Goal: Task Accomplishment & Management: Manage account settings

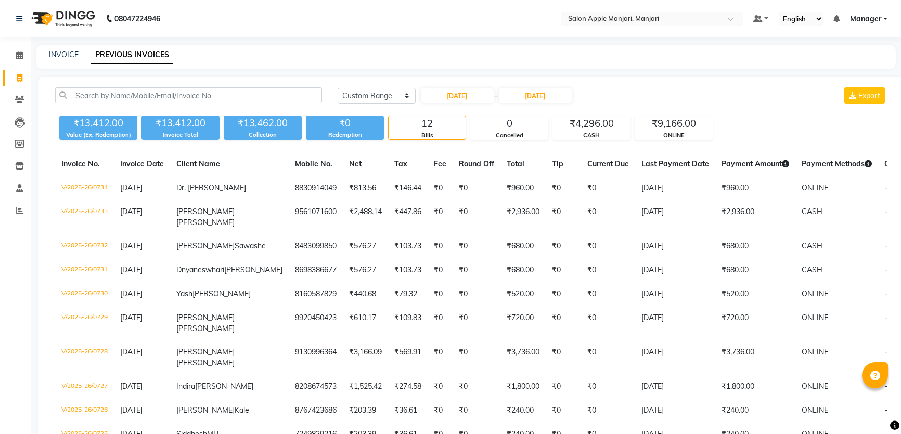
select select "range"
drag, startPoint x: 18, startPoint y: 54, endPoint x: 42, endPoint y: 63, distance: 25.5
click at [19, 54] on icon at bounding box center [19, 55] width 7 height 8
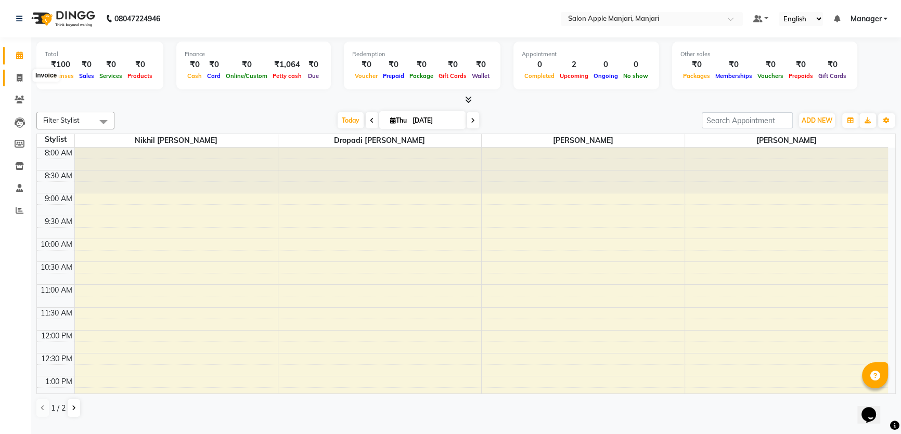
click at [17, 75] on icon at bounding box center [20, 78] width 6 height 8
select select "service"
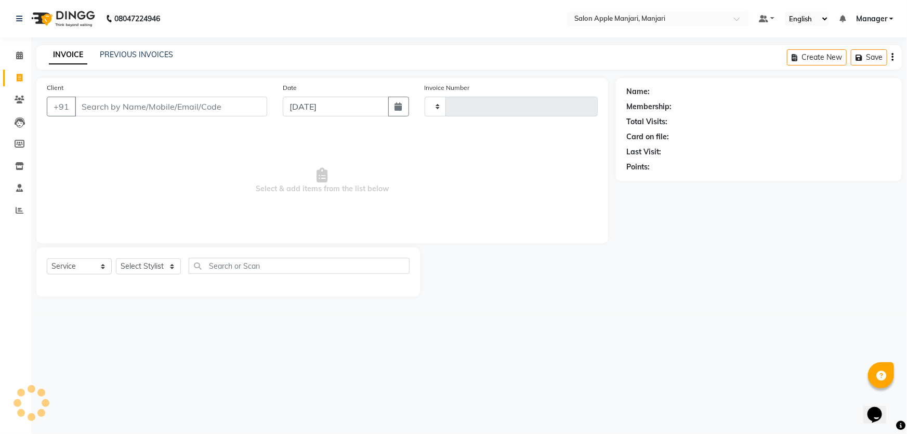
type input "0735"
select select "8088"
click at [133, 57] on link "PREVIOUS INVOICES" at bounding box center [136, 54] width 73 height 9
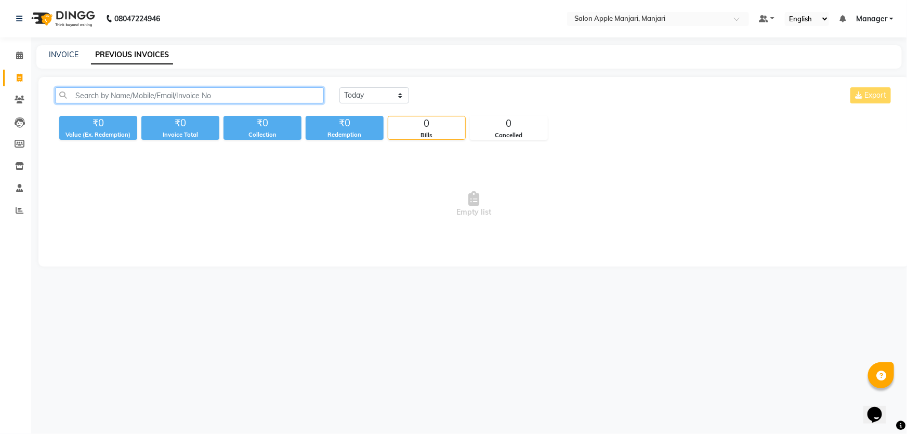
click at [132, 103] on input "text" at bounding box center [189, 95] width 269 height 16
click at [72, 59] on link "INVOICE" at bounding box center [64, 54] width 30 height 9
select select "8088"
select select "service"
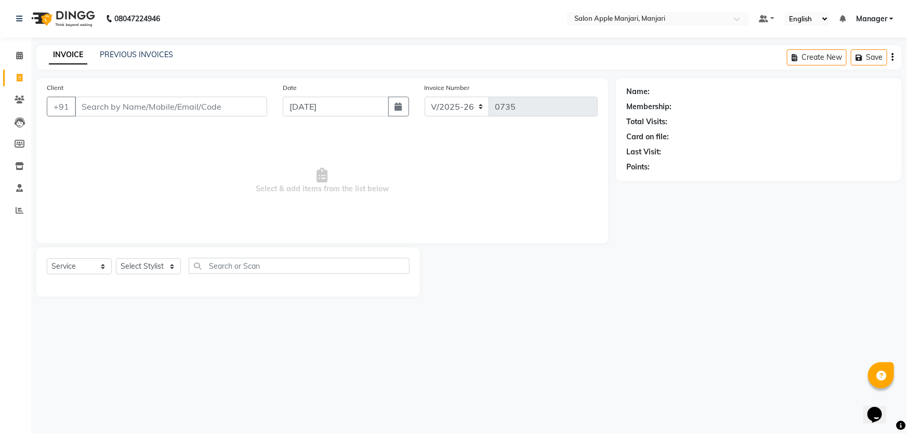
click at [112, 116] on input "Client" at bounding box center [171, 107] width 192 height 20
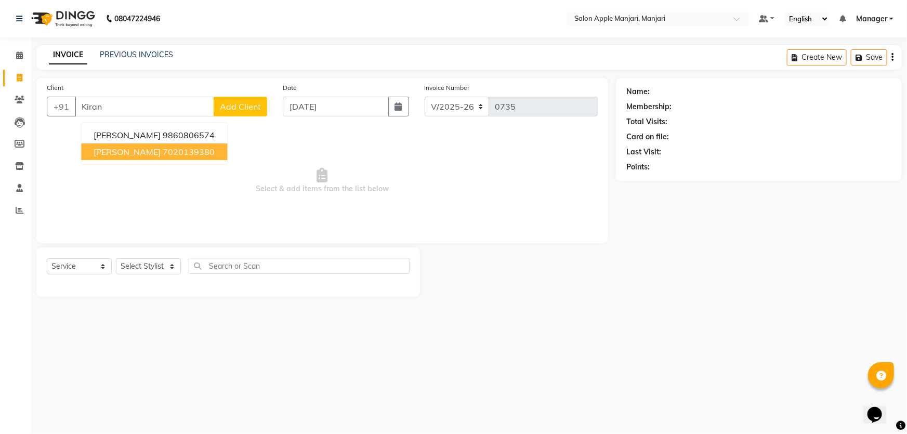
click at [140, 157] on span "[PERSON_NAME]" at bounding box center [127, 152] width 67 height 10
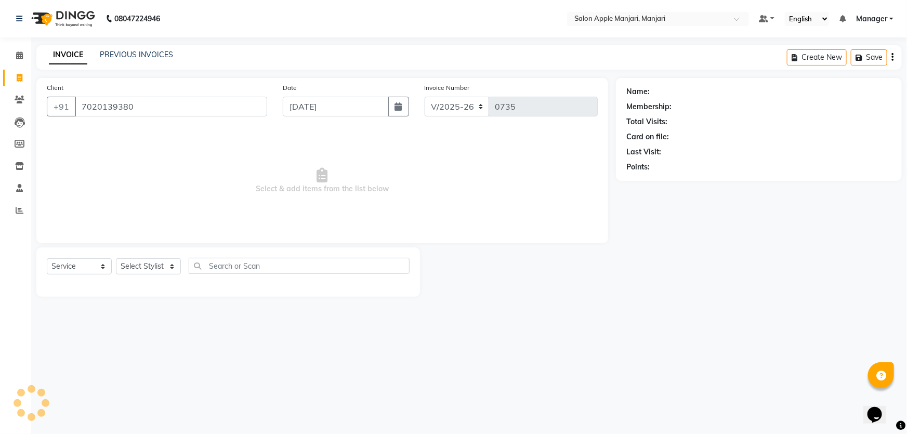
type input "7020139380"
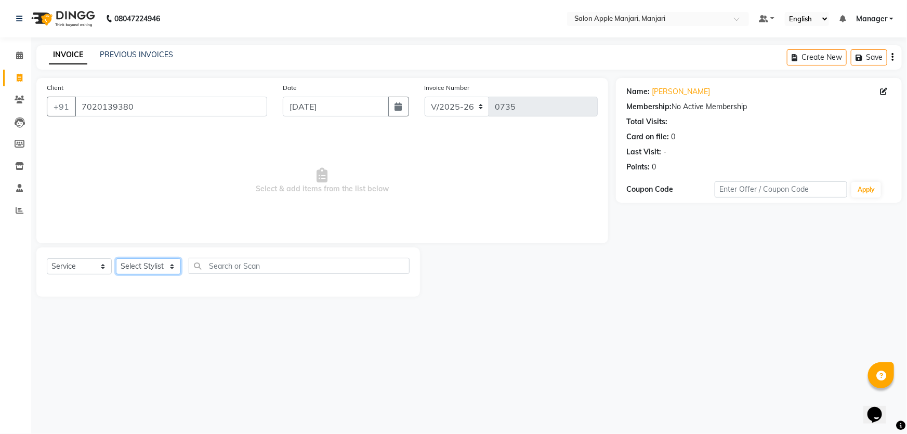
click at [131, 275] on select "Select Stylist [PERSON_NAME] [PERSON_NAME] [PERSON_NAME] Manager [PERSON_NAME] …" at bounding box center [148, 266] width 65 height 16
select select "88882"
click at [119, 275] on select "Select Stylist [PERSON_NAME] [PERSON_NAME] [PERSON_NAME] Manager [PERSON_NAME] …" at bounding box center [148, 266] width 65 height 16
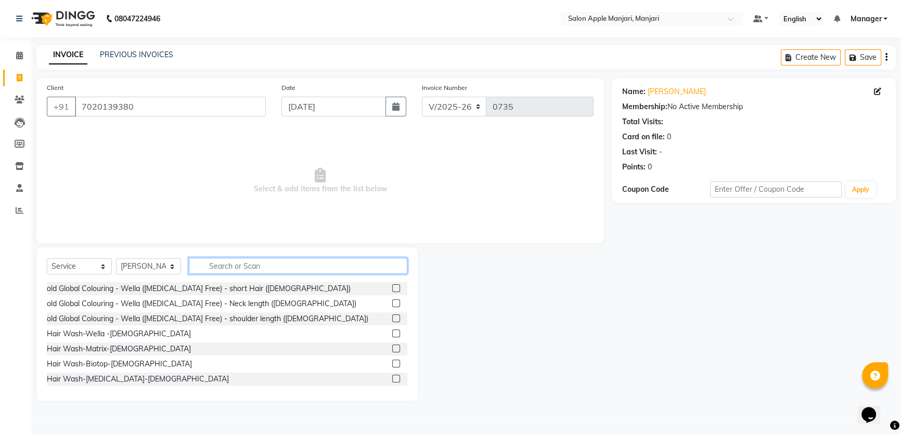
click at [236, 274] on input "text" at bounding box center [298, 266] width 218 height 16
click at [238, 274] on input "text" at bounding box center [298, 266] width 218 height 16
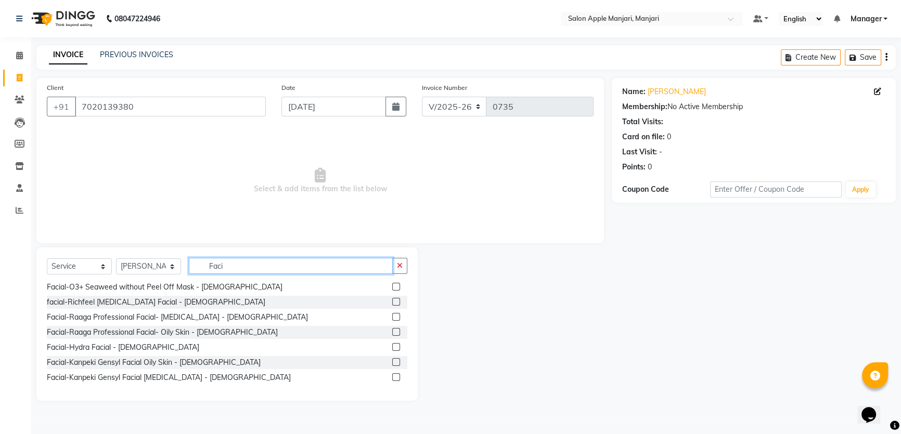
scroll to position [282, 0]
type input "Faci"
click at [392, 306] on label at bounding box center [396, 302] width 8 height 8
click at [392, 306] on input "checkbox" at bounding box center [395, 302] width 7 height 7
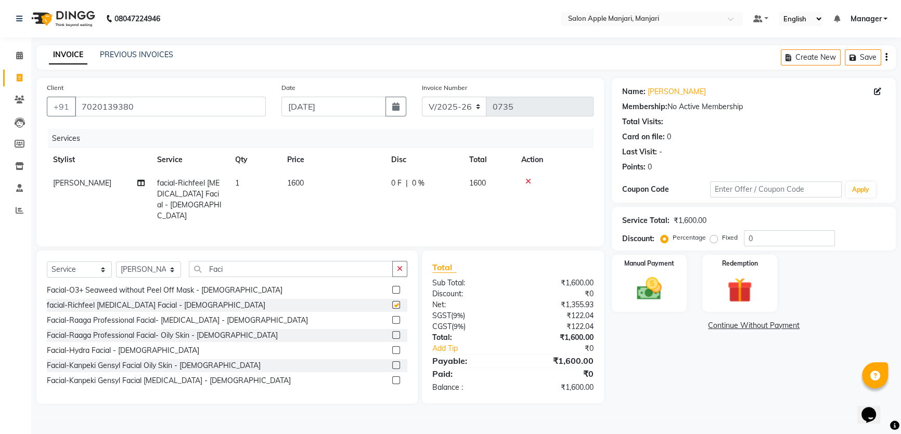
checkbox input "false"
click at [264, 277] on input "Faci" at bounding box center [291, 269] width 204 height 16
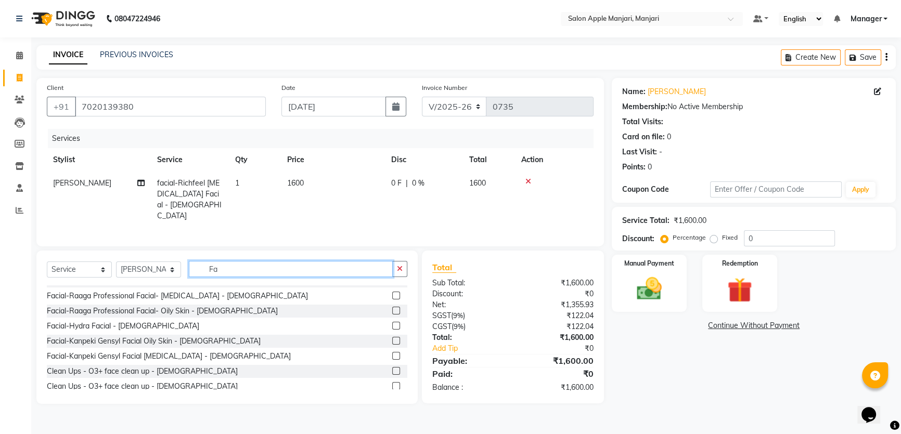
type input "F"
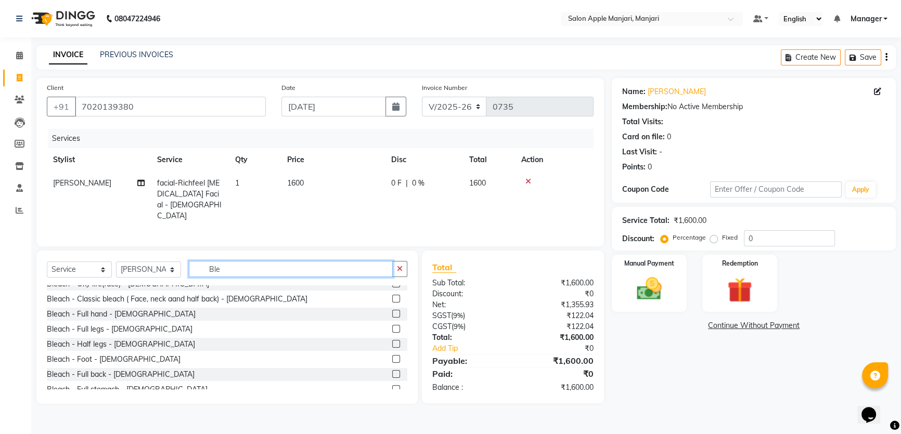
scroll to position [141, 0]
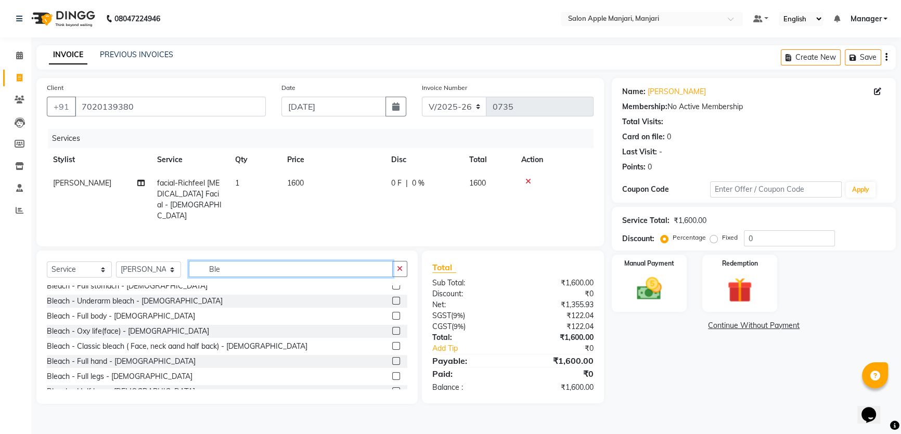
type input "Ble"
click at [392, 335] on label at bounding box center [396, 331] width 8 height 8
click at [392, 335] on input "checkbox" at bounding box center [395, 331] width 7 height 7
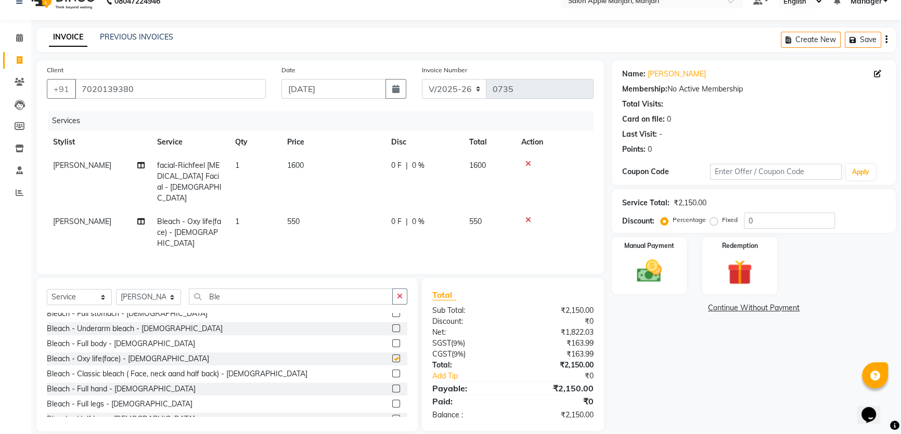
checkbox input "false"
click at [771, 229] on input "0" at bounding box center [789, 221] width 91 height 16
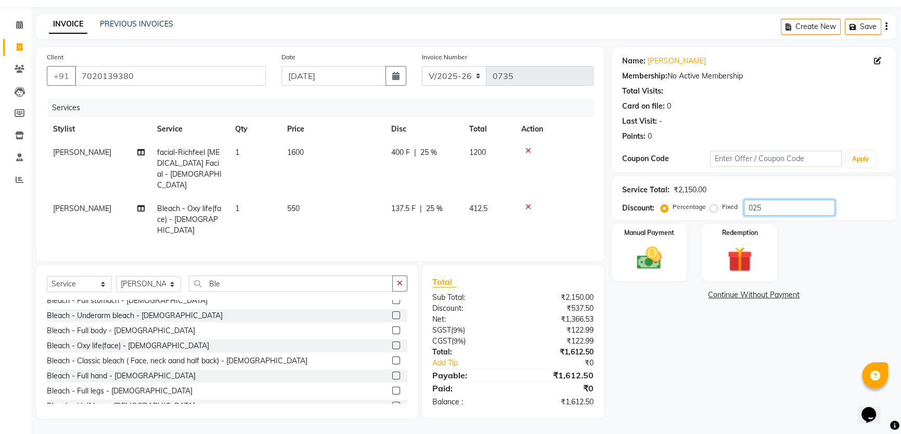
scroll to position [71, 0]
type input "025"
click at [645, 258] on img at bounding box center [649, 258] width 42 height 30
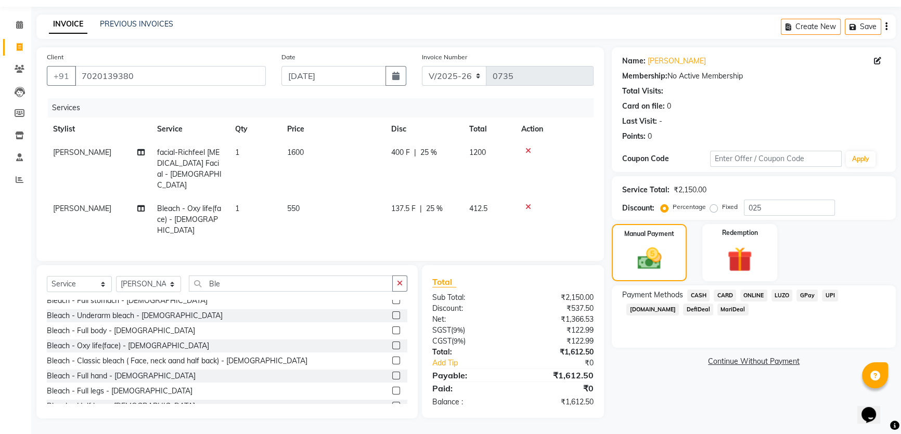
click at [756, 291] on span "ONLINE" at bounding box center [753, 296] width 27 height 12
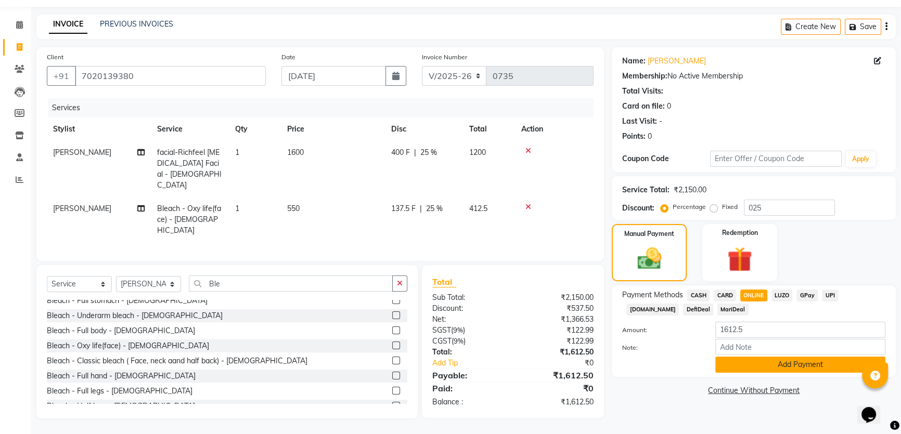
click at [763, 367] on button "Add Payment" at bounding box center [800, 365] width 170 height 16
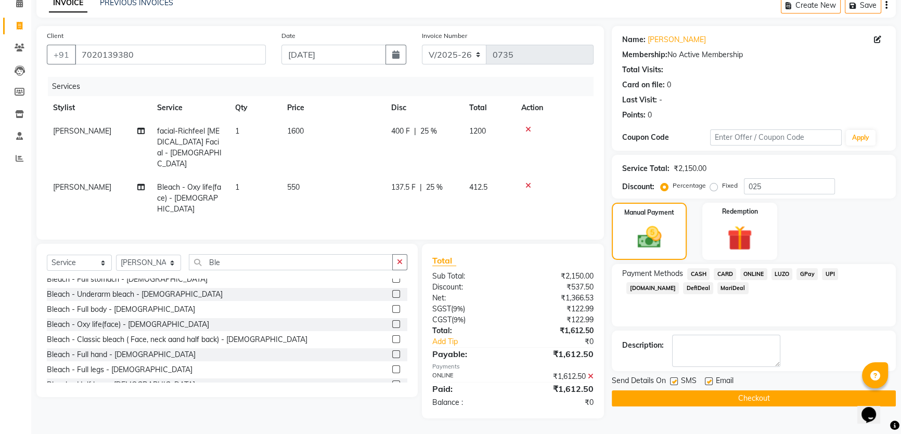
scroll to position [94, 0]
click at [755, 407] on button "Checkout" at bounding box center [754, 399] width 284 height 16
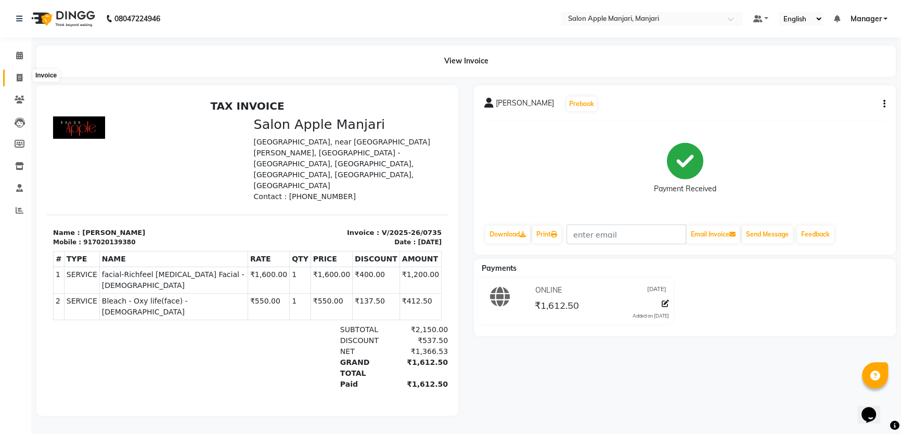
click at [18, 77] on icon at bounding box center [20, 78] width 6 height 8
select select "service"
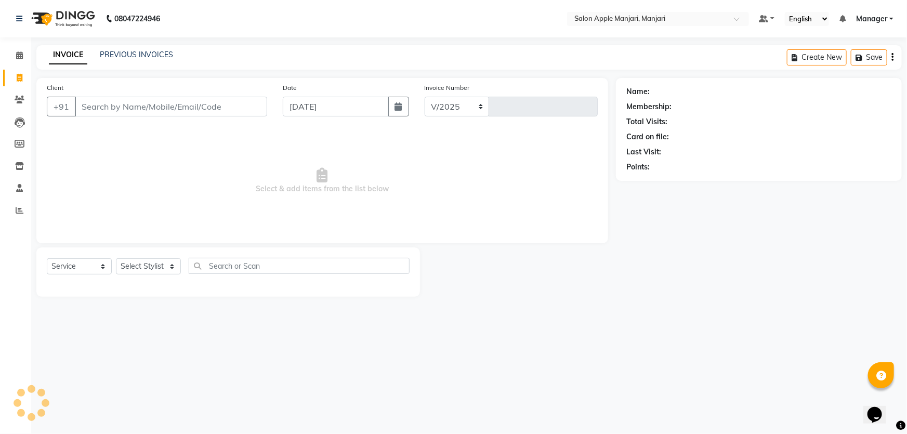
select select "8088"
type input "0736"
click at [108, 116] on input "Client" at bounding box center [171, 107] width 192 height 20
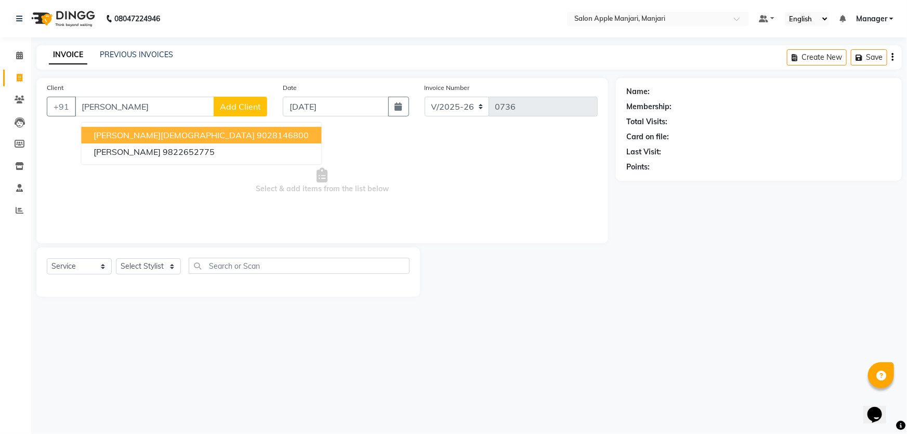
click at [121, 140] on span "[PERSON_NAME][DEMOGRAPHIC_DATA]" at bounding box center [174, 135] width 161 height 10
type input "9028146800"
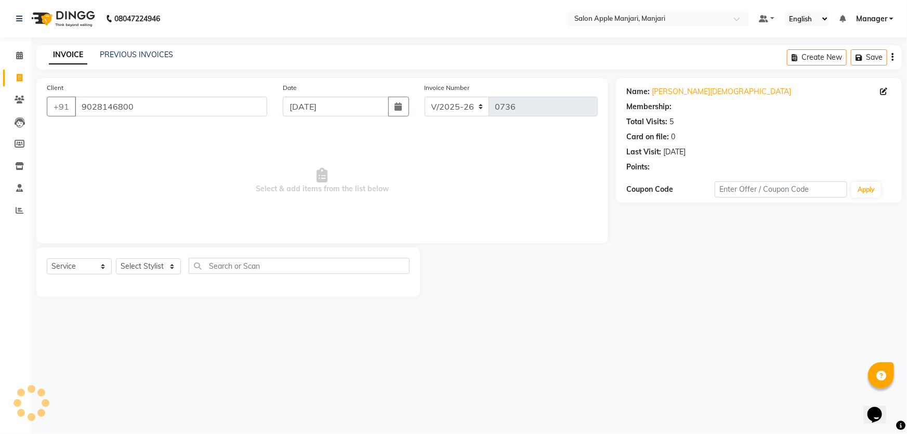
select select "1: Object"
click at [153, 275] on select "Select Stylist [PERSON_NAME] [PERSON_NAME] [PERSON_NAME] Manager [PERSON_NAME] …" at bounding box center [148, 266] width 65 height 16
select select "75339"
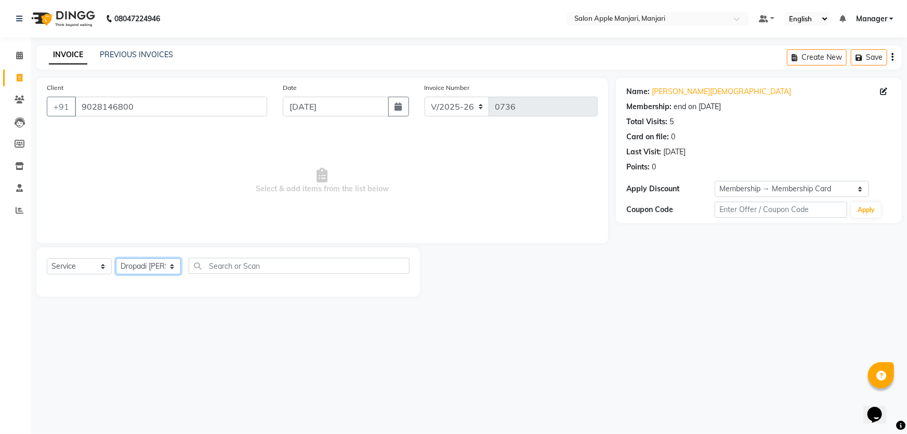
click at [119, 275] on select "Select Stylist [PERSON_NAME] [PERSON_NAME] [PERSON_NAME] Manager [PERSON_NAME] …" at bounding box center [148, 266] width 65 height 16
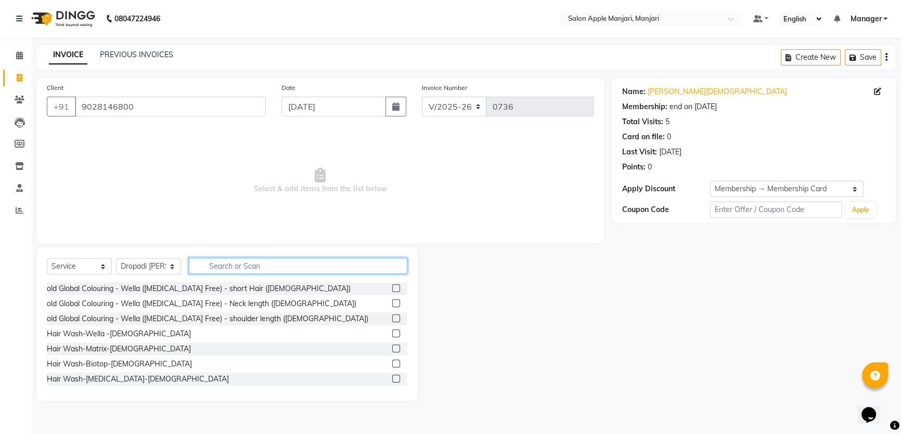
click at [233, 274] on input "text" at bounding box center [298, 266] width 218 height 16
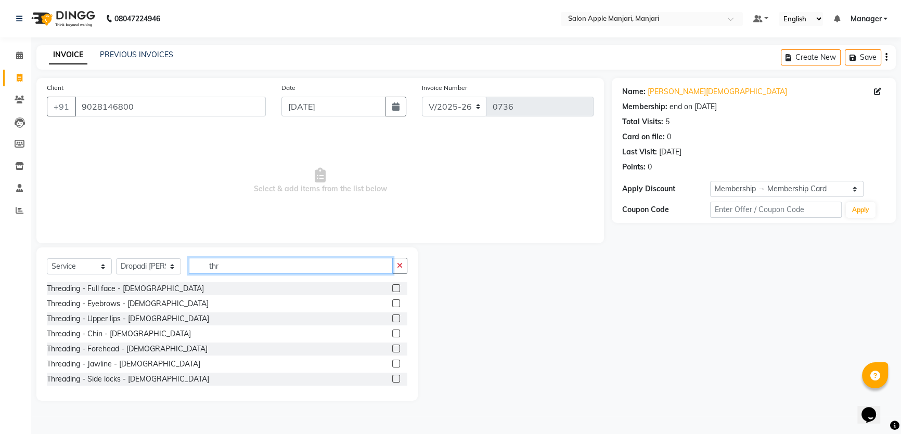
type input "thr"
click at [392, 307] on label at bounding box center [396, 304] width 8 height 8
click at [392, 307] on input "checkbox" at bounding box center [395, 304] width 7 height 7
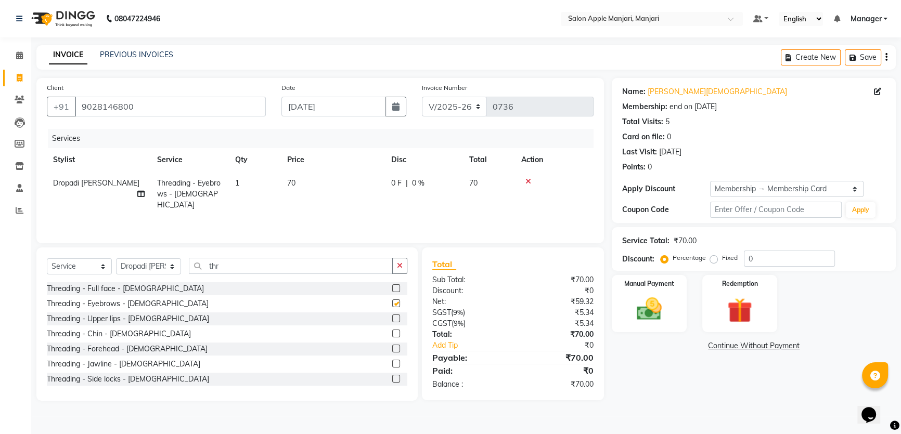
checkbox input "false"
click at [392, 322] on label at bounding box center [396, 319] width 8 height 8
click at [392, 322] on input "checkbox" at bounding box center [395, 319] width 7 height 7
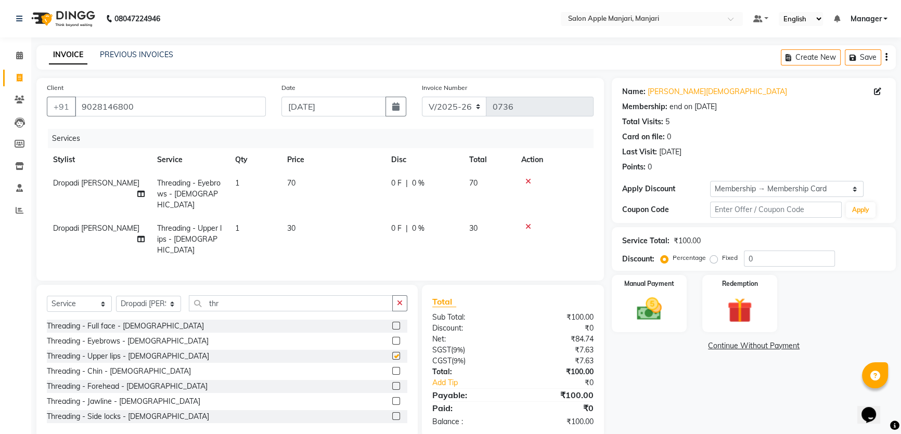
checkbox input "false"
click at [257, 311] on input "thr" at bounding box center [291, 303] width 204 height 16
type input "t"
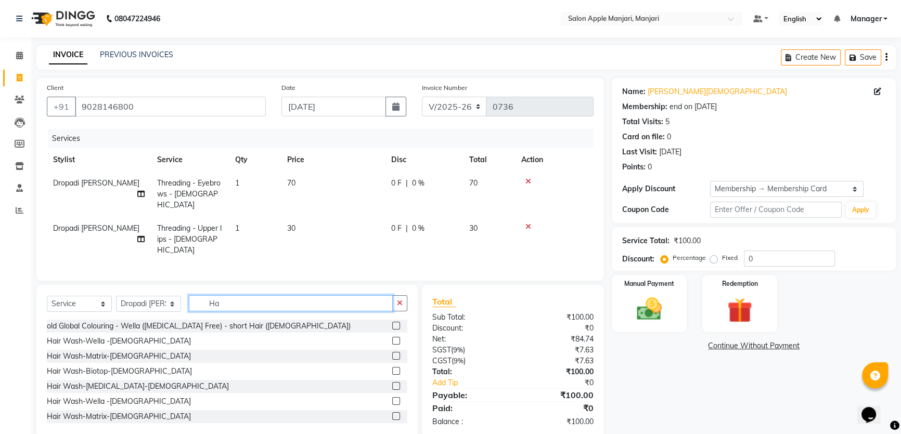
click at [253, 311] on input "Ha" at bounding box center [291, 303] width 204 height 16
type input "H"
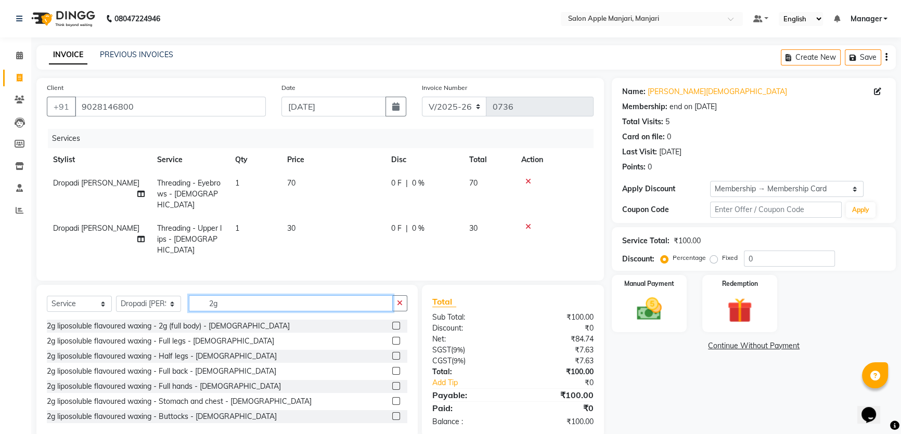
type input "2g"
click at [392, 360] on label at bounding box center [396, 356] width 8 height 8
click at [392, 360] on input "checkbox" at bounding box center [395, 356] width 7 height 7
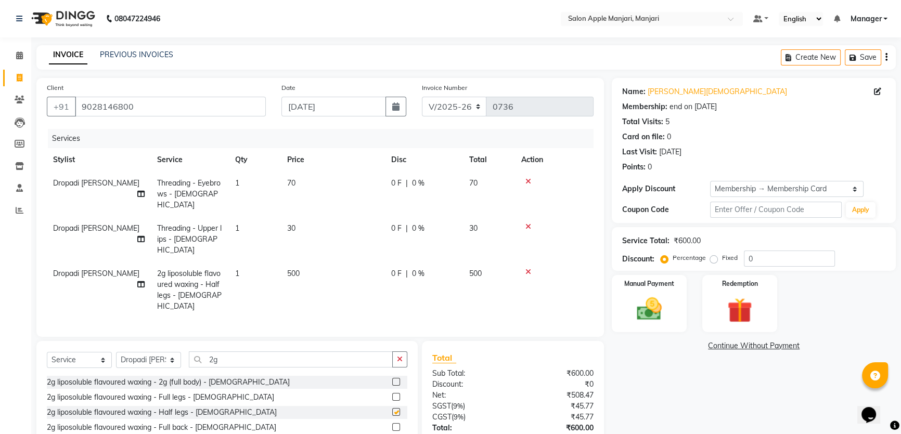
checkbox input "false"
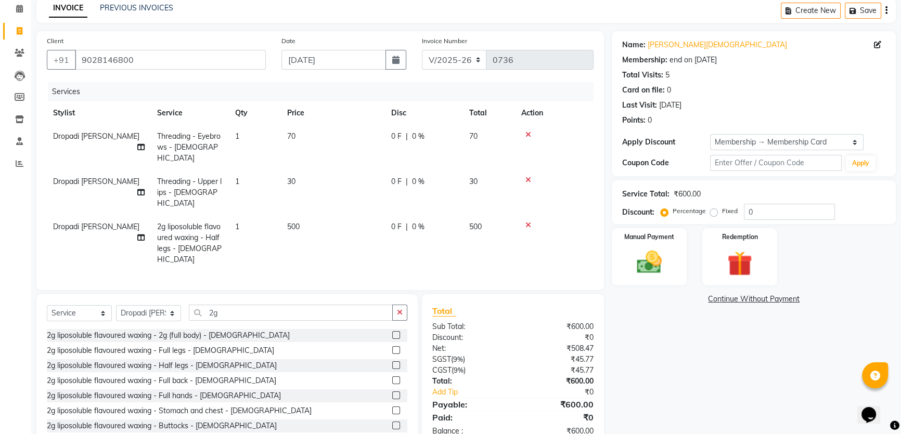
scroll to position [94, 0]
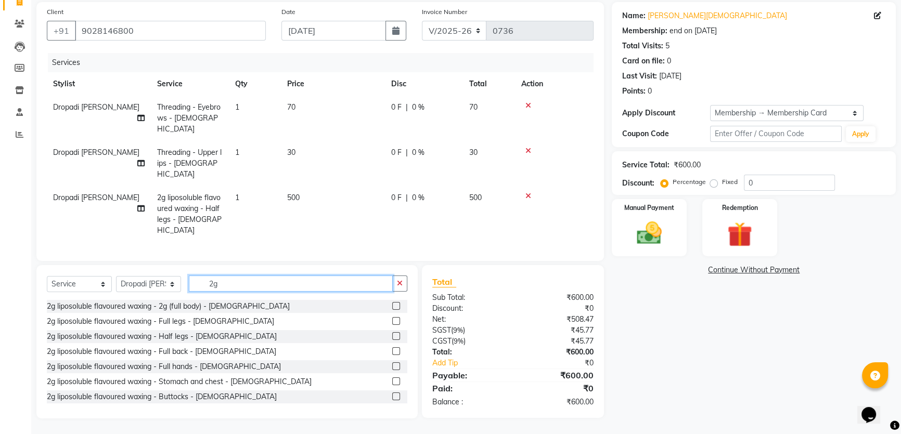
click at [253, 286] on input "2g" at bounding box center [291, 284] width 204 height 16
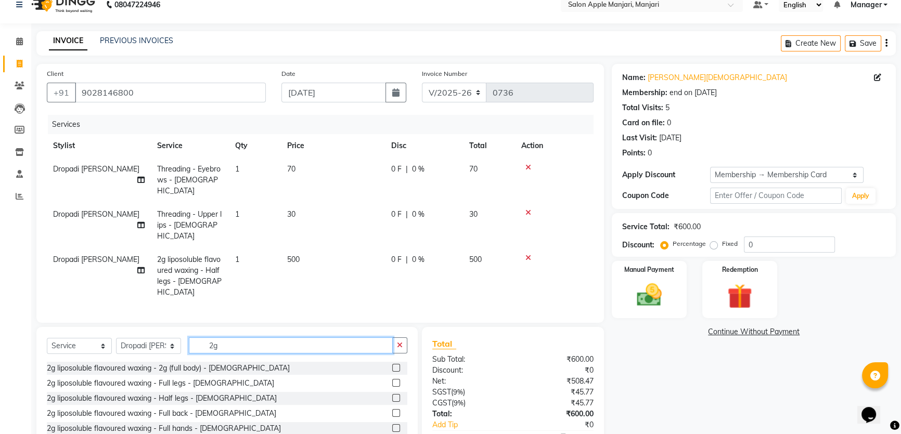
scroll to position [109, 0]
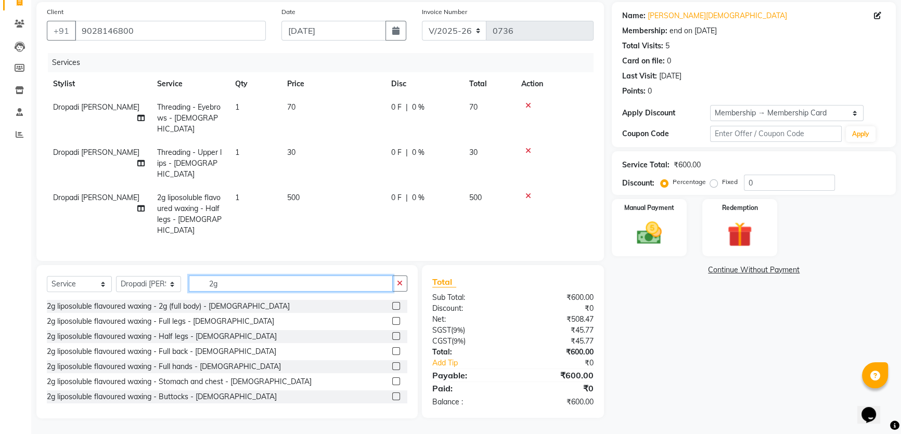
type input "2"
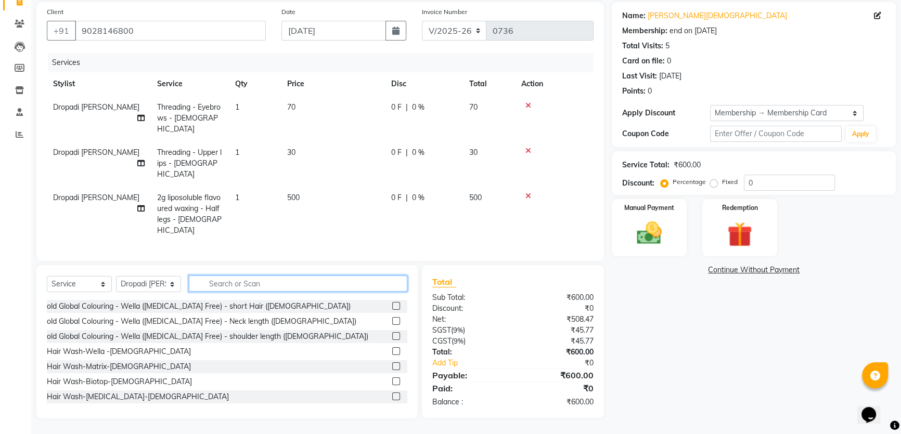
scroll to position [47, 0]
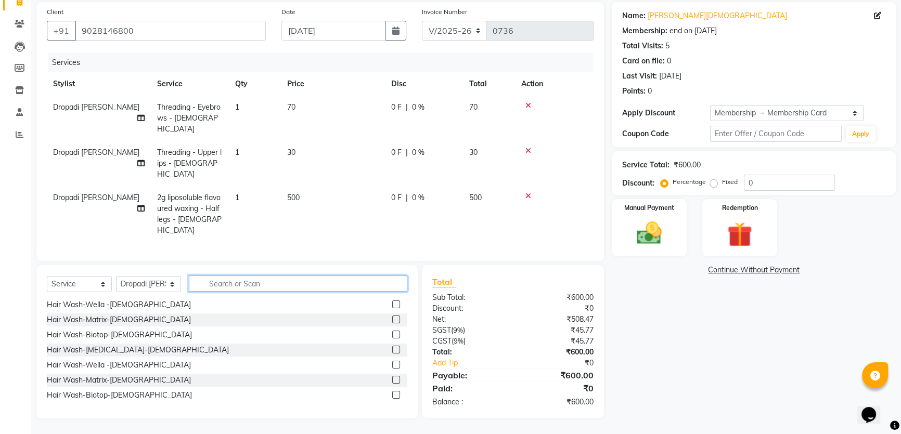
click at [228, 276] on input "text" at bounding box center [298, 284] width 218 height 16
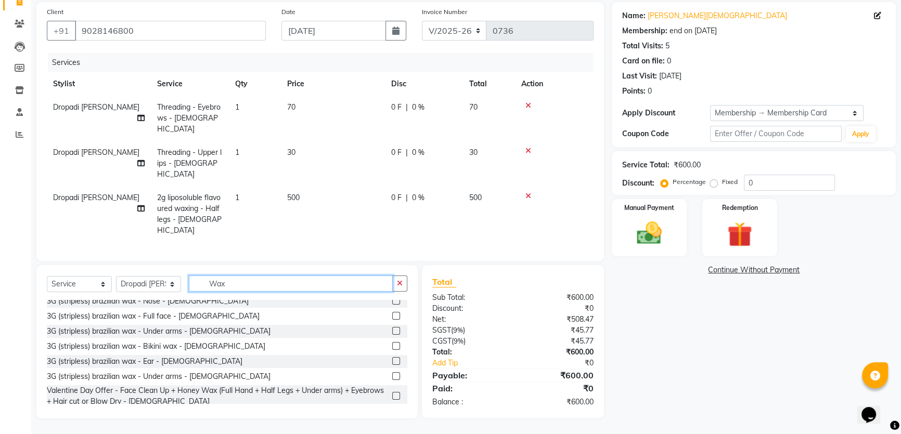
scroll to position [661, 0]
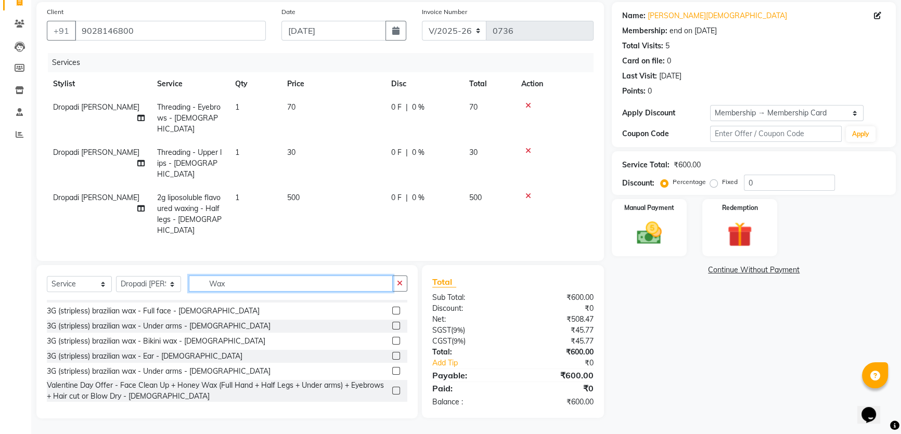
type input "Wax"
click at [392, 330] on label at bounding box center [396, 326] width 8 height 8
click at [392, 330] on input "checkbox" at bounding box center [395, 326] width 7 height 7
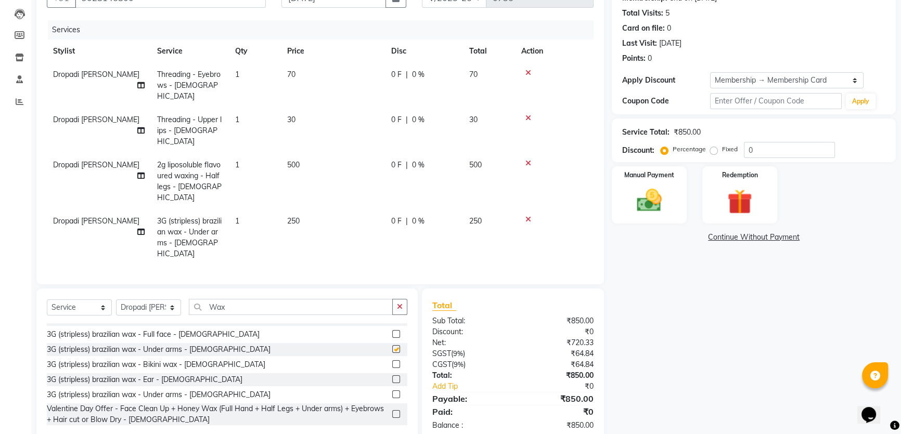
checkbox input "false"
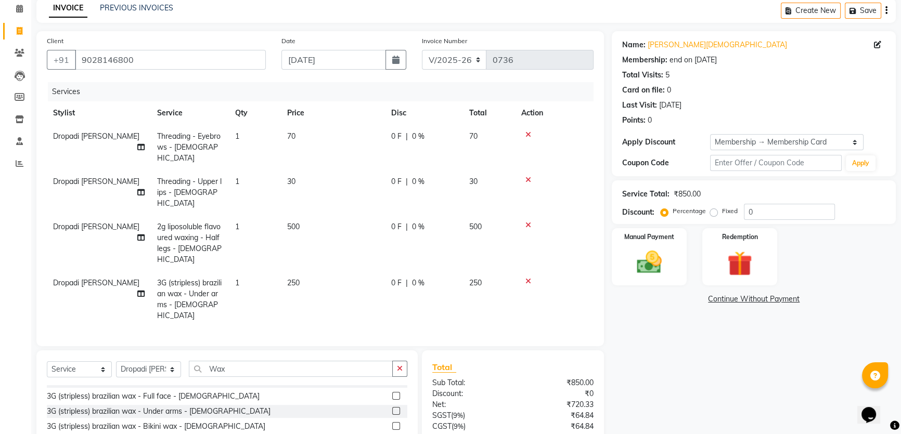
scroll to position [94, 0]
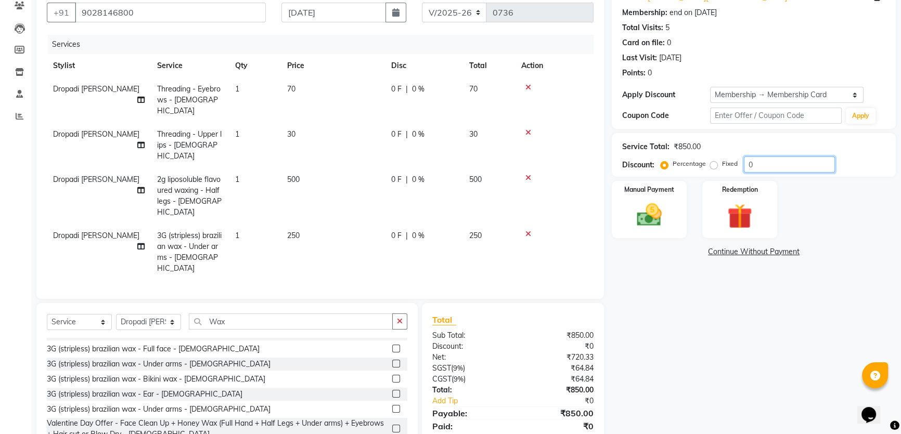
click at [772, 173] on input "0" at bounding box center [789, 165] width 91 height 16
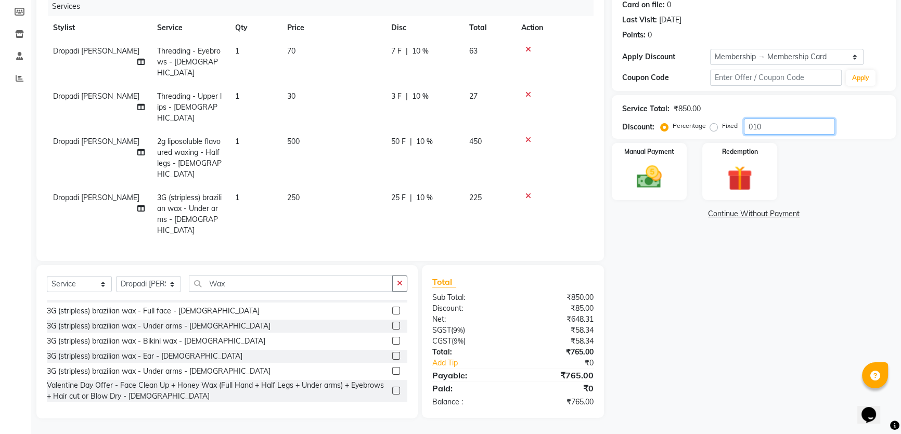
scroll to position [157, 0]
click at [780, 134] on input "010" at bounding box center [789, 127] width 91 height 16
click at [777, 135] on input "020" at bounding box center [789, 127] width 91 height 16
type input "020"
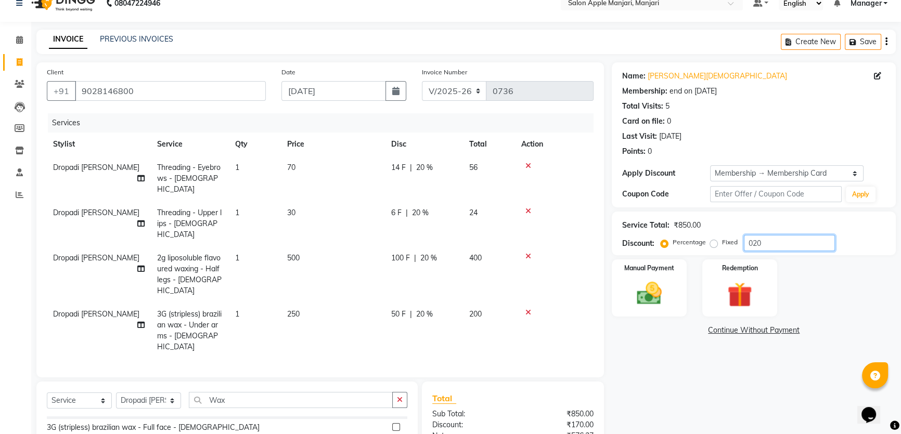
scroll to position [110, 0]
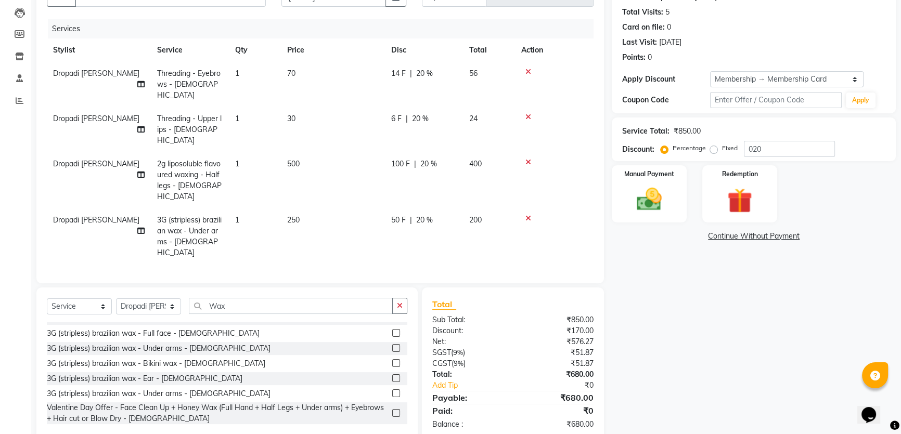
click at [531, 221] on icon at bounding box center [528, 218] width 6 height 7
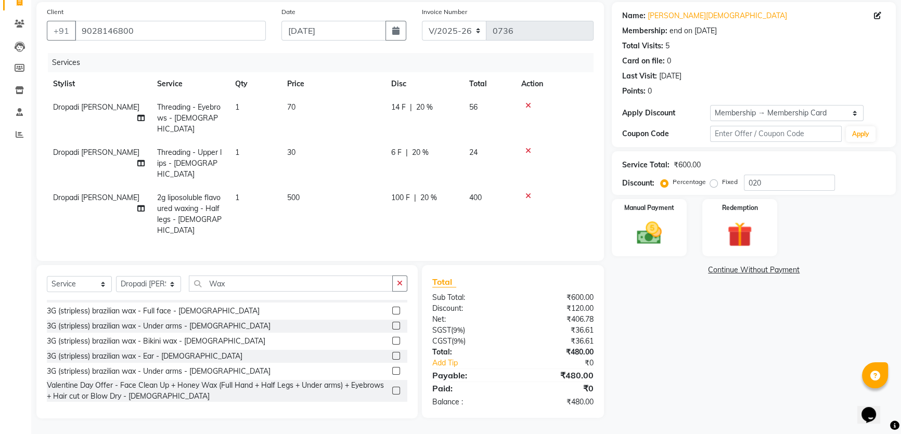
click at [531, 192] on icon at bounding box center [528, 195] width 6 height 7
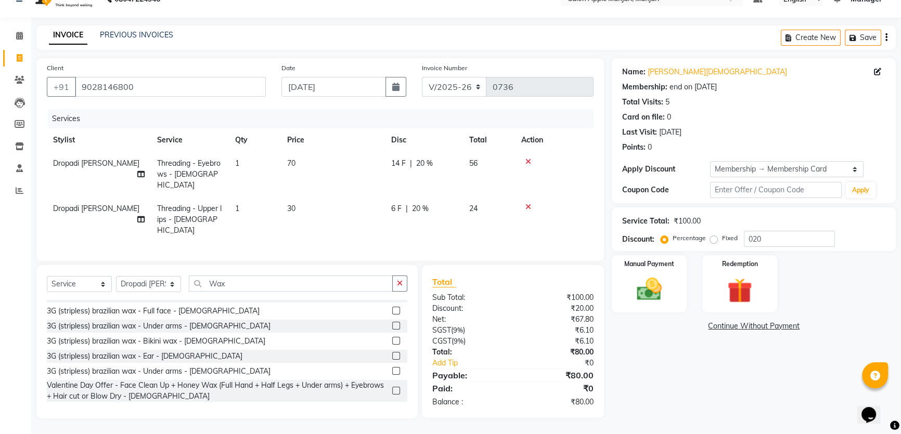
drag, startPoint x: 536, startPoint y: 183, endPoint x: 530, endPoint y: 186, distance: 6.3
click at [536, 203] on div at bounding box center [554, 206] width 66 height 7
click at [531, 203] on icon at bounding box center [528, 206] width 6 height 7
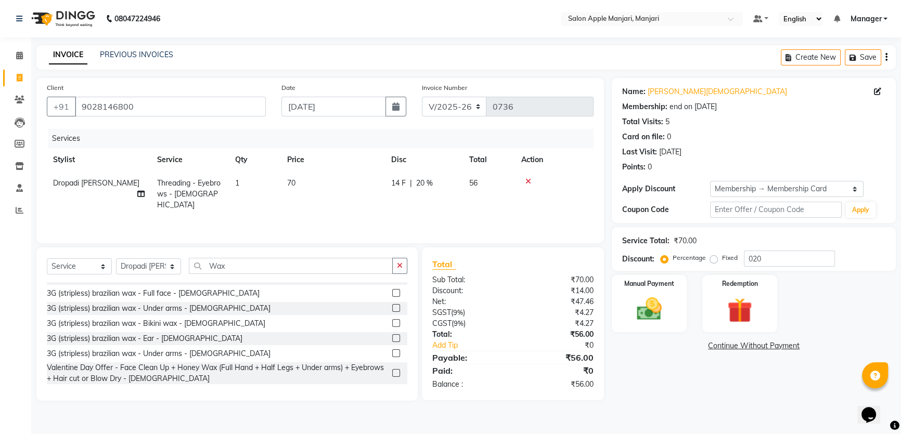
scroll to position [24, 0]
click at [531, 181] on icon at bounding box center [528, 181] width 6 height 7
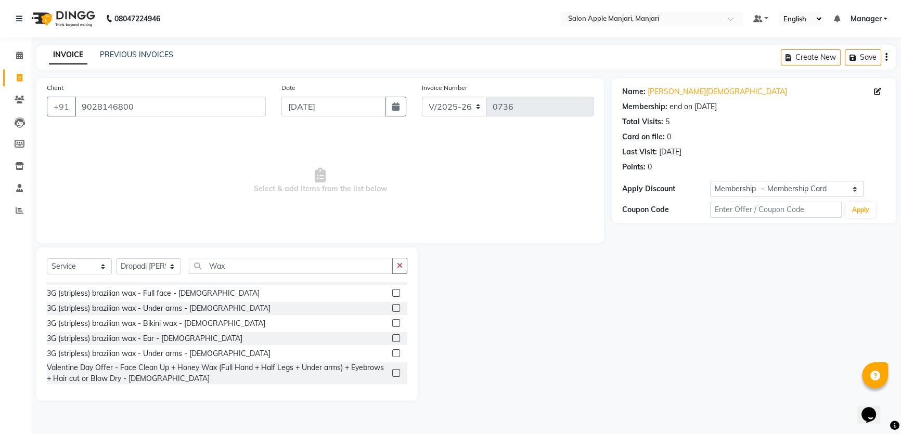
scroll to position [18, 0]
drag, startPoint x: 274, startPoint y: 276, endPoint x: 187, endPoint y: 285, distance: 87.3
click at [209, 275] on div "Select Service Product Membership Package Voucher Prepaid Gift Card Select Styl…" at bounding box center [227, 270] width 360 height 24
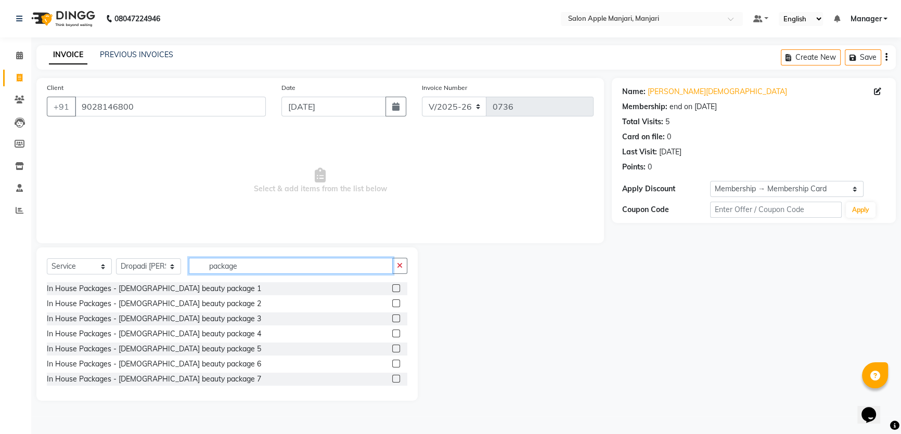
scroll to position [0, 0]
type input "package"
click at [177, 294] on div "In House Packages - [DEMOGRAPHIC_DATA] beauty package 1" at bounding box center [154, 288] width 214 height 11
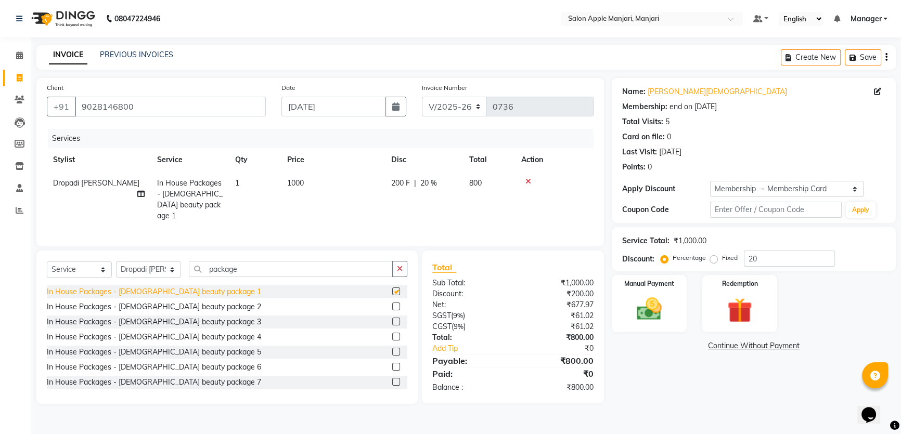
checkbox input "false"
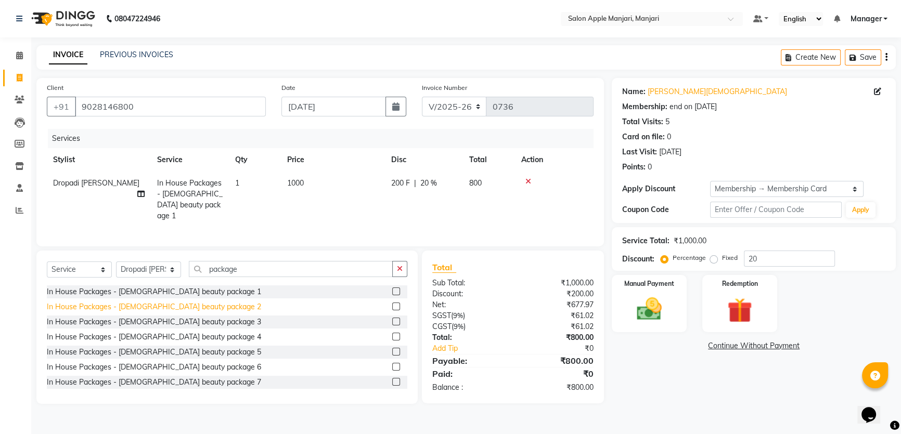
click at [182, 313] on div "In House Packages - [DEMOGRAPHIC_DATA] beauty package 2" at bounding box center [154, 307] width 214 height 11
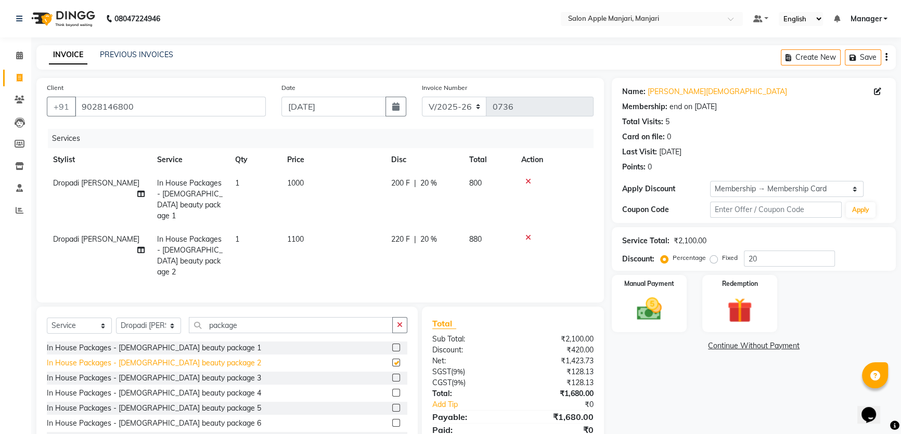
checkbox input "false"
click at [764, 267] on input "20" at bounding box center [789, 259] width 91 height 16
click at [531, 185] on icon at bounding box center [528, 181] width 6 height 7
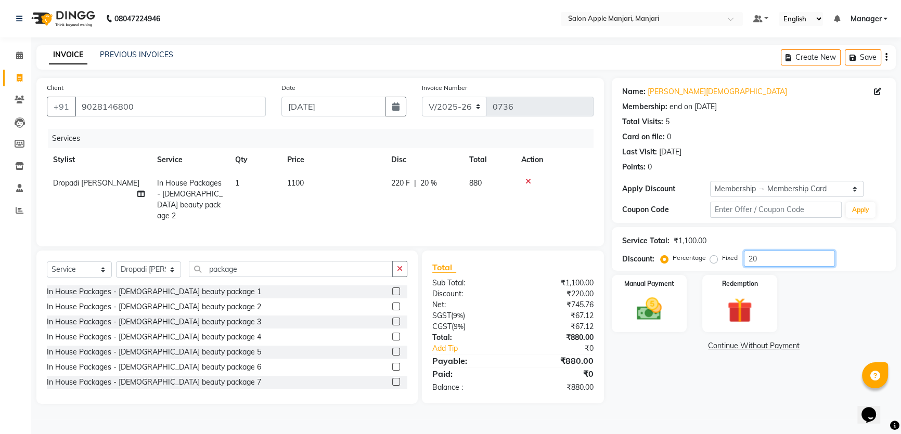
click at [752, 267] on input "20" at bounding box center [789, 259] width 91 height 16
drag, startPoint x: 322, startPoint y: 30, endPoint x: 315, endPoint y: 38, distance: 11.0
click at [323, 31] on nav "08047224946 Select Location × Salon Apple Manjari, Manjari Default Panel My Pan…" at bounding box center [450, 18] width 901 height 37
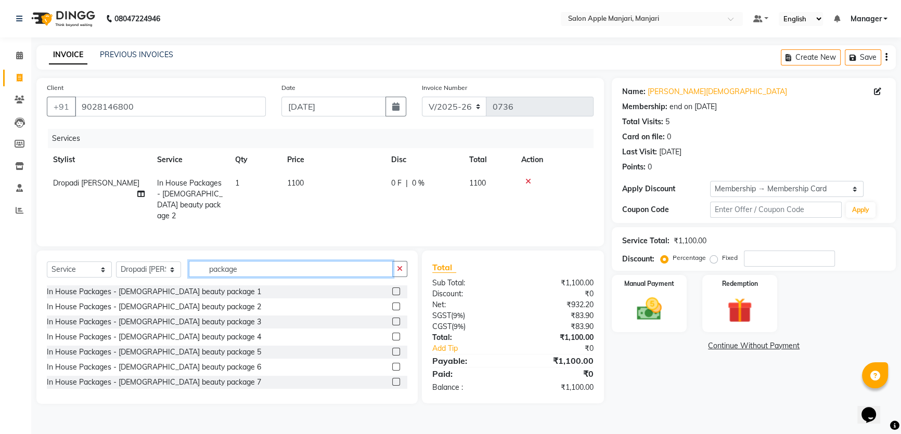
drag, startPoint x: 298, startPoint y: 268, endPoint x: 196, endPoint y: 266, distance: 101.9
click at [210, 268] on div "Select Service Product Membership Package Voucher Prepaid Gift Card Select Styl…" at bounding box center [227, 273] width 360 height 24
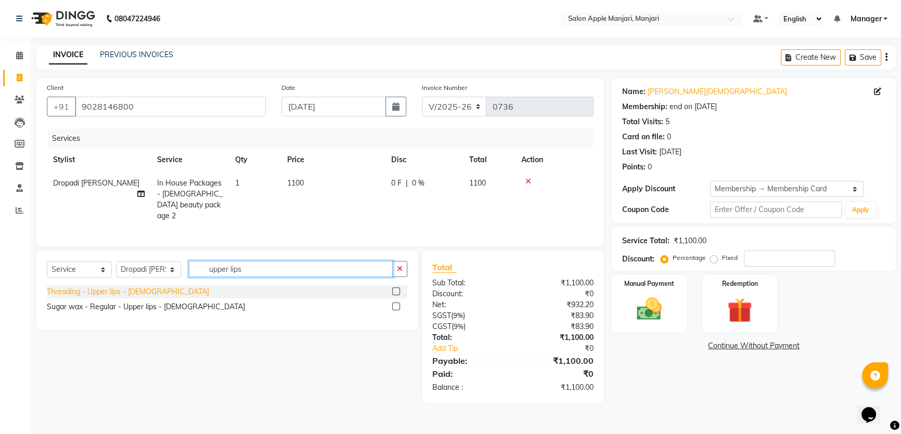
type input "upper lips"
click at [135, 293] on div "Threading - Upper lips - [DEMOGRAPHIC_DATA]" at bounding box center [128, 292] width 162 height 11
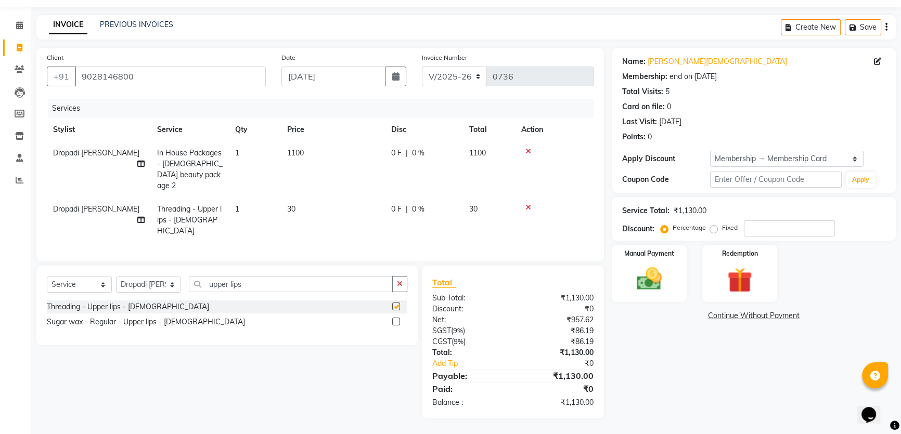
checkbox input "false"
click at [662, 268] on img at bounding box center [649, 279] width 42 height 30
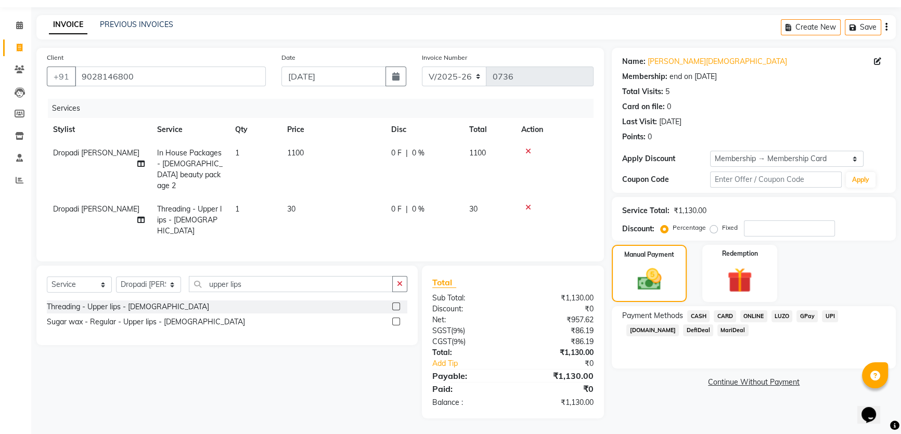
click at [706, 316] on span "CASH" at bounding box center [698, 316] width 22 height 12
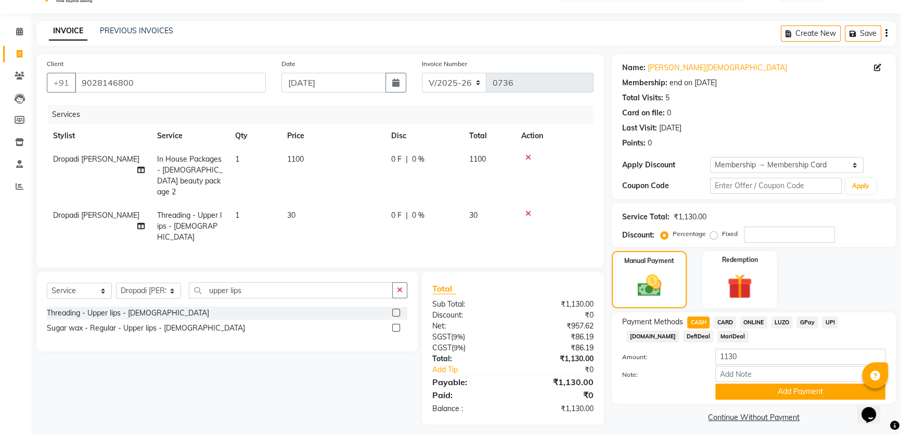
scroll to position [88, 0]
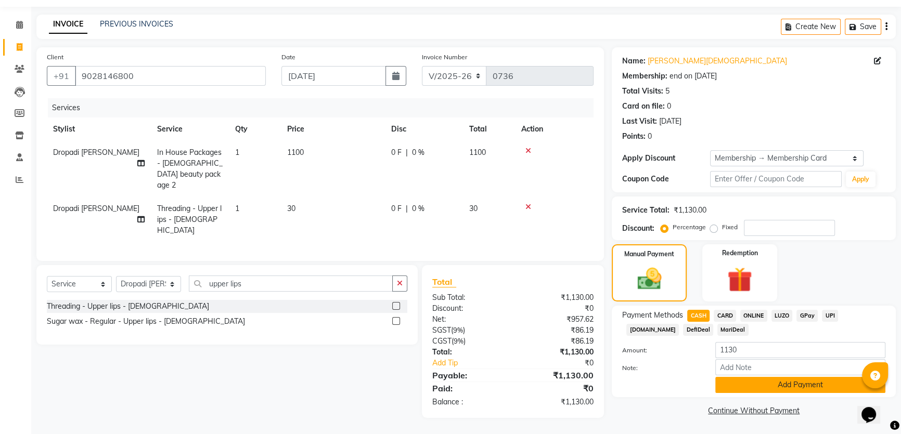
click at [778, 383] on button "Add Payment" at bounding box center [800, 385] width 170 height 16
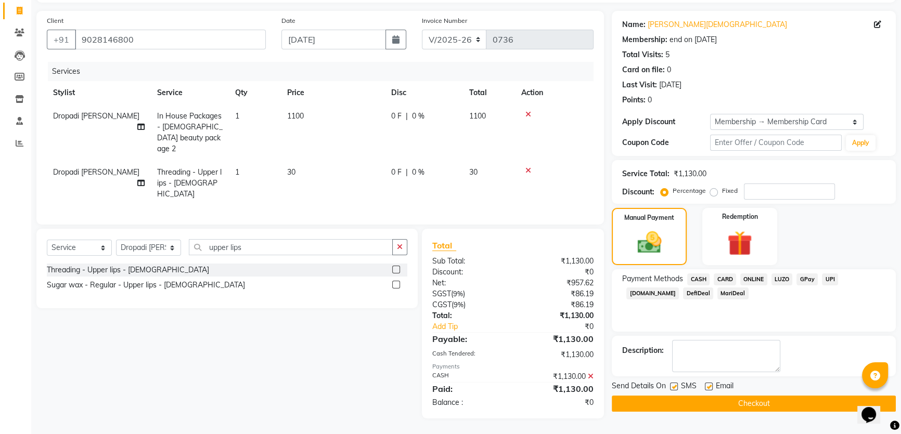
scroll to position [116, 0]
click at [722, 412] on button "Checkout" at bounding box center [754, 404] width 284 height 16
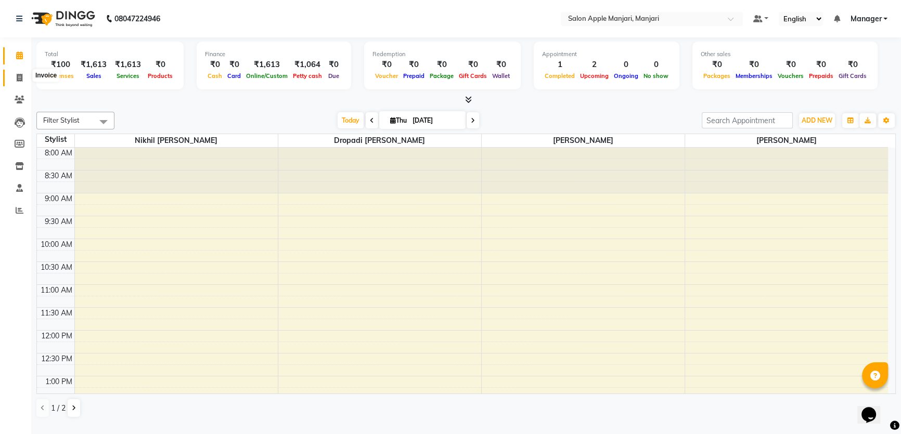
click at [23, 78] on span at bounding box center [19, 78] width 18 height 12
select select "service"
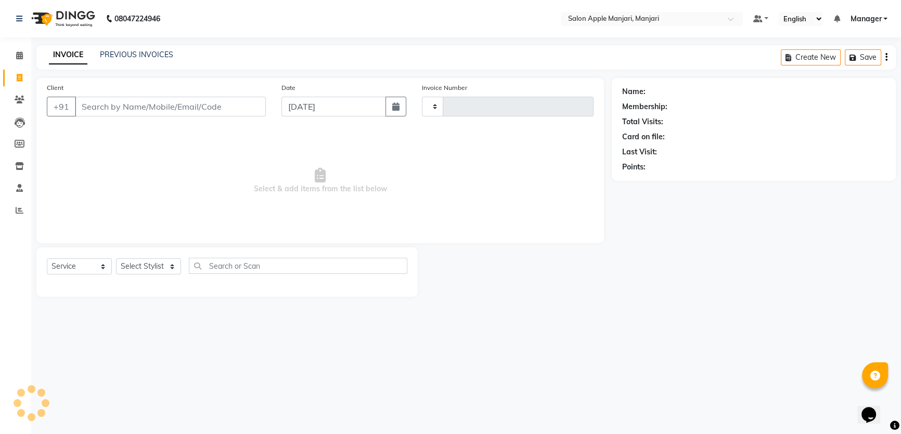
type input "0736"
select select "8088"
click at [18, 98] on icon at bounding box center [20, 100] width 10 height 8
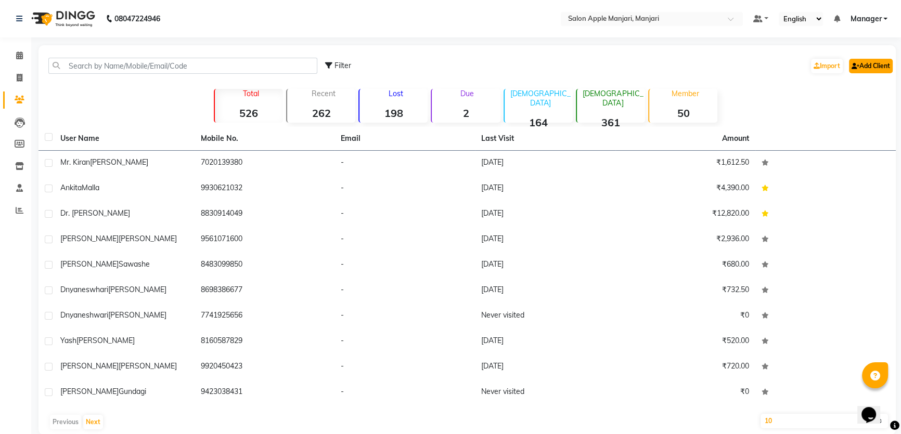
click at [868, 69] on link "Add Client" at bounding box center [871, 66] width 44 height 15
select select "22"
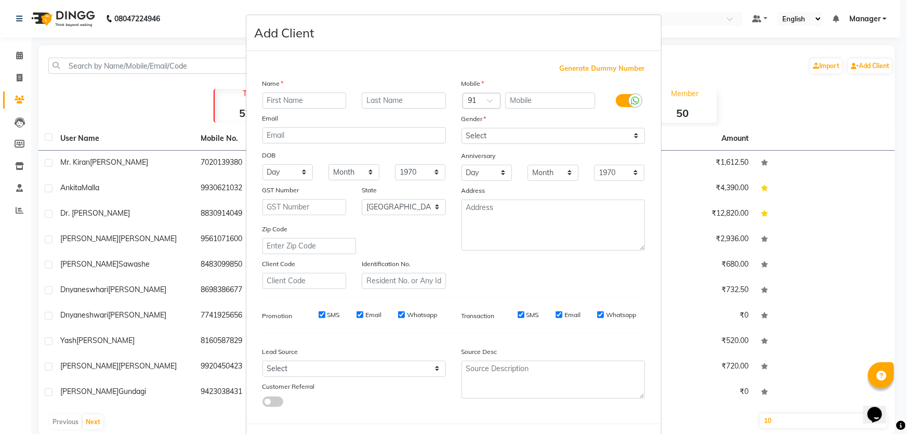
click at [316, 109] on input "text" at bounding box center [305, 101] width 84 height 16
type input "Siddharth"
click at [406, 109] on input "text" at bounding box center [404, 101] width 84 height 16
type input "d"
type input "Dalvi"
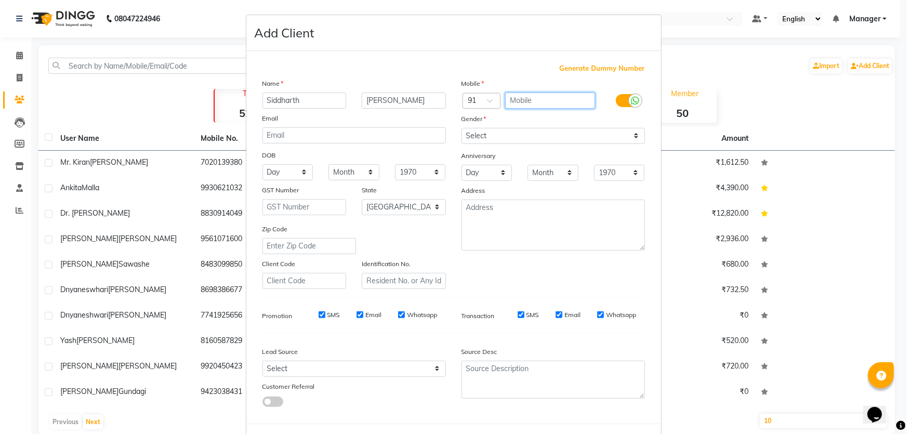
click at [558, 109] on input "text" at bounding box center [550, 101] width 90 height 16
type input "7058730078"
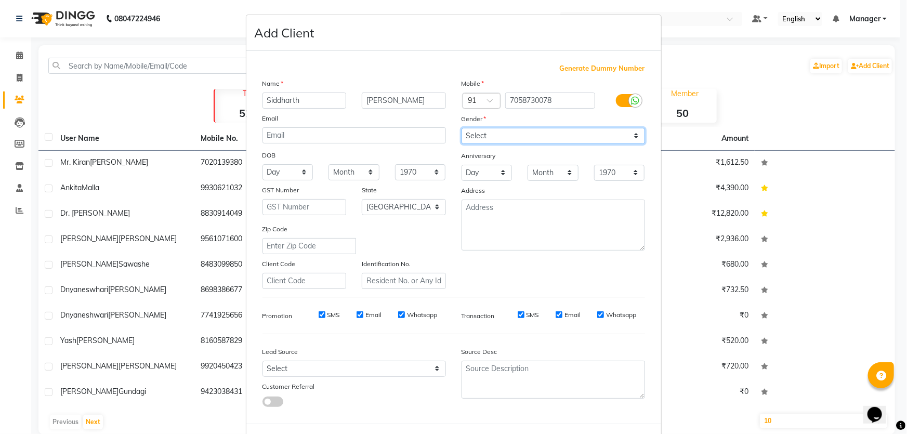
drag, startPoint x: 626, startPoint y: 166, endPoint x: 618, endPoint y: 172, distance: 9.7
click at [626, 144] on select "Select Male Female Other Prefer Not To Say" at bounding box center [554, 136] width 184 height 16
select select "male"
click at [462, 144] on select "Select Male Female Other Prefer Not To Say" at bounding box center [554, 136] width 184 height 16
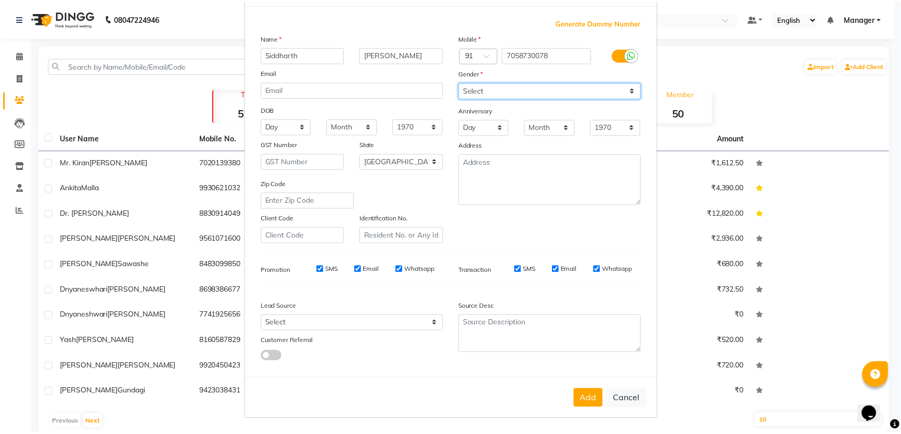
scroll to position [140, 0]
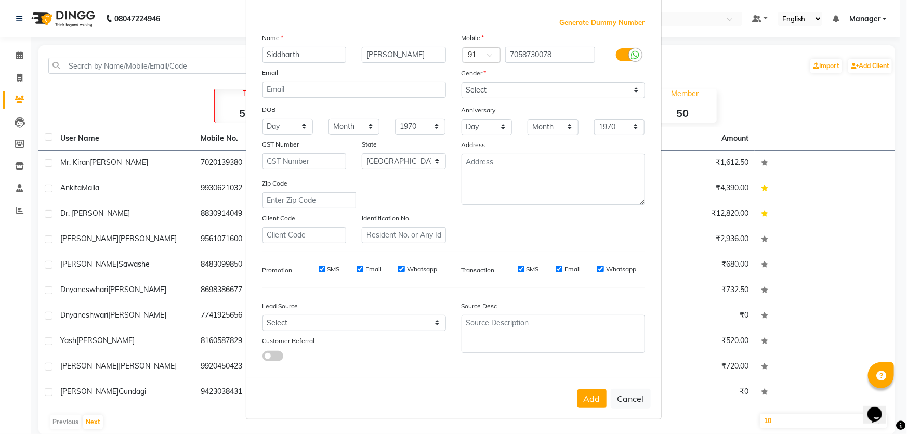
click at [578, 395] on button "Add" at bounding box center [592, 398] width 29 height 19
select select
select select "null"
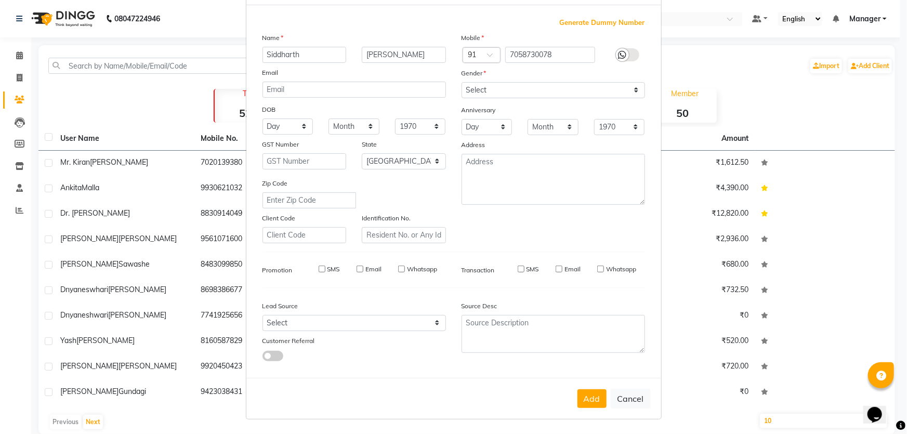
select select
checkbox input "false"
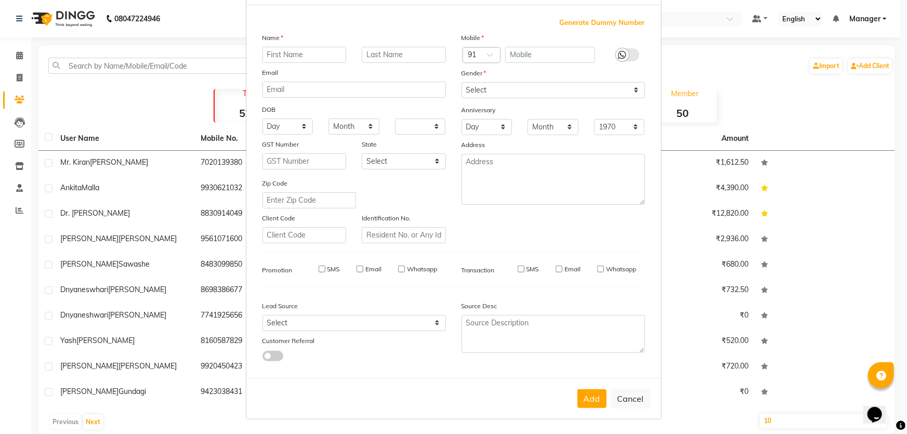
checkbox input "false"
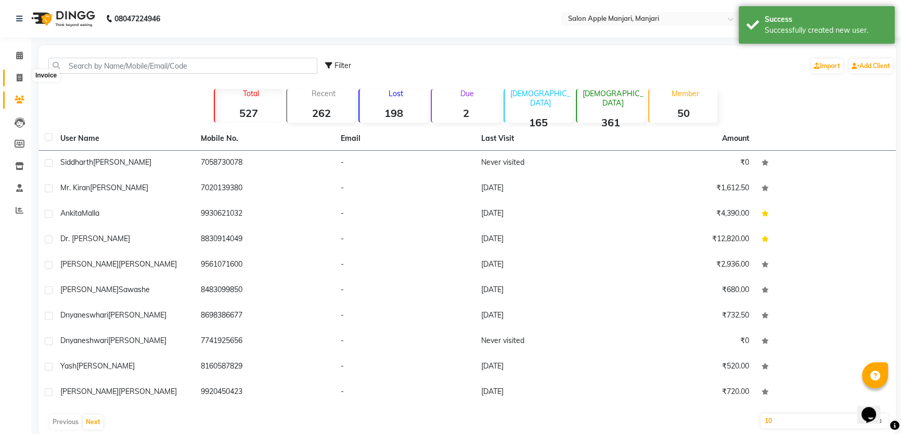
click at [20, 79] on icon at bounding box center [20, 78] width 6 height 8
select select "service"
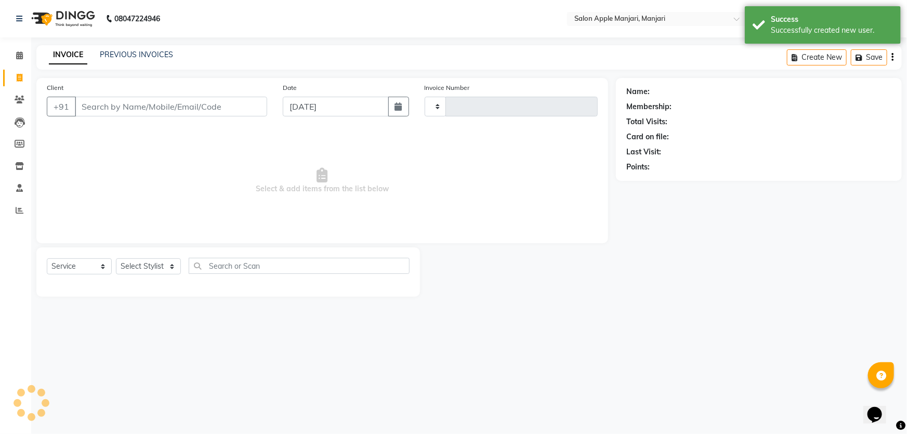
type input "0736"
select select "8088"
click at [172, 116] on input "Client" at bounding box center [171, 107] width 192 height 20
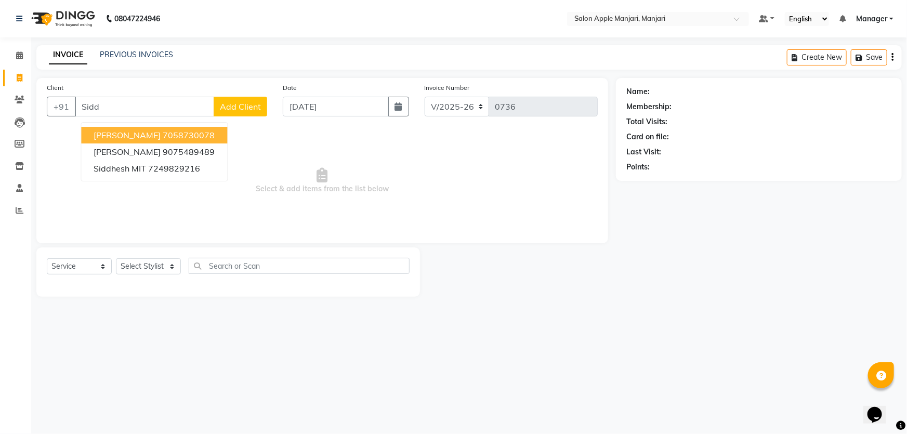
click at [199, 140] on ngb-highlight "7058730078" at bounding box center [189, 135] width 52 height 10
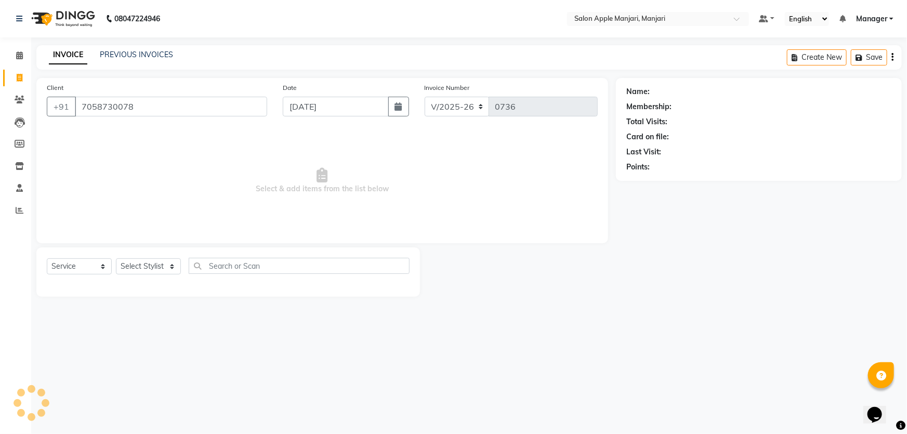
type input "7058730078"
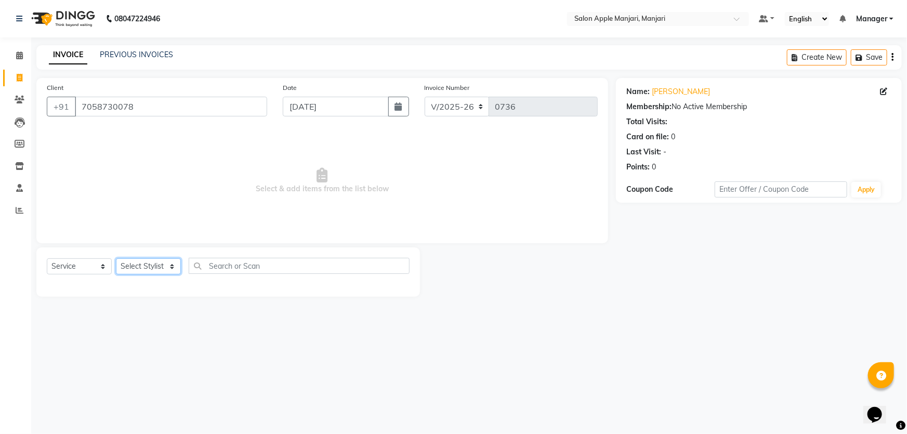
click at [145, 275] on select "Select Stylist [PERSON_NAME] [PERSON_NAME] [PERSON_NAME] Manager [PERSON_NAME] …" at bounding box center [148, 266] width 65 height 16
select select "85931"
click at [119, 275] on select "Select Stylist [PERSON_NAME] [PERSON_NAME] [PERSON_NAME] Manager [PERSON_NAME] …" at bounding box center [148, 266] width 65 height 16
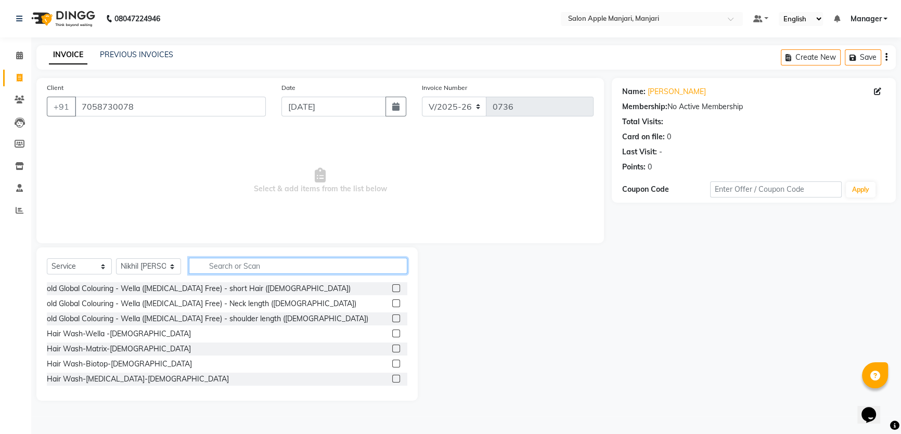
click at [249, 274] on input "text" at bounding box center [298, 266] width 218 height 16
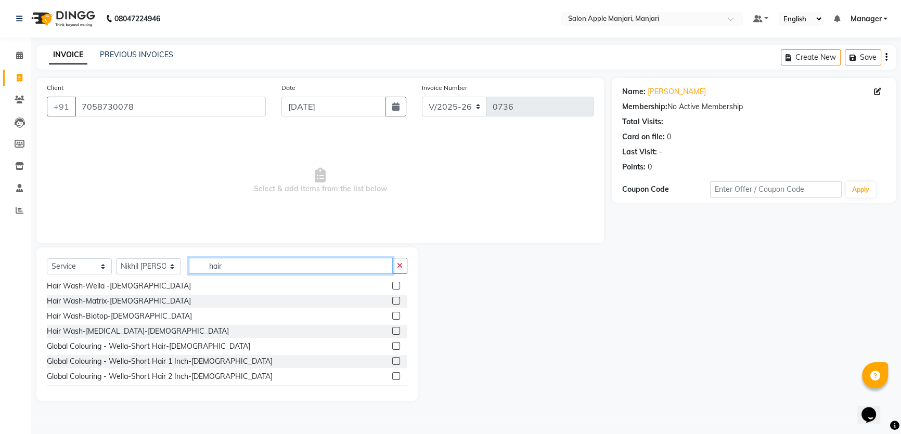
scroll to position [94, 0]
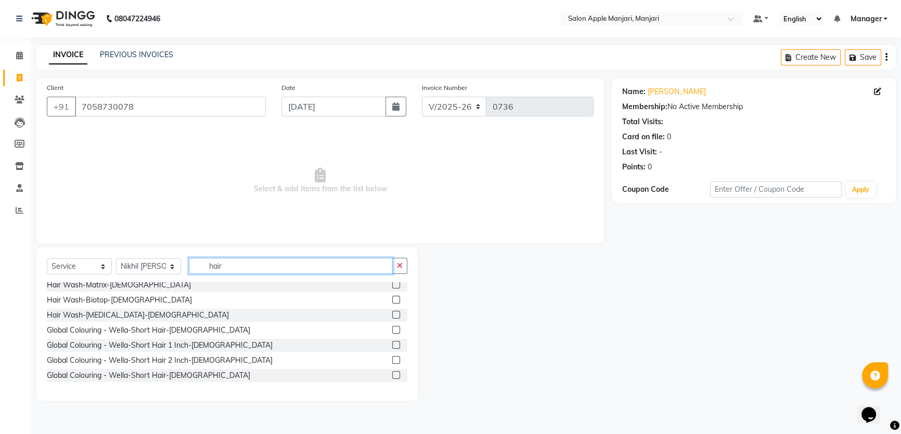
click at [264, 274] on input "hair" at bounding box center [291, 266] width 204 height 16
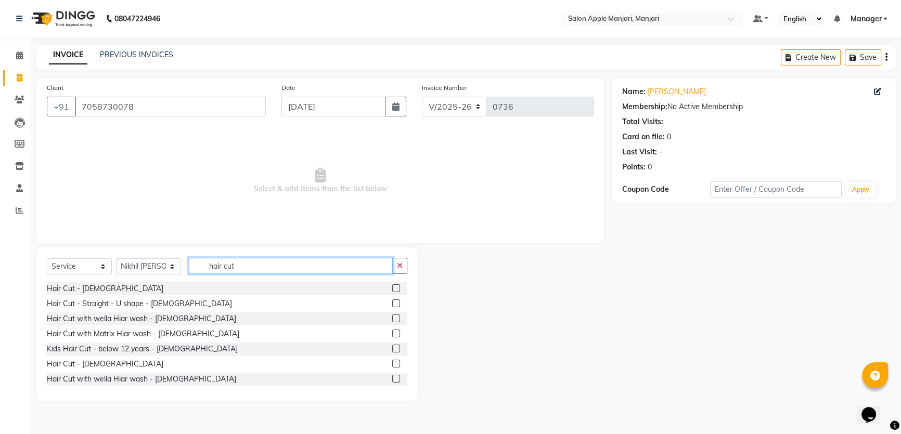
type input "hair cut"
click at [392, 368] on label at bounding box center [396, 364] width 8 height 8
click at [392, 368] on input "checkbox" at bounding box center [395, 364] width 7 height 7
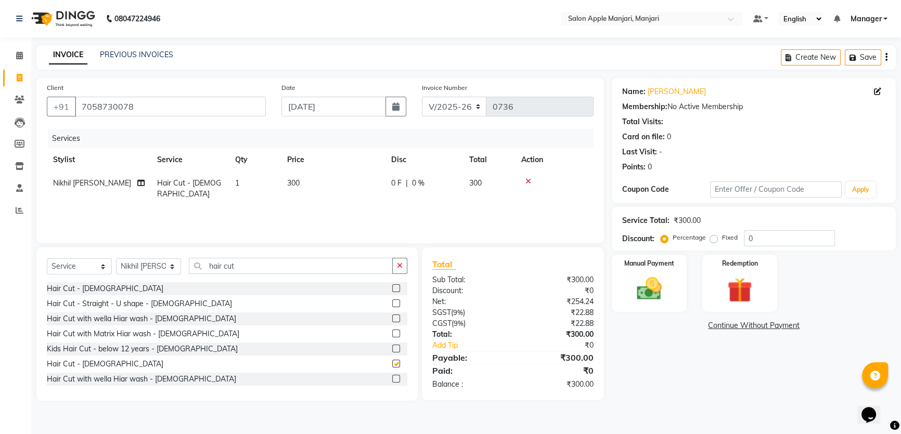
checkbox input "false"
click at [768, 242] on input "0" at bounding box center [789, 238] width 91 height 16
type input "020"
click at [269, 267] on input "hair cut" at bounding box center [291, 266] width 204 height 16
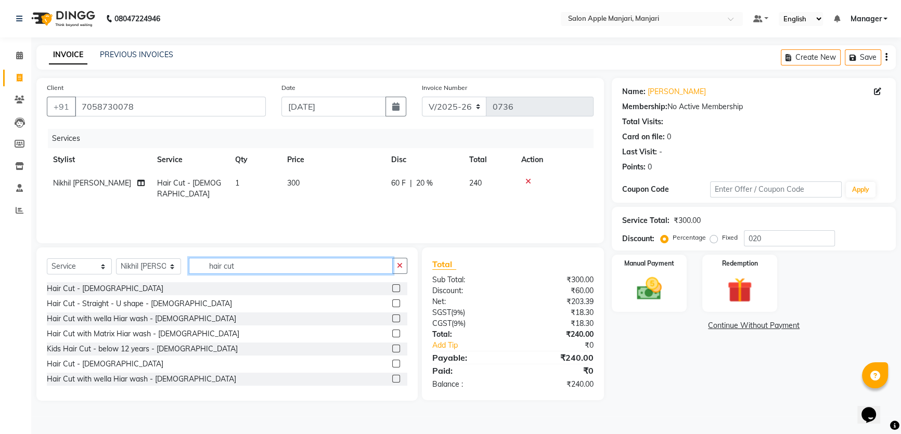
drag, startPoint x: 269, startPoint y: 267, endPoint x: 283, endPoint y: 259, distance: 16.5
click at [268, 267] on input "hair cut" at bounding box center [291, 266] width 204 height 16
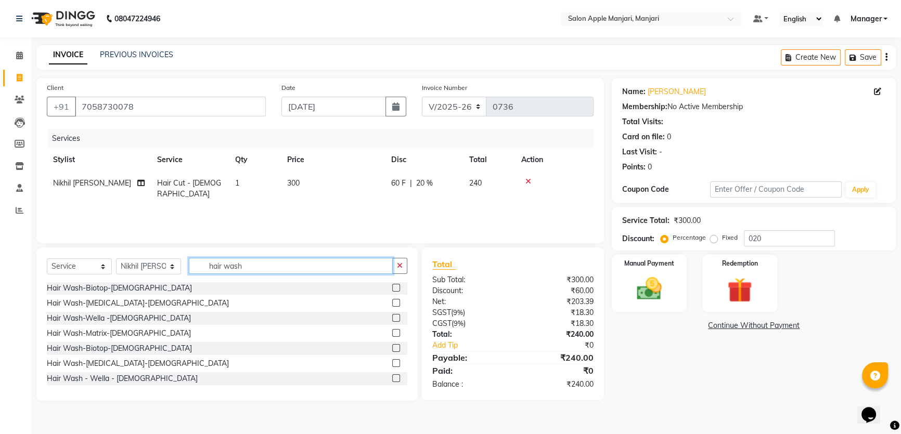
scroll to position [47, 0]
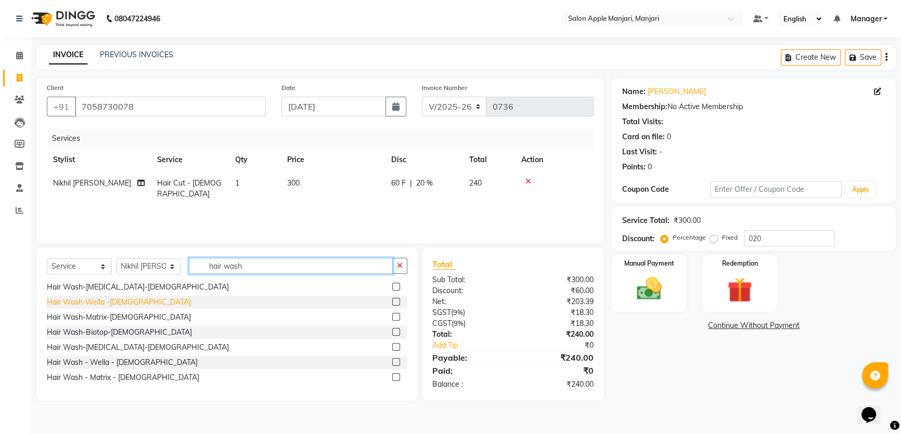
type input "hair wash"
click at [113, 308] on div "Hair Wash-Wella -[DEMOGRAPHIC_DATA]" at bounding box center [119, 302] width 144 height 11
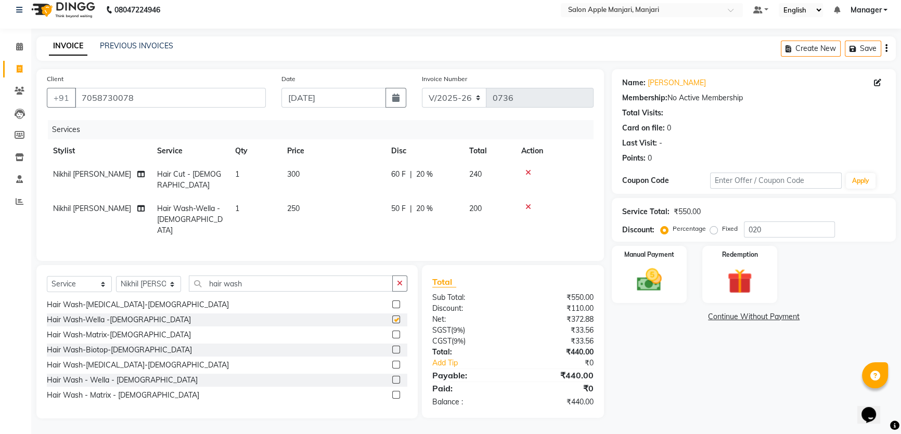
checkbox input "false"
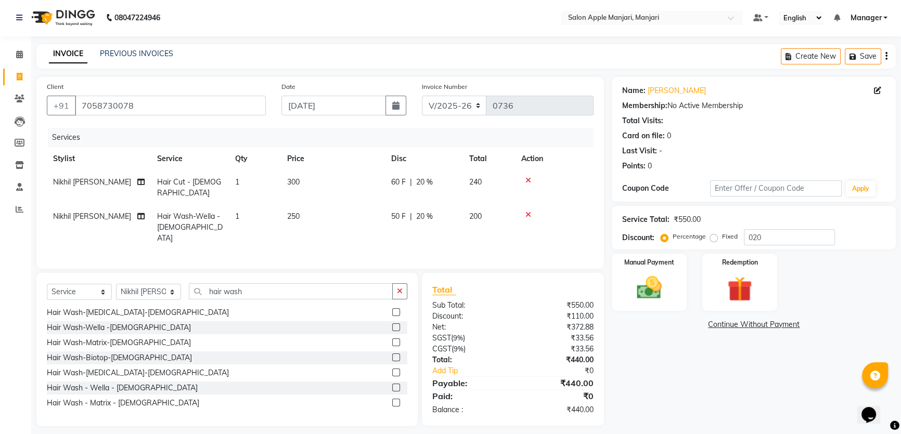
scroll to position [0, 0]
drag, startPoint x: 304, startPoint y: 329, endPoint x: 153, endPoint y: 329, distance: 150.3
click at [153, 309] on div "Select Service Product Membership Package Voucher Prepaid Gift Card Select Styl…" at bounding box center [227, 296] width 360 height 24
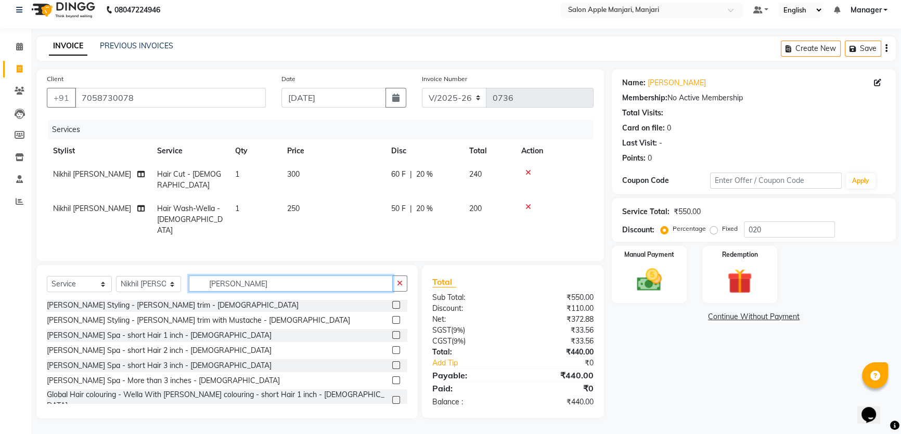
scroll to position [47, 0]
type input "beard"
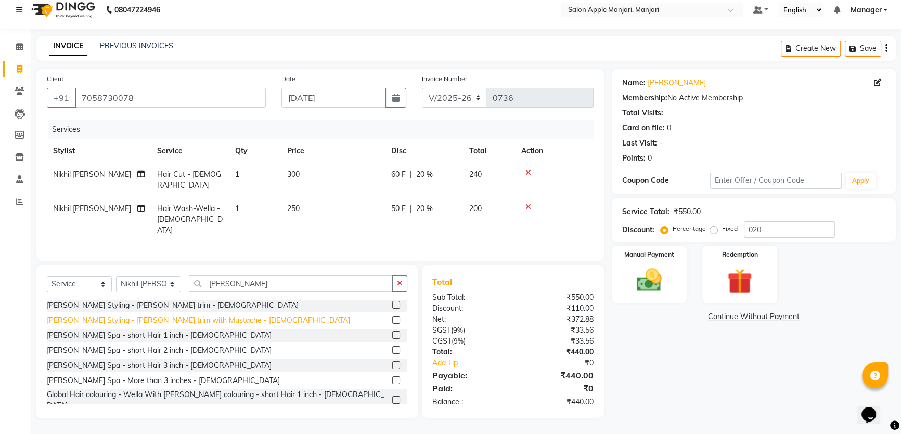
click at [198, 326] on div "[PERSON_NAME] Styling - [PERSON_NAME] trim with Mustache - [DEMOGRAPHIC_DATA]" at bounding box center [198, 320] width 303 height 11
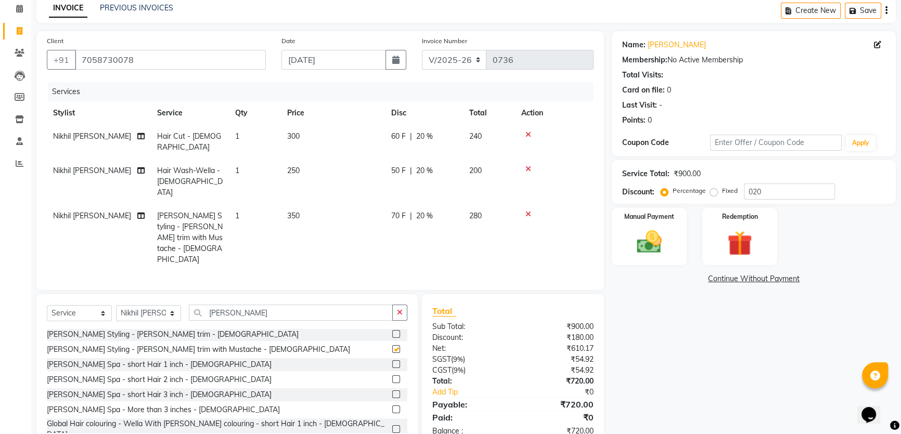
checkbox input "false"
click at [151, 340] on div "[PERSON_NAME] Styling - [PERSON_NAME] trim - [DEMOGRAPHIC_DATA]" at bounding box center [173, 334] width 252 height 11
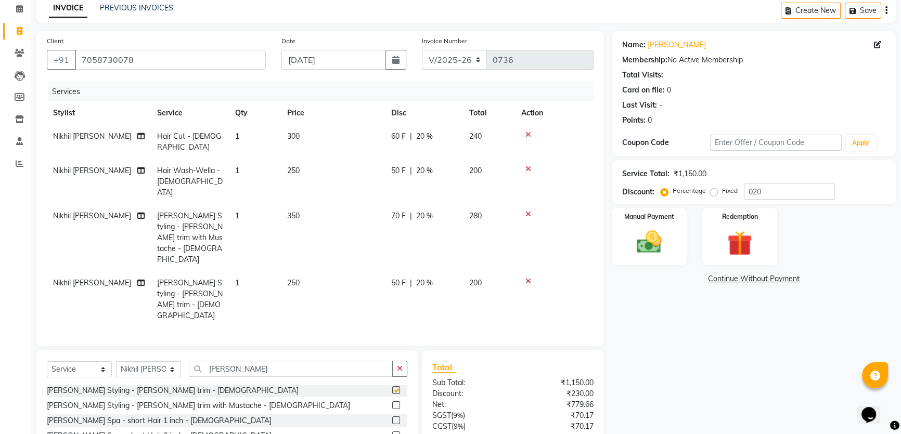
checkbox input "false"
drag, startPoint x: 281, startPoint y: 370, endPoint x: 232, endPoint y: 371, distance: 48.9
click at [232, 371] on input "beard" at bounding box center [291, 369] width 204 height 16
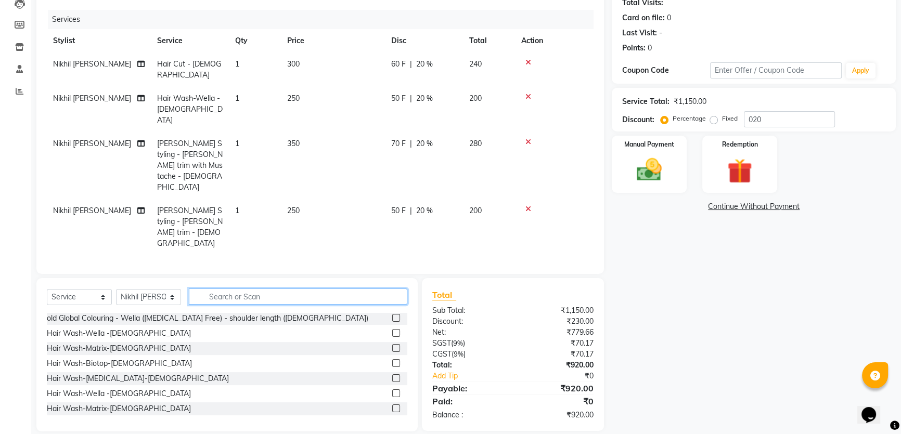
scroll to position [141, 0]
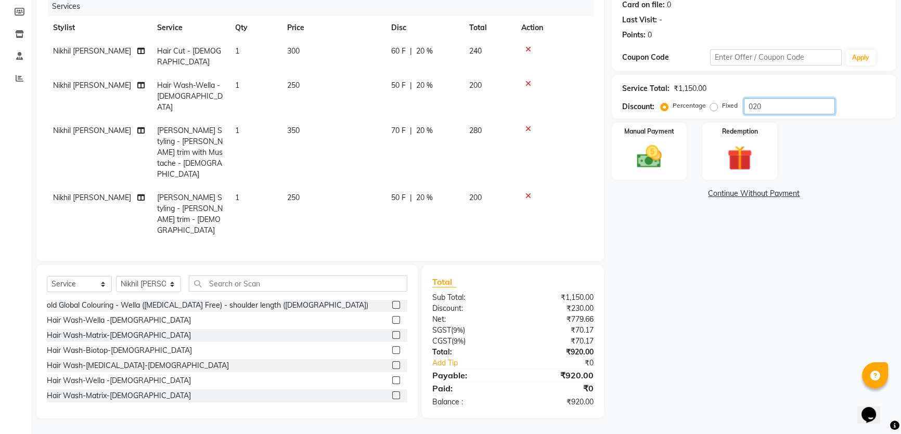
drag, startPoint x: 804, startPoint y: 126, endPoint x: 724, endPoint y: 130, distance: 79.6
click at [725, 114] on div "Percentage Fixed 020" at bounding box center [748, 106] width 172 height 16
type input "20"
click at [531, 53] on icon at bounding box center [528, 49] width 6 height 7
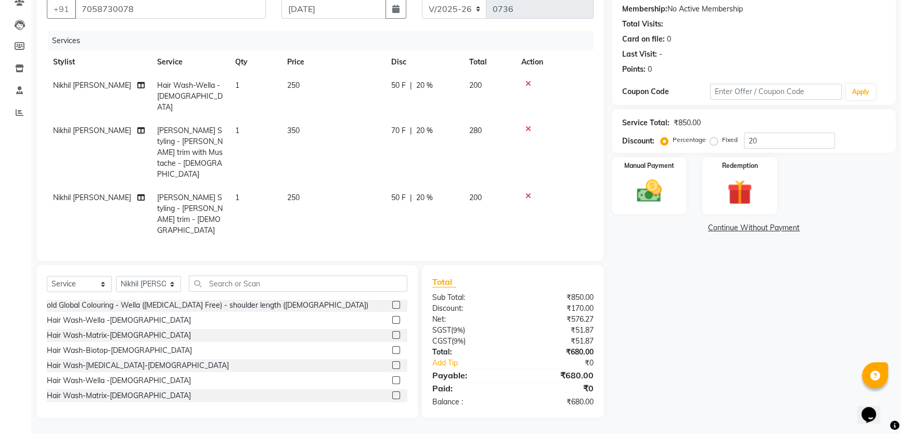
click at [531, 133] on icon at bounding box center [528, 128] width 6 height 7
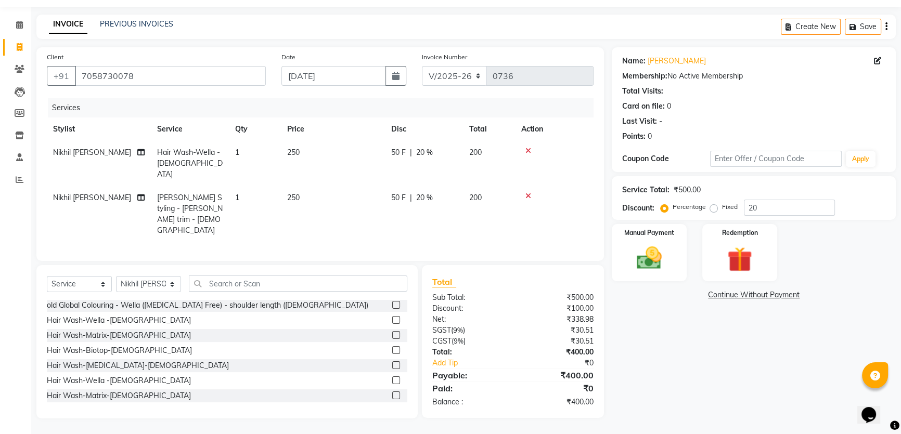
scroll to position [60, 0]
click at [301, 276] on input "text" at bounding box center [298, 284] width 218 height 16
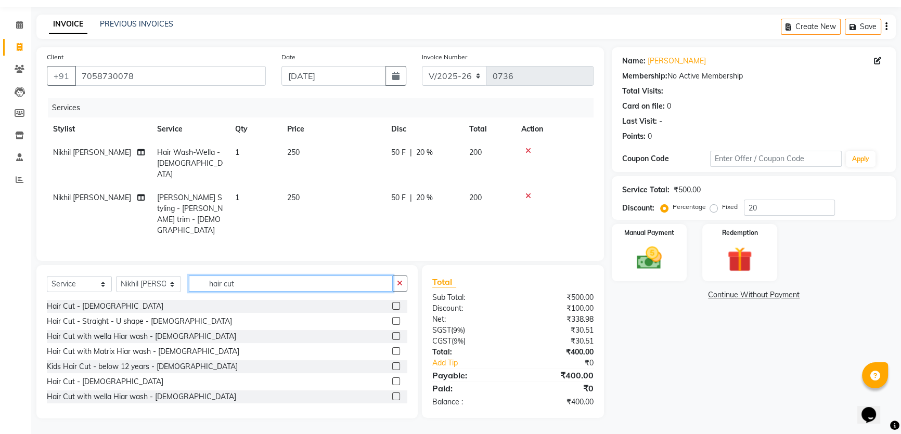
scroll to position [47, 0]
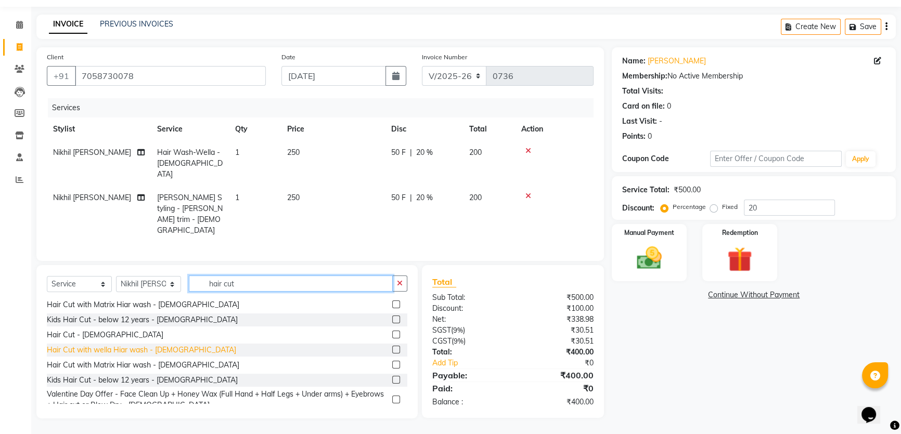
type input "hair cut"
click at [165, 348] on div "Hair Cut with wella Hiar wash - [DEMOGRAPHIC_DATA]" at bounding box center [141, 350] width 189 height 11
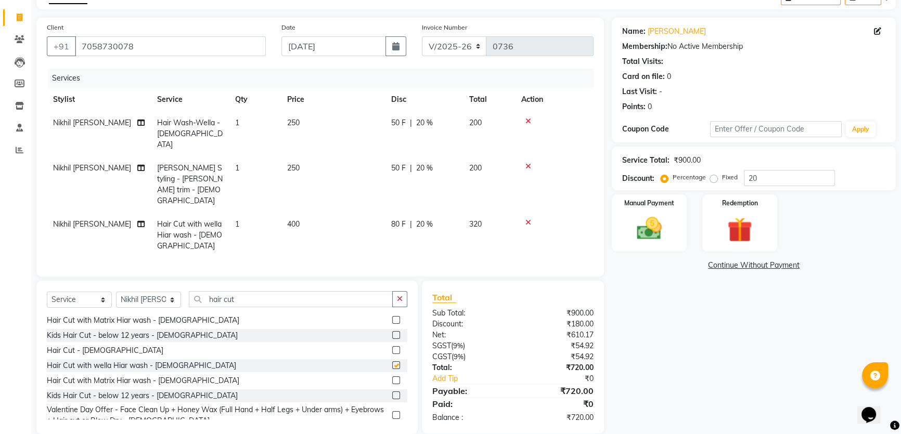
checkbox input "false"
click at [530, 125] on icon at bounding box center [528, 121] width 6 height 7
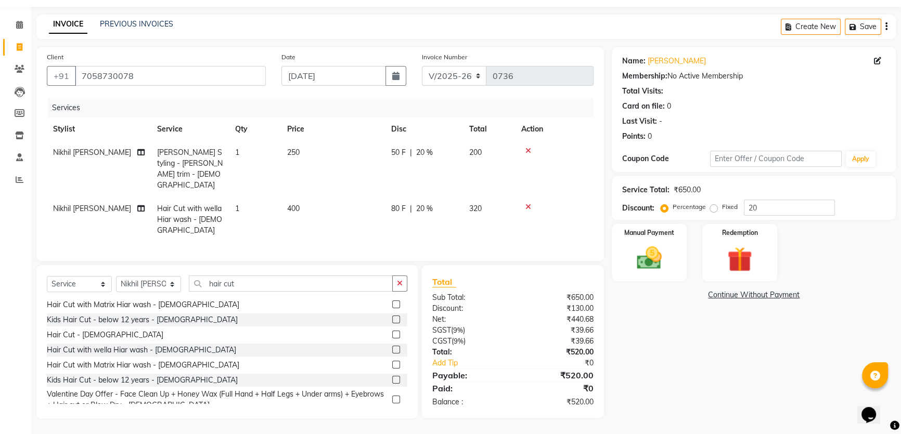
scroll to position [71, 0]
click at [629, 250] on div "Manual Payment" at bounding box center [649, 252] width 78 height 59
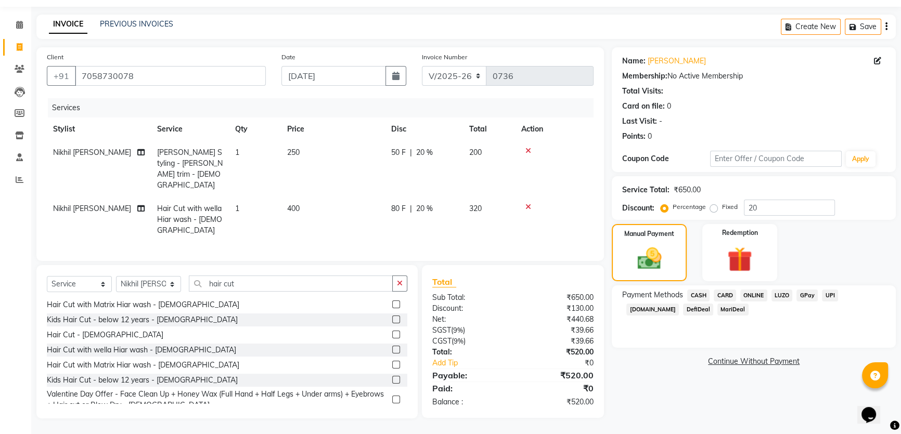
click at [765, 293] on span "ONLINE" at bounding box center [753, 296] width 27 height 12
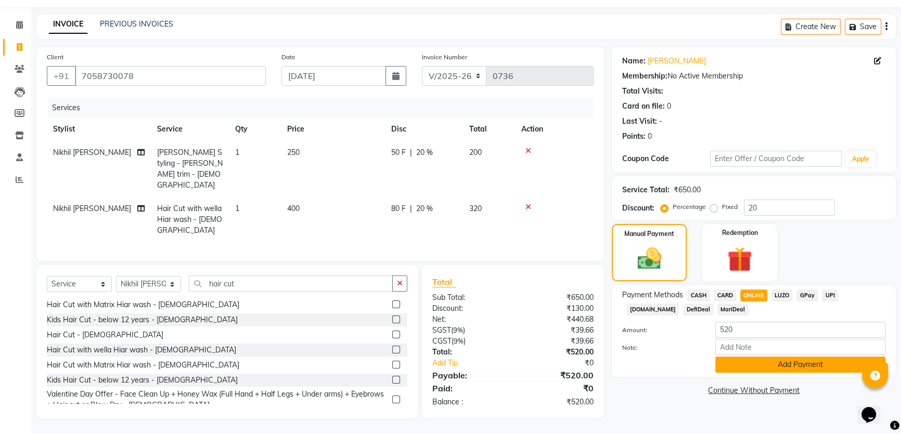
click at [806, 367] on button "Add Payment" at bounding box center [800, 365] width 170 height 16
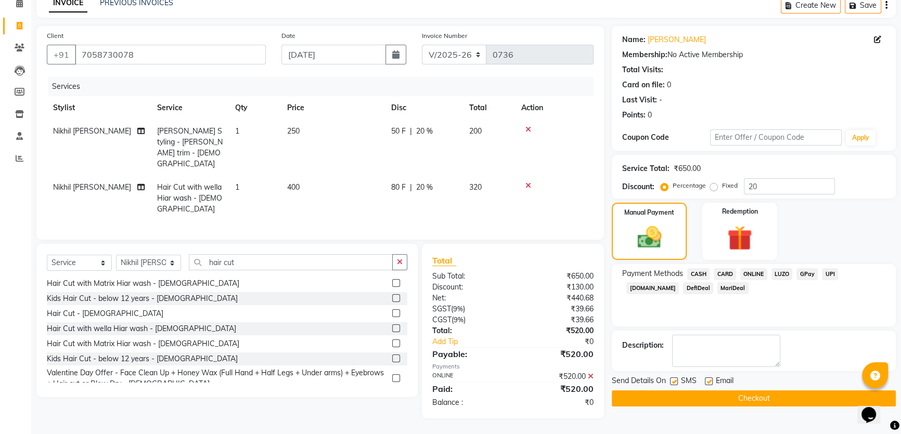
scroll to position [94, 0]
click at [770, 405] on button "Checkout" at bounding box center [754, 399] width 284 height 16
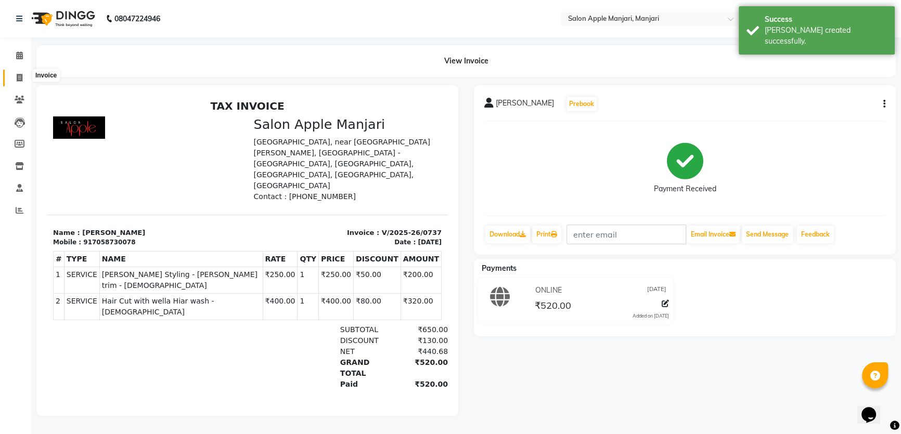
click at [18, 76] on icon at bounding box center [20, 78] width 6 height 8
select select "service"
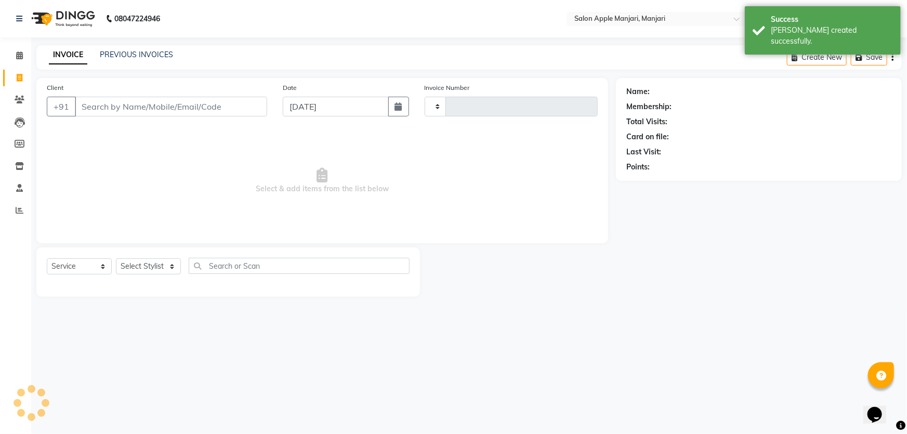
type input "0738"
select select "8088"
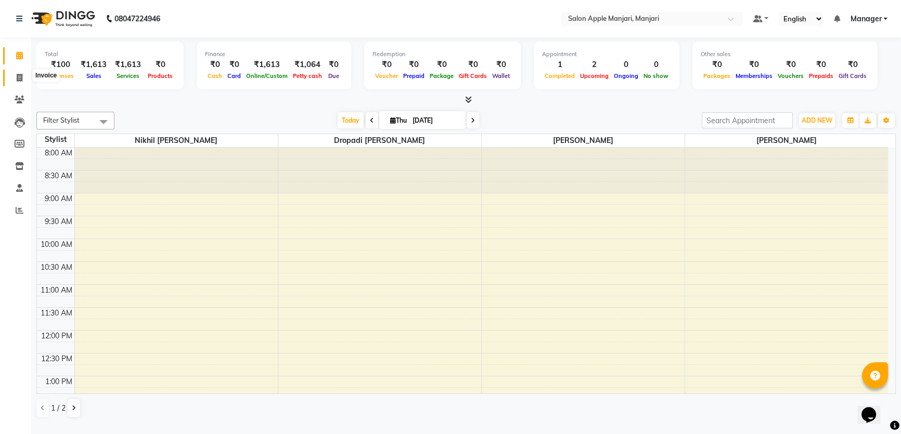
drag, startPoint x: 18, startPoint y: 79, endPoint x: 36, endPoint y: 85, distance: 19.7
click at [18, 78] on icon at bounding box center [20, 78] width 6 height 8
select select "service"
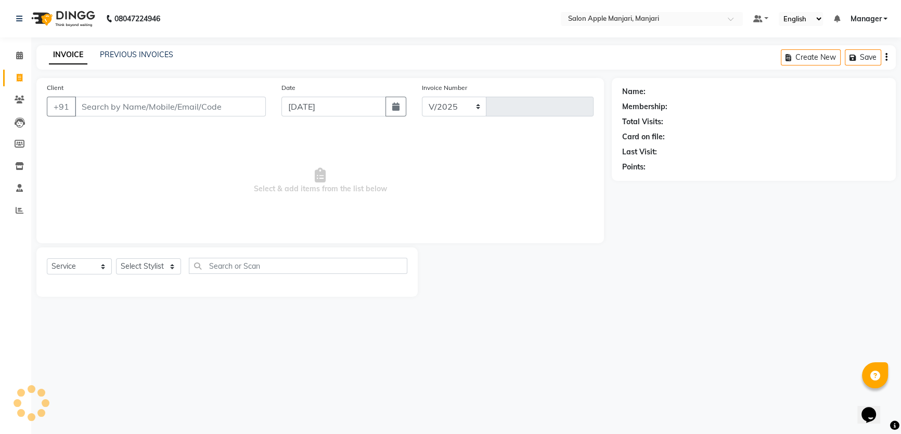
select select "8088"
type input "0736"
click at [166, 115] on input "Client" at bounding box center [171, 107] width 192 height 20
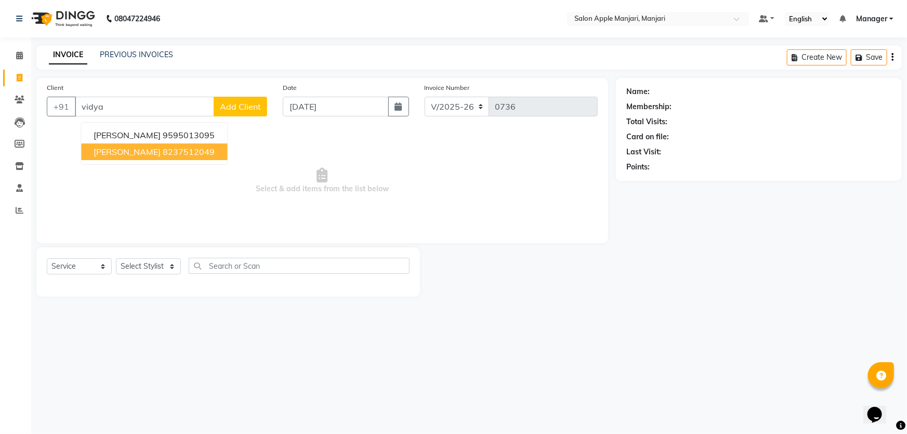
click at [161, 157] on span "Vidya Kumbhar" at bounding box center [127, 152] width 67 height 10
type input "8237512049"
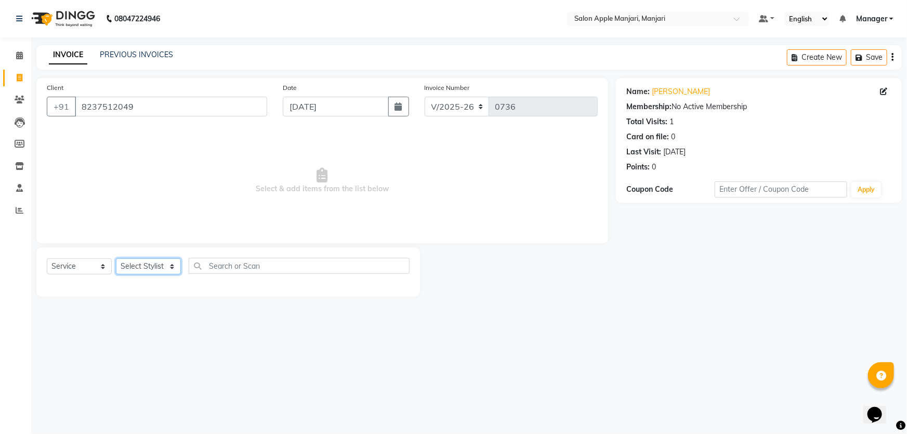
click at [181, 275] on select "Select Stylist [PERSON_NAME] [PERSON_NAME] [PERSON_NAME] Manager [PERSON_NAME] …" at bounding box center [148, 266] width 65 height 16
select select "75339"
click at [119, 275] on select "Select Stylist [PERSON_NAME] [PERSON_NAME] [PERSON_NAME] Manager [PERSON_NAME] …" at bounding box center [148, 266] width 65 height 16
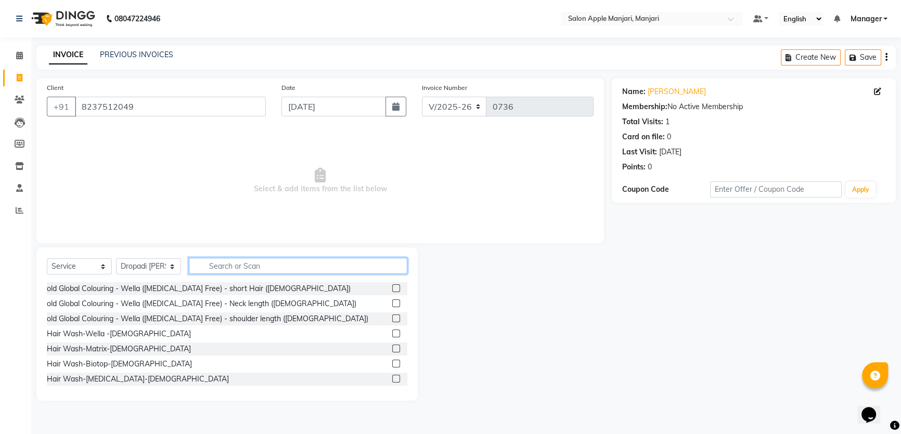
drag, startPoint x: 294, startPoint y: 297, endPoint x: 291, endPoint y: 292, distance: 5.4
click at [293, 274] on input "text" at bounding box center [298, 266] width 218 height 16
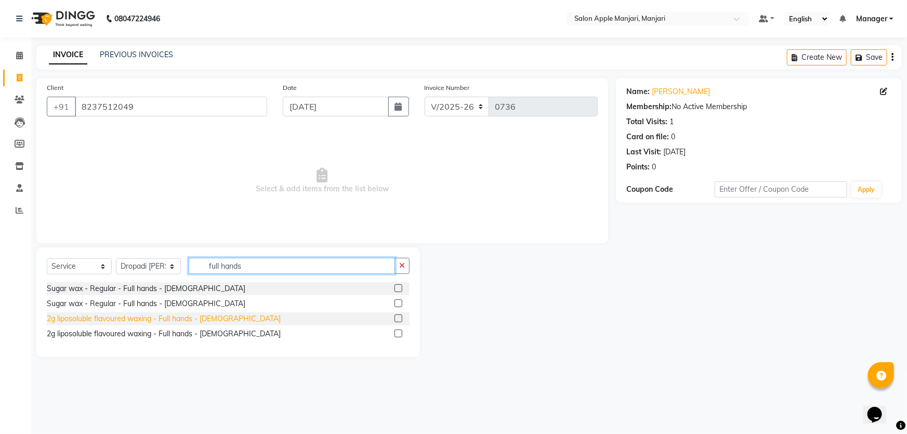
type input "full hands"
click at [214, 324] on div "2g liposoluble flavoured waxing - Full hands - [DEMOGRAPHIC_DATA]" at bounding box center [164, 319] width 234 height 11
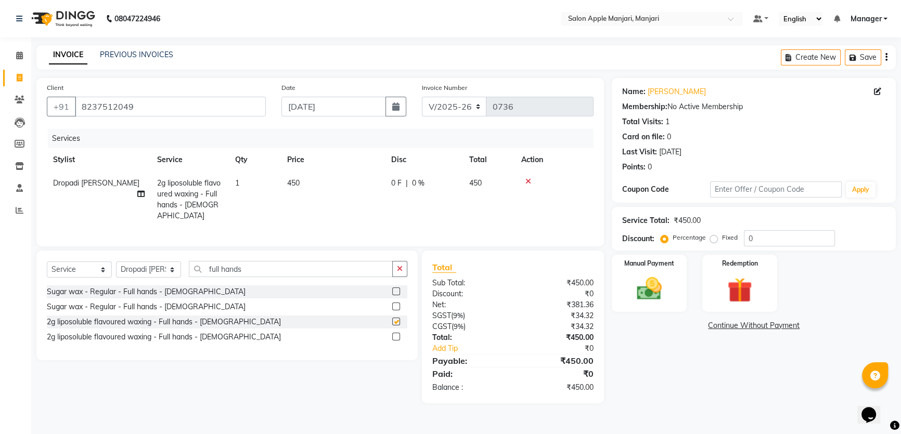
checkbox input "false"
drag, startPoint x: 288, startPoint y: 300, endPoint x: 135, endPoint y: 282, distance: 154.0
click at [150, 284] on div "Select Service Product Membership Package Voucher Prepaid Gift Card Select Styl…" at bounding box center [226, 306] width 381 height 110
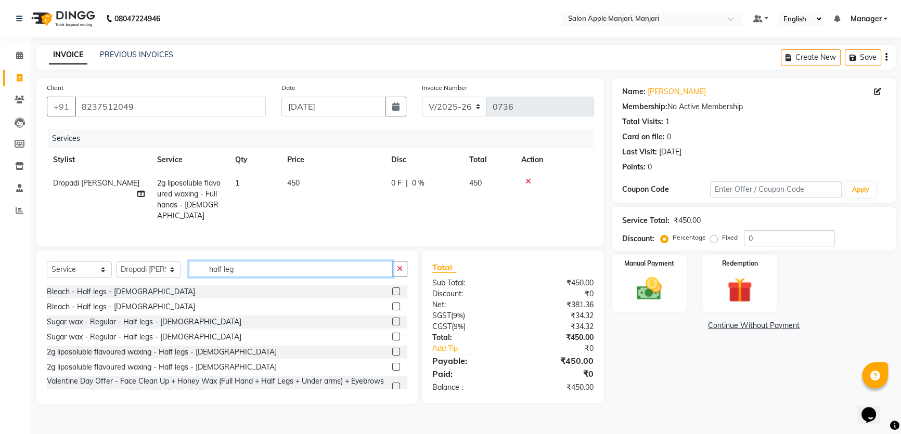
scroll to position [17, 0]
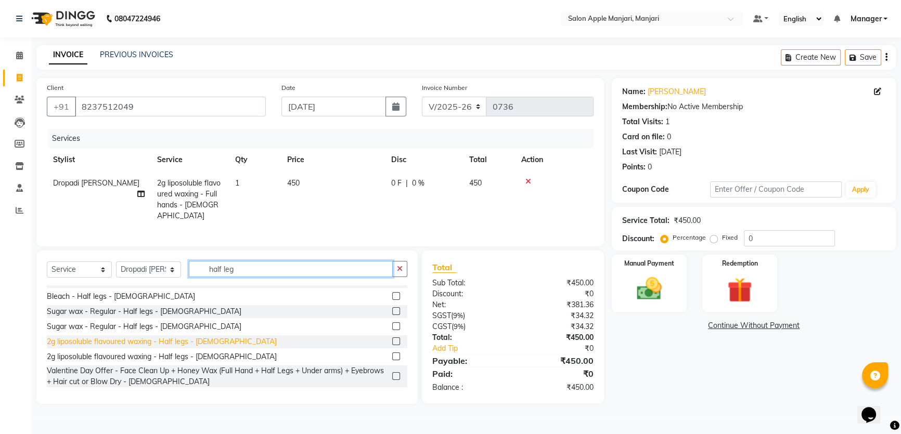
type input "half leg"
click at [211, 347] on div "2g liposoluble flavoured waxing - Half legs - [DEMOGRAPHIC_DATA]" at bounding box center [162, 341] width 230 height 11
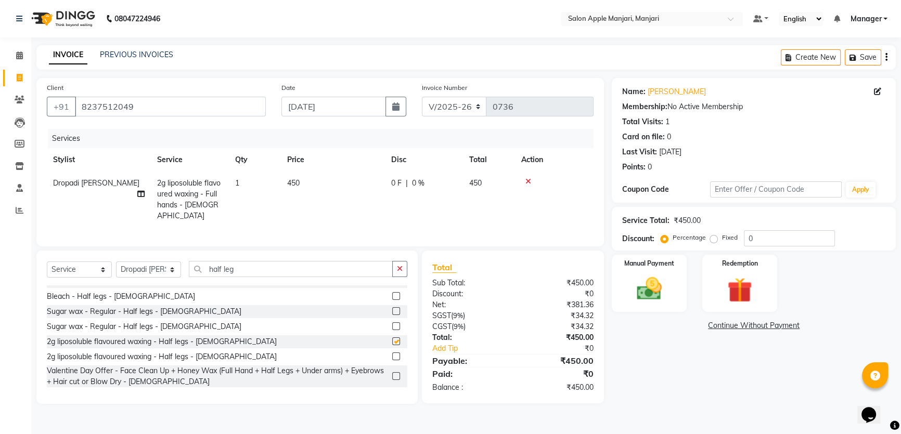
checkbox input "false"
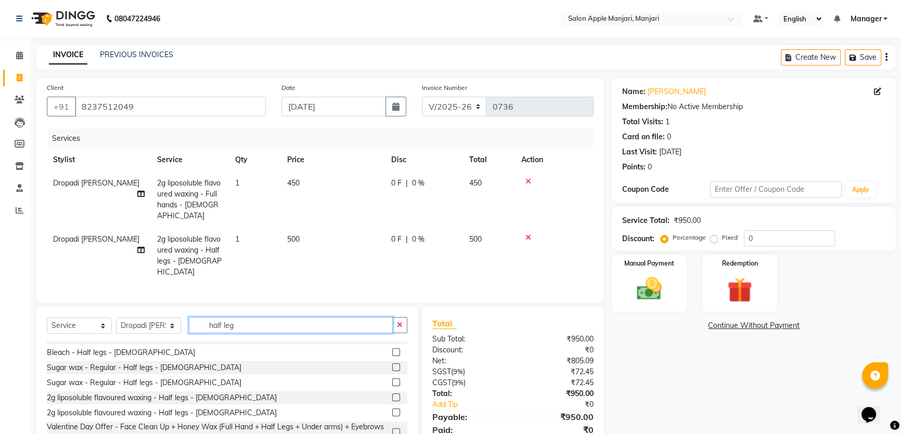
drag, startPoint x: 276, startPoint y: 353, endPoint x: 192, endPoint y: 344, distance: 83.7
click at [192, 342] on div "Select Service Product Membership Package Voucher Prepaid Gift Card Select Styl…" at bounding box center [227, 329] width 360 height 24
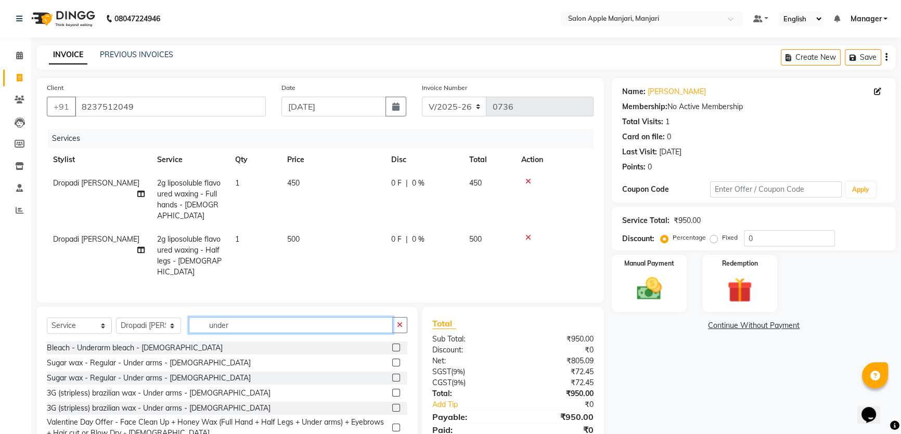
scroll to position [47, 0]
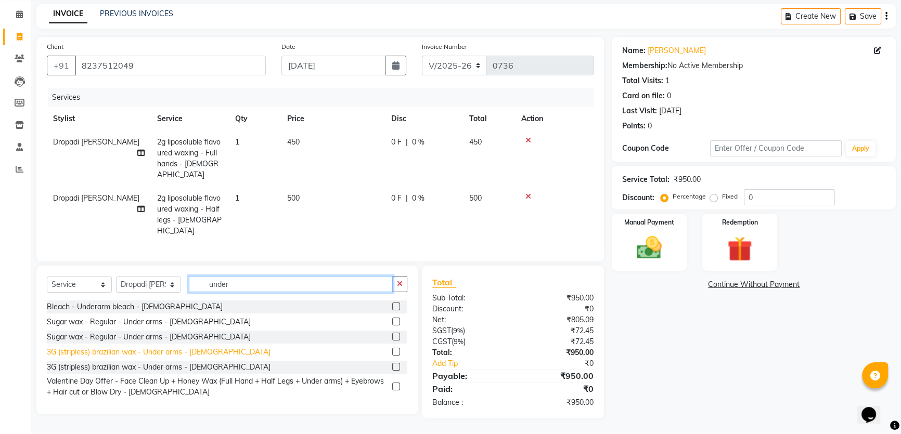
type input "under"
click at [182, 358] on div "3G (stripless) brazilian wax - Under arms - [DEMOGRAPHIC_DATA]" at bounding box center [159, 352] width 224 height 11
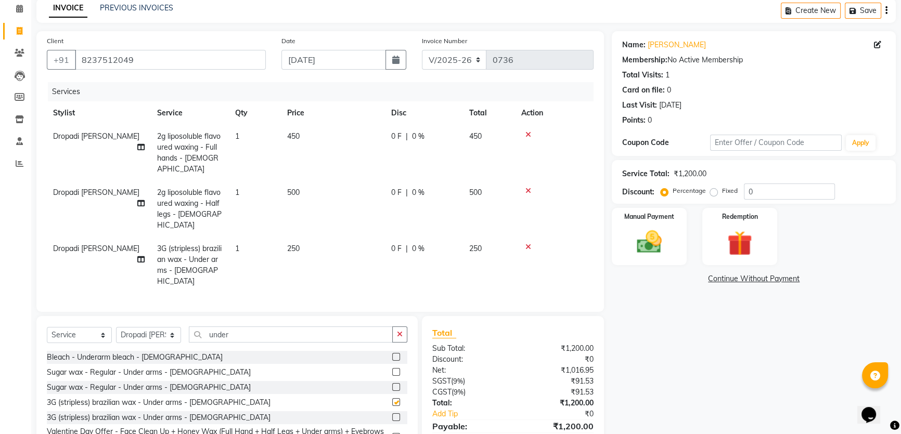
checkbox input "false"
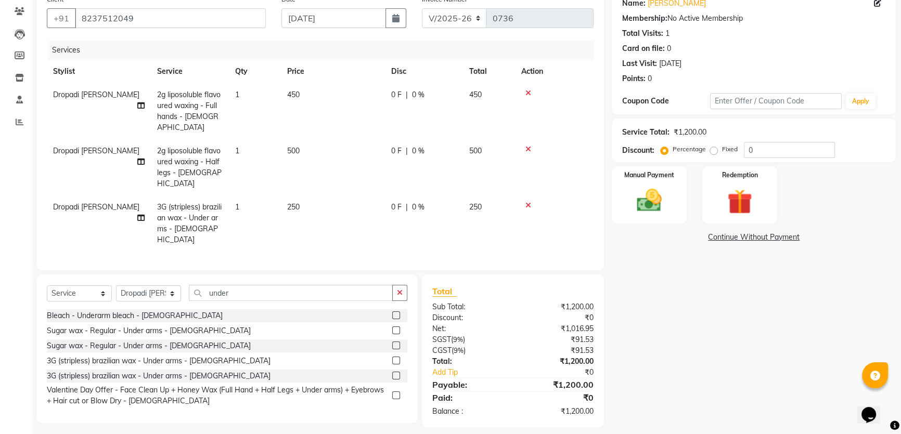
scroll to position [130, 0]
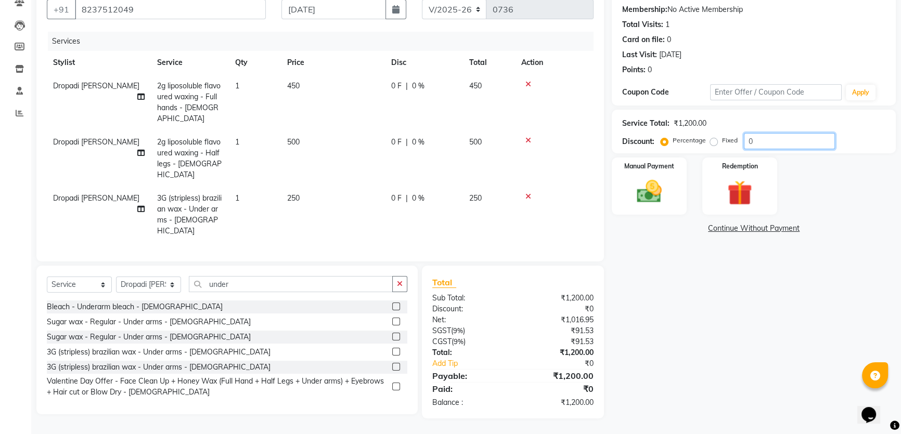
drag, startPoint x: 781, startPoint y: 134, endPoint x: 724, endPoint y: 135, distance: 56.2
click at [724, 135] on div "Percentage Fixed 0" at bounding box center [748, 141] width 172 height 16
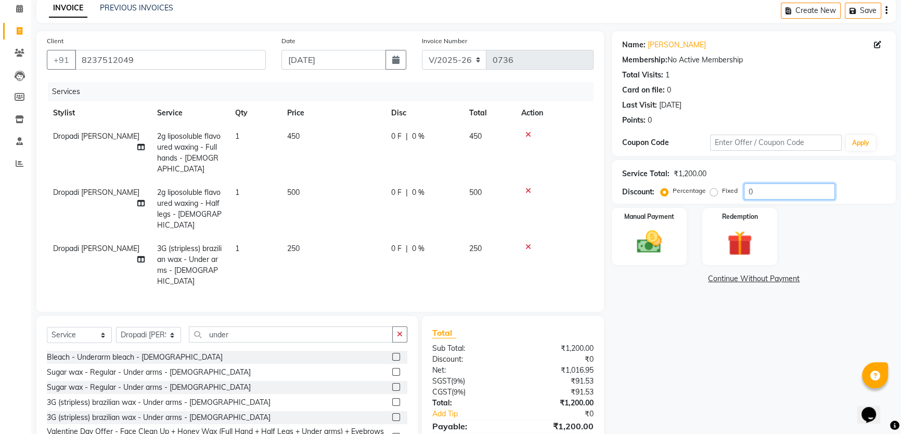
scroll to position [94, 0]
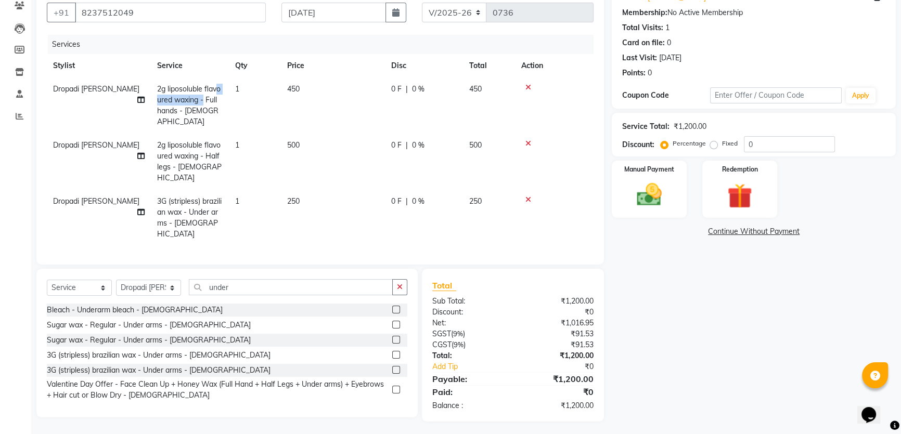
drag, startPoint x: 217, startPoint y: 122, endPoint x: 226, endPoint y: 120, distance: 8.5
click at [226, 120] on td "2g liposoluble flavoured waxing - Full hands - [DEMOGRAPHIC_DATA]" at bounding box center [190, 105] width 78 height 56
select select "75339"
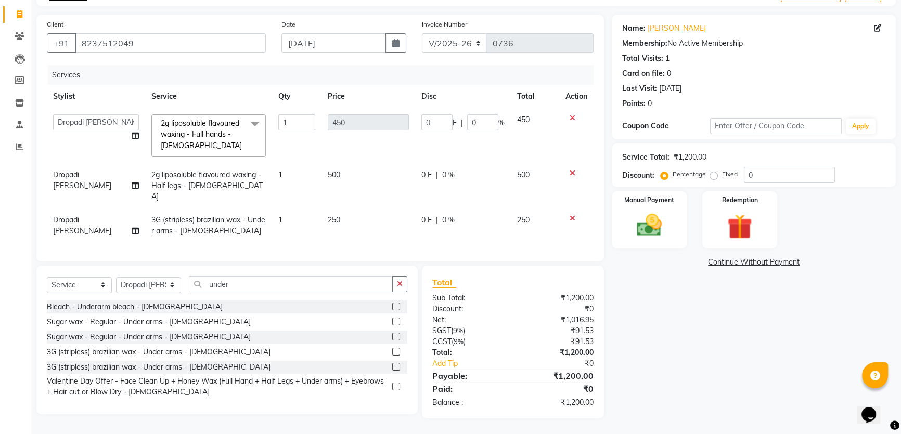
click at [207, 147] on span "2g liposoluble flavoured waxing - Full hands - Female x" at bounding box center [205, 135] width 94 height 35
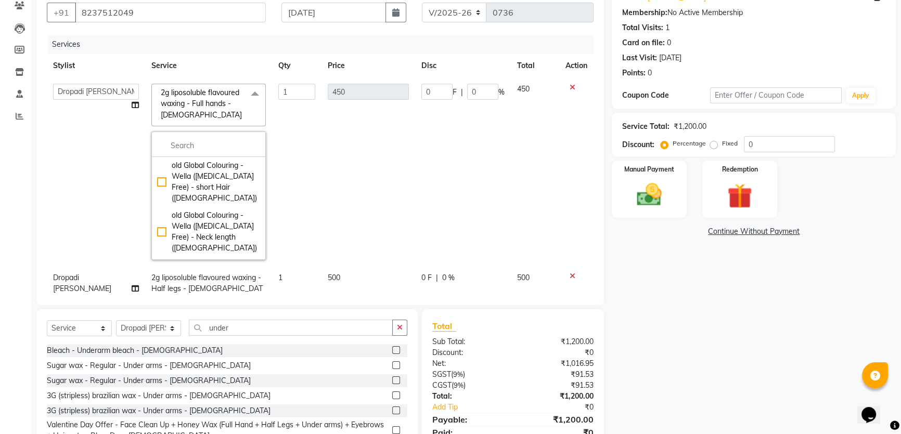
click at [79, 173] on td "Chaya Thombare Dropadi Rushikesh Suryawanshi Manager Nikhil Digambar Satpute Ta…" at bounding box center [96, 171] width 98 height 189
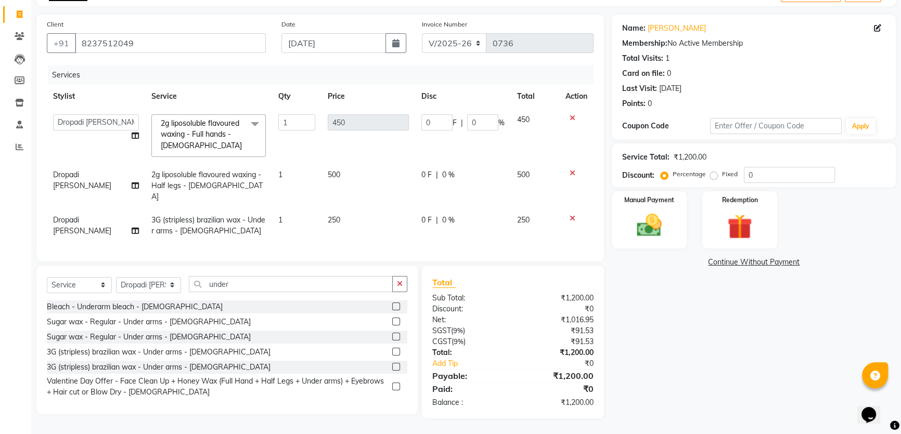
click at [571, 174] on div at bounding box center [576, 173] width 22 height 7
click at [569, 172] on icon at bounding box center [572, 173] width 6 height 7
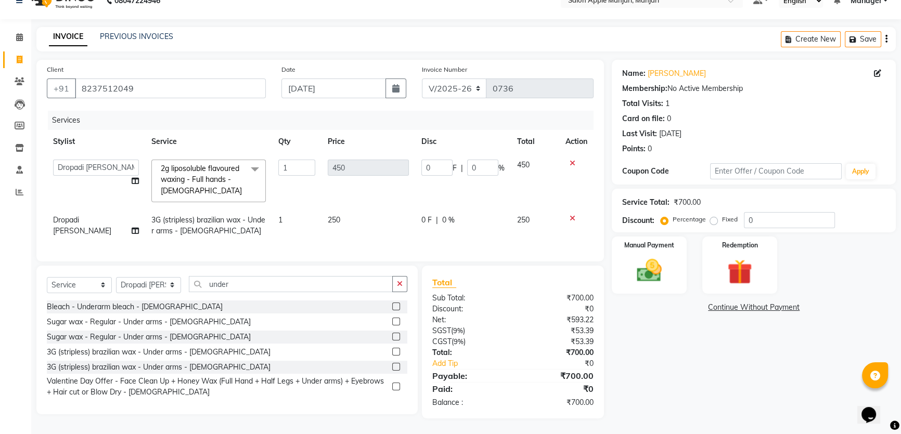
scroll to position [81, 0]
drag, startPoint x: 271, startPoint y: 268, endPoint x: 212, endPoint y: 266, distance: 59.3
click at [213, 276] on div "Select Service Product Membership Package Voucher Prepaid Gift Card Select Styl…" at bounding box center [227, 288] width 360 height 24
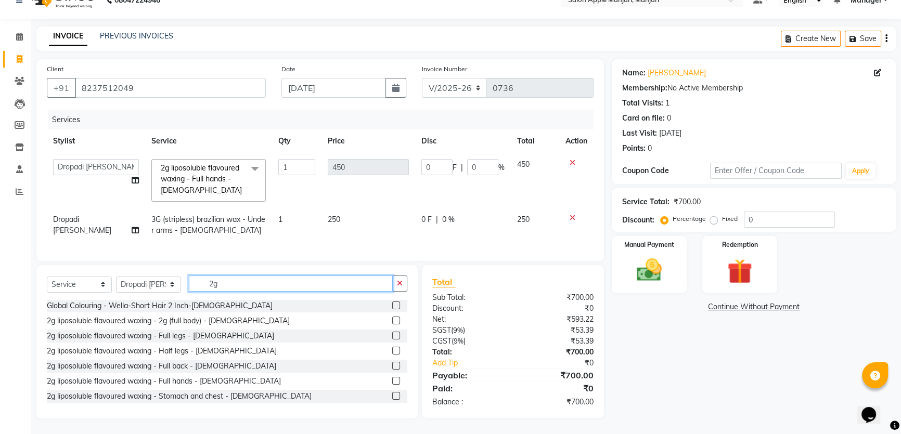
scroll to position [0, 0]
type input "2g"
click at [218, 331] on div "2g liposoluble flavoured waxing - Half legs - [DEMOGRAPHIC_DATA]" at bounding box center [162, 336] width 230 height 11
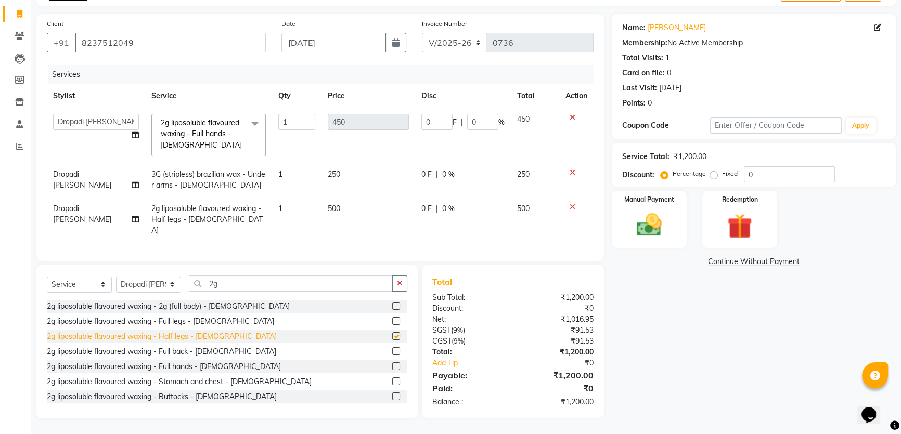
checkbox input "false"
click at [771, 166] on input "0" at bounding box center [789, 174] width 91 height 16
type input "02"
type input "9"
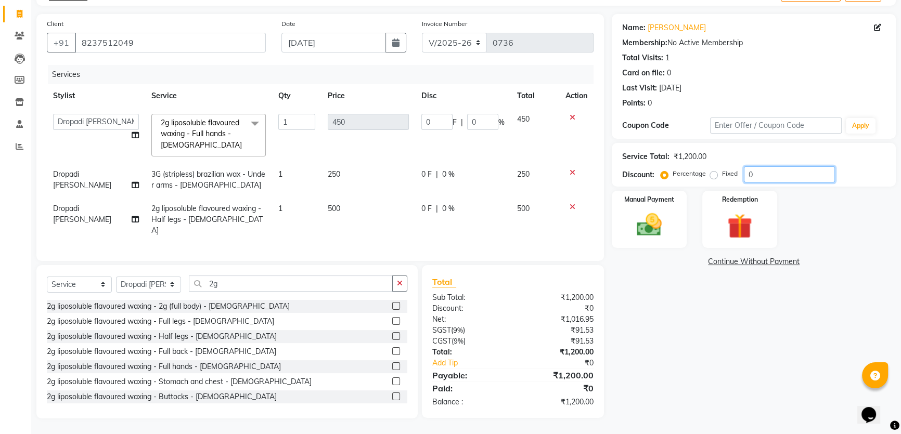
type input "2"
type input "020"
type input "90"
type input "20"
type input "020"
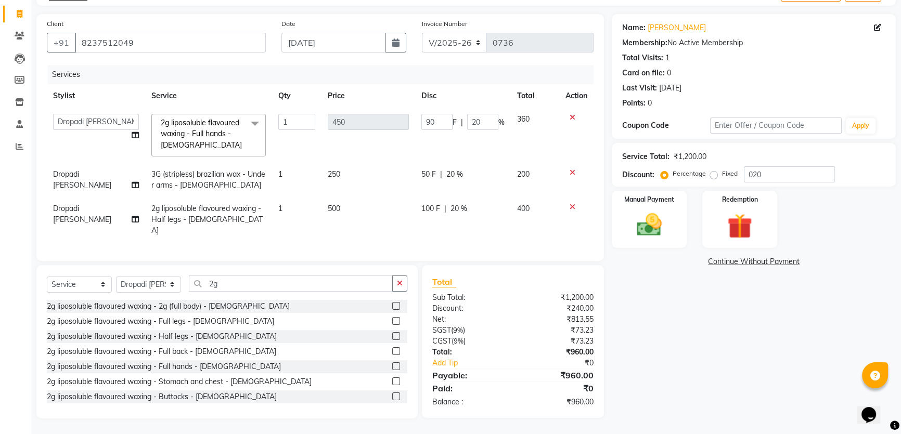
click at [754, 346] on div "Name: Vidya Kumbhar Membership: No Active Membership Total Visits: 1 Card on fi…" at bounding box center [758, 216] width 292 height 405
click at [213, 204] on span "2g liposoluble flavoured waxing - Half legs - [DEMOGRAPHIC_DATA]" at bounding box center [206, 219] width 111 height 31
select select "75339"
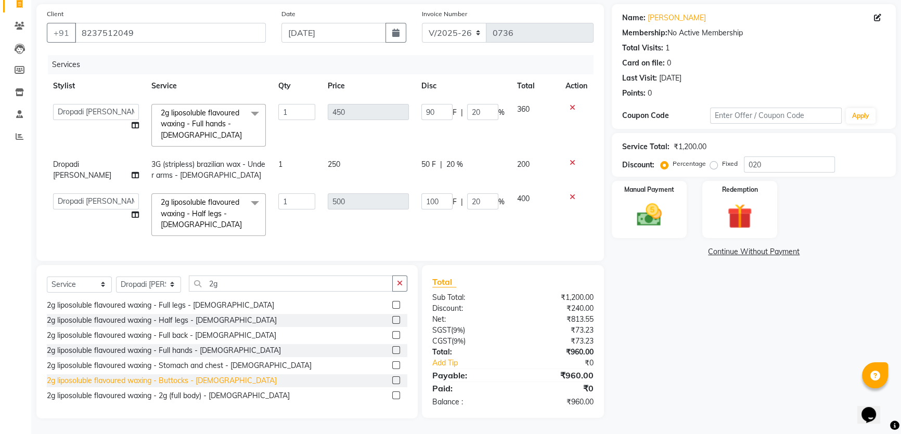
scroll to position [0, 0]
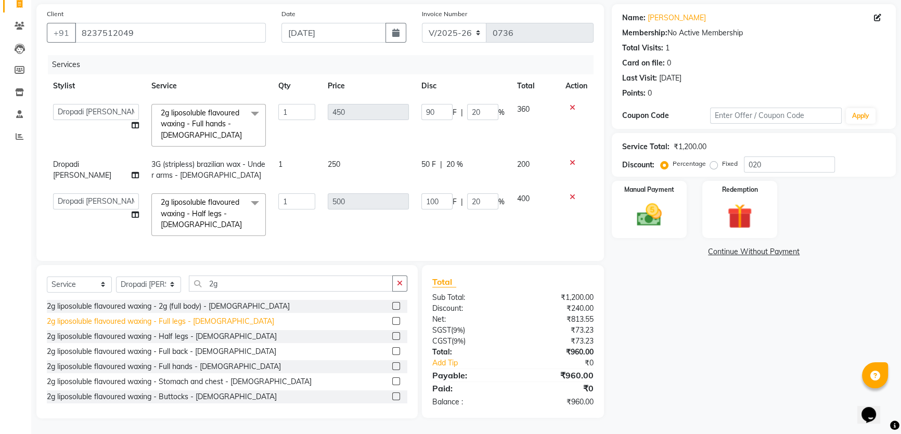
click at [201, 327] on div "2g liposoluble flavoured waxing - Full legs - [DEMOGRAPHIC_DATA]" at bounding box center [160, 321] width 227 height 11
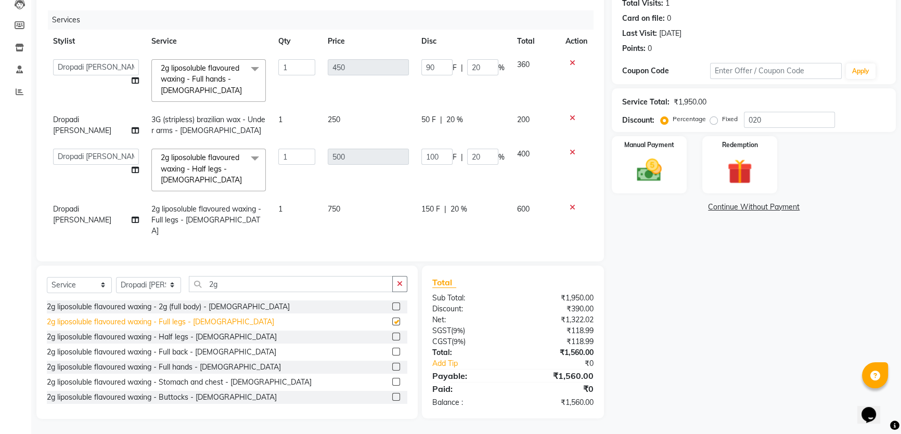
checkbox input "false"
click at [569, 156] on icon at bounding box center [572, 152] width 6 height 7
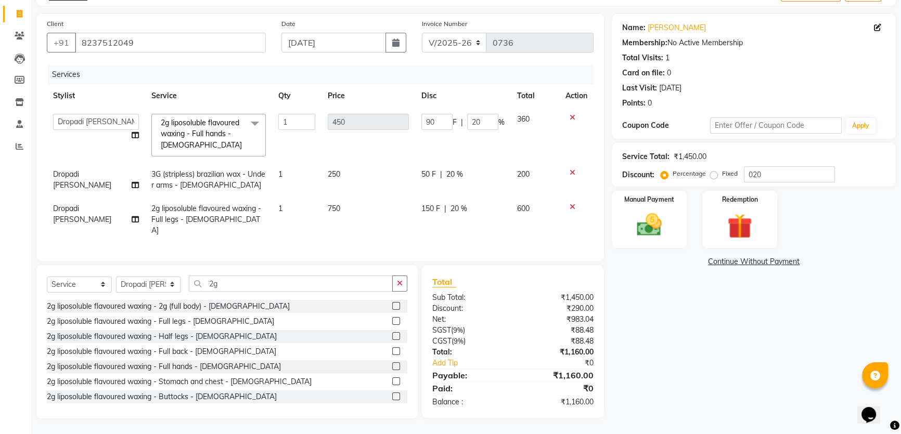
scroll to position [71, 0]
click at [223, 190] on span "3G (stripless) brazilian wax - Under arms - [DEMOGRAPHIC_DATA]" at bounding box center [208, 180] width 114 height 20
select select "75339"
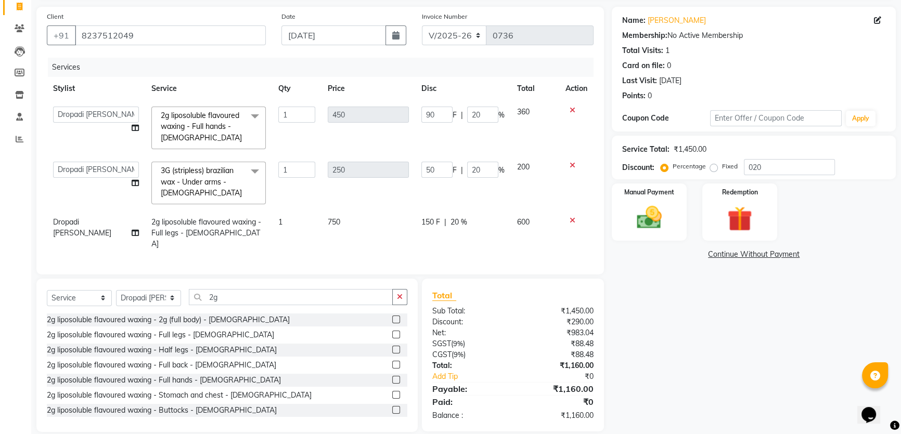
click at [191, 256] on td "2g liposoluble flavoured waxing - Full legs - [DEMOGRAPHIC_DATA]" at bounding box center [208, 233] width 127 height 45
select select "75339"
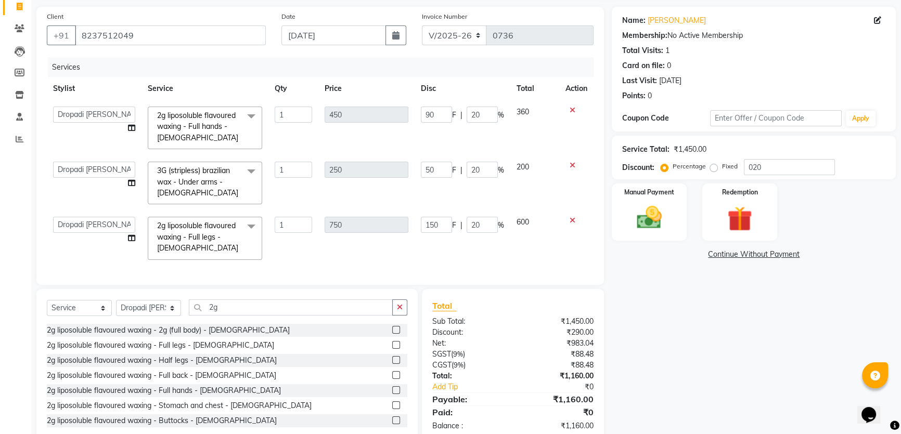
click at [693, 320] on div "Name: Vidya Kumbhar Membership: No Active Membership Total Visits: 1 Card on fi…" at bounding box center [758, 225] width 292 height 436
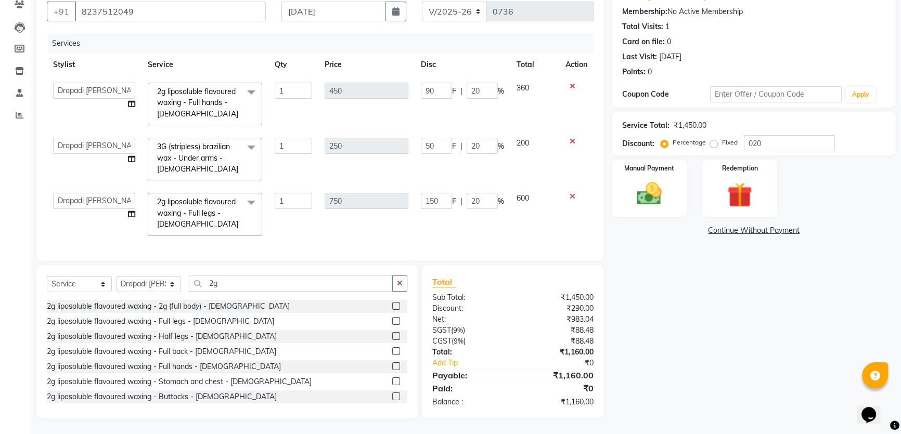
scroll to position [160, 0]
click at [567, 369] on div "₹1,160.00" at bounding box center [557, 375] width 88 height 12
click at [682, 360] on div "Name: Vidya Kumbhar Membership: No Active Membership Total Visits: 1 Card on fi…" at bounding box center [758, 201] width 292 height 436
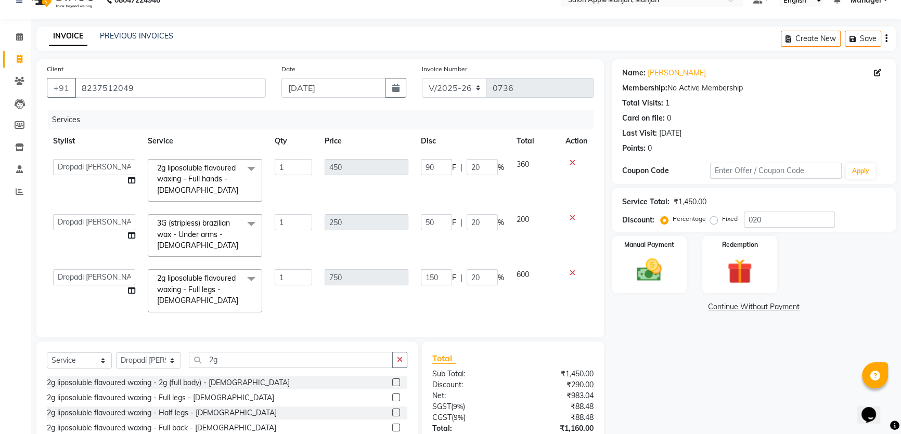
scroll to position [18, 0]
click at [569, 167] on icon at bounding box center [572, 163] width 6 height 7
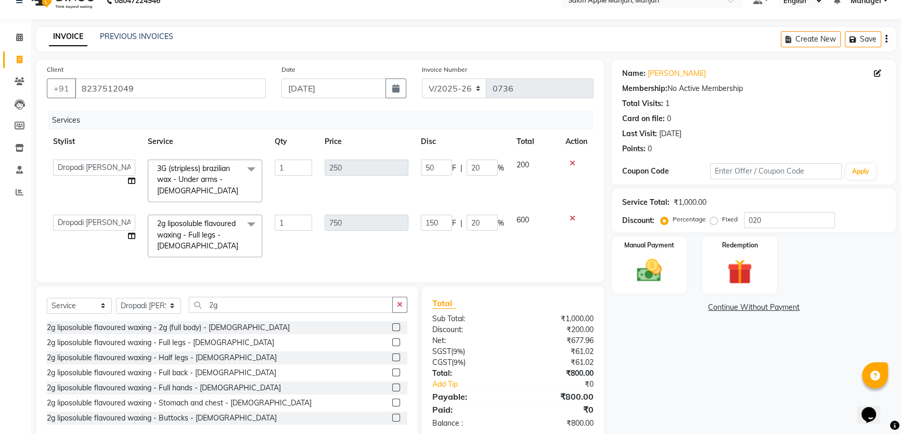
click at [570, 167] on icon at bounding box center [572, 163] width 6 height 7
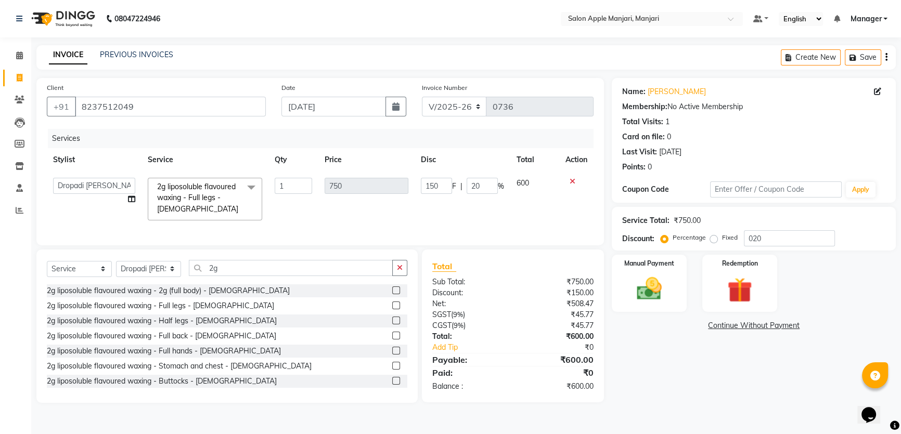
click at [569, 185] on icon at bounding box center [572, 181] width 6 height 7
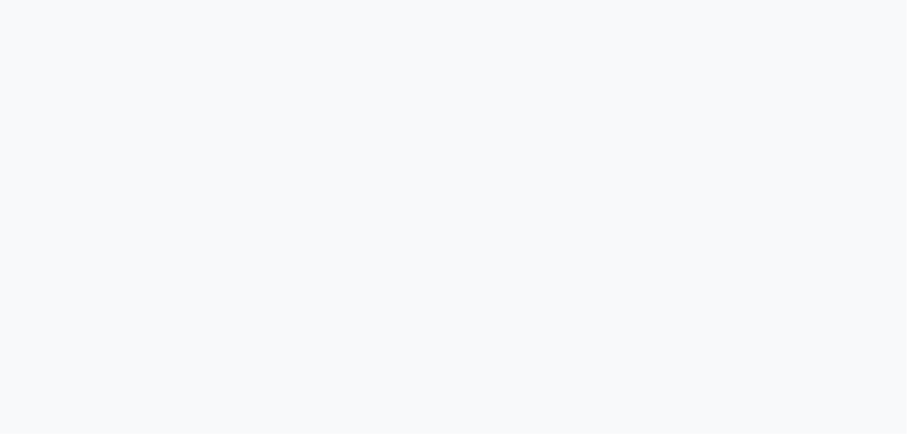
select select "service"
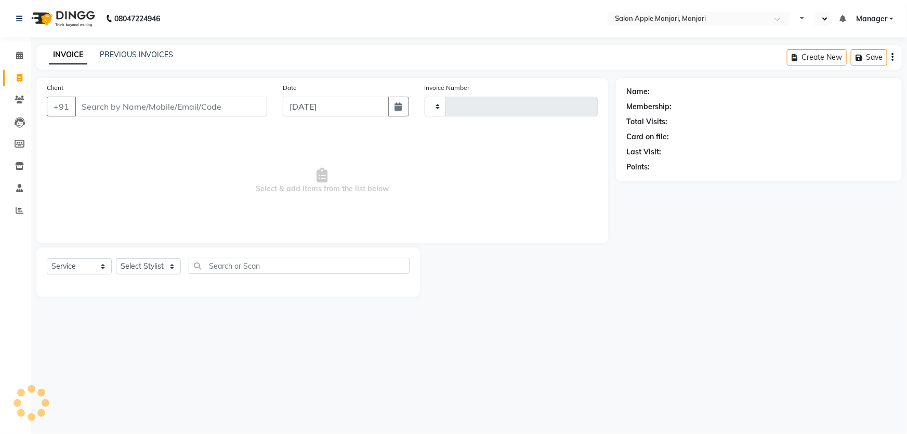
type input "0738"
select select "8088"
select select "en"
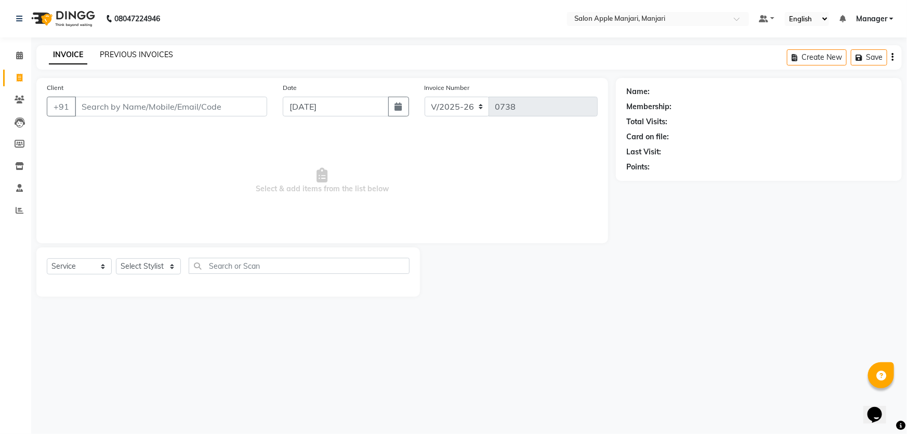
click at [138, 57] on link "PREVIOUS INVOICES" at bounding box center [136, 54] width 73 height 9
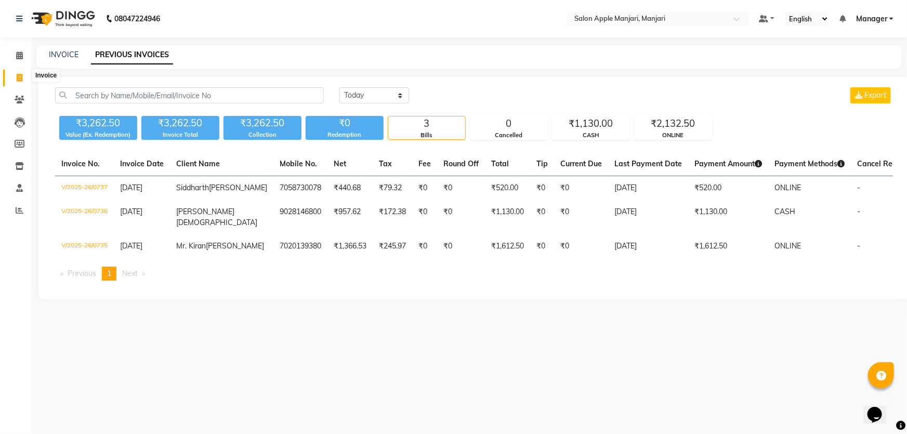
click at [24, 76] on span at bounding box center [19, 78] width 18 height 12
select select "service"
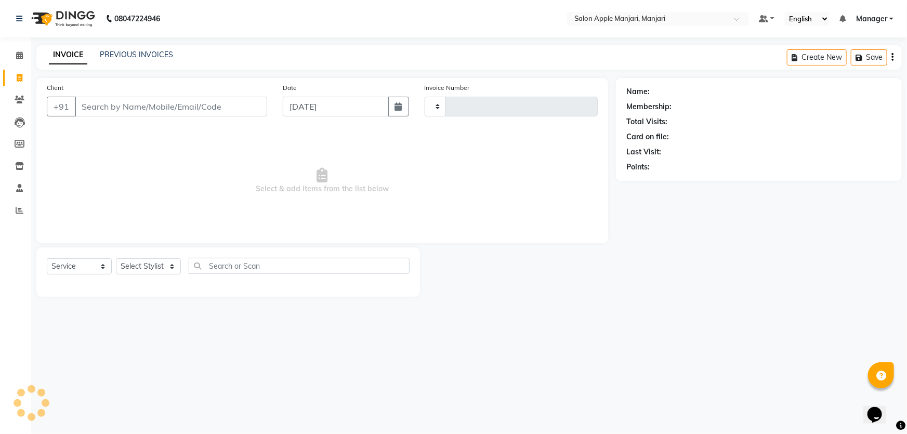
type input "0738"
select select "8088"
click at [123, 116] on input "Client" at bounding box center [171, 107] width 192 height 20
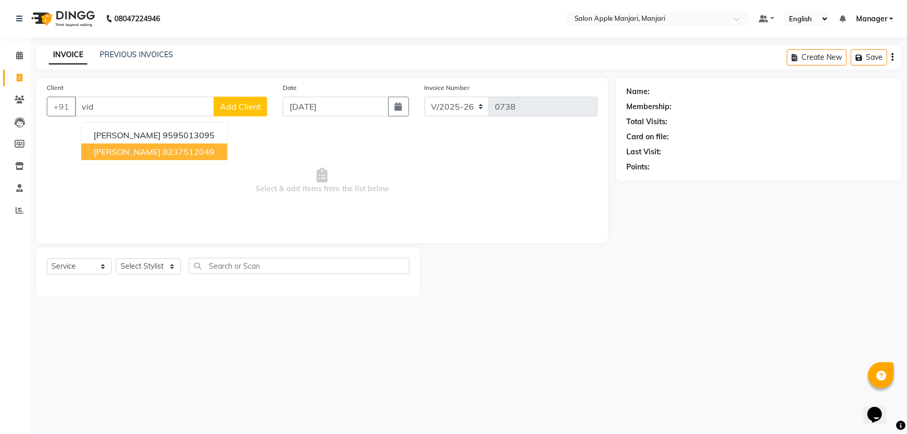
click at [208, 157] on ngb-highlight "8237512049" at bounding box center [189, 152] width 52 height 10
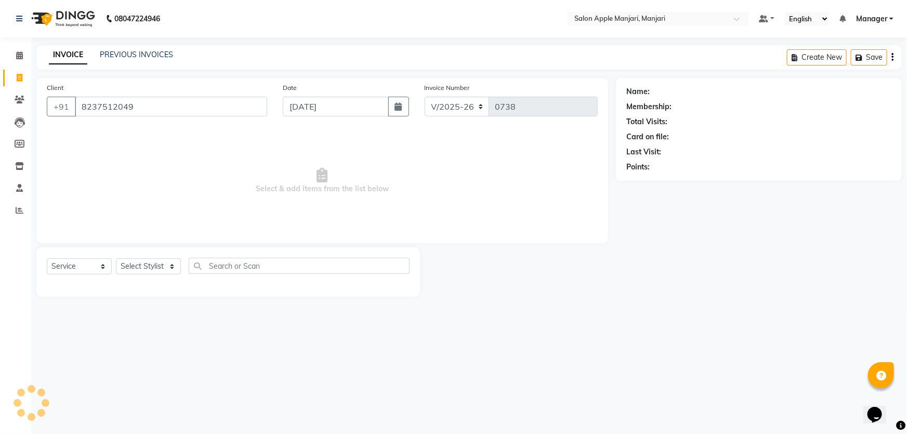
type input "8237512049"
click at [198, 282] on div "Select Service Product Membership Package Voucher Prepaid Gift Card Select Styl…" at bounding box center [228, 270] width 363 height 24
select select "75339"
click at [119, 275] on select "Select Stylist [PERSON_NAME] [PERSON_NAME] [PERSON_NAME] Manager [PERSON_NAME] …" at bounding box center [148, 266] width 65 height 16
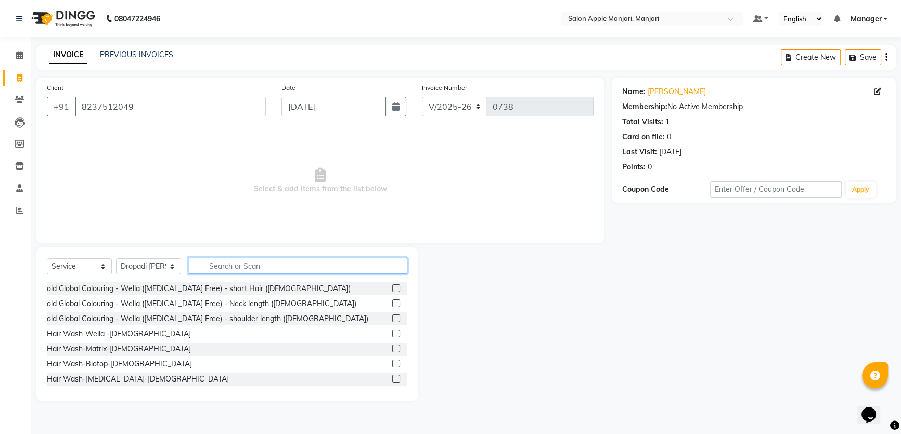
click at [302, 274] on input "text" at bounding box center [298, 266] width 218 height 16
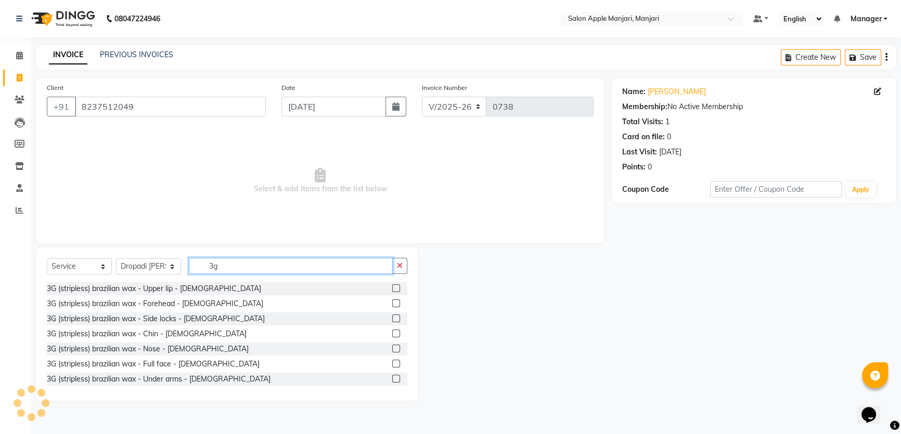
drag, startPoint x: 259, startPoint y: 291, endPoint x: 140, endPoint y: 307, distance: 120.1
click at [141, 282] on div "Select Service Product Membership Package Voucher Prepaid Gift Card Select Styl…" at bounding box center [227, 270] width 360 height 24
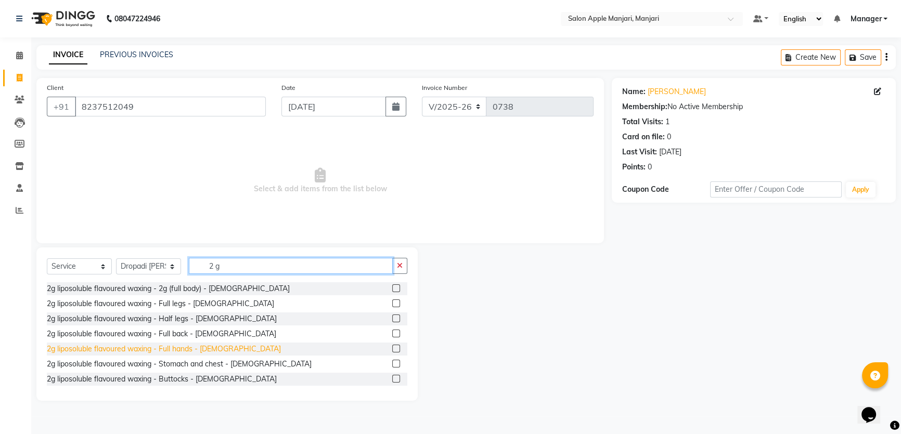
type input "2 g"
click at [206, 355] on div "2g liposoluble flavoured waxing - Full hands - [DEMOGRAPHIC_DATA]" at bounding box center [164, 349] width 234 height 11
checkbox input "false"
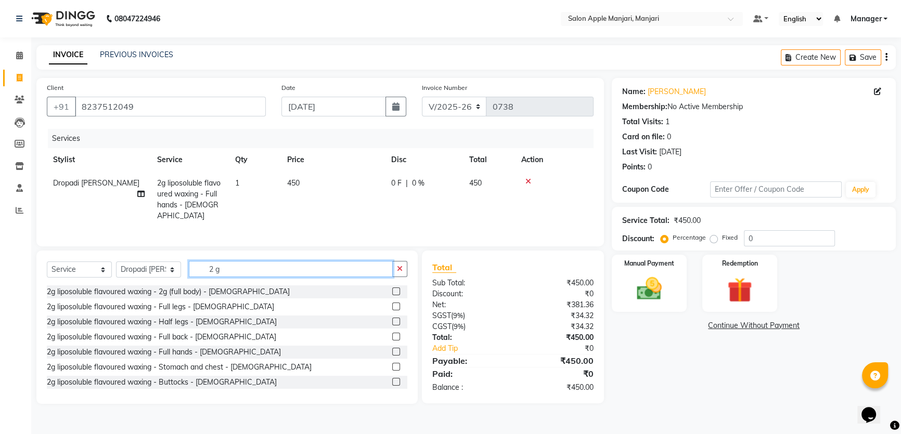
drag, startPoint x: 347, startPoint y: 303, endPoint x: 203, endPoint y: 309, distance: 144.2
click at [218, 277] on input "2 g" at bounding box center [291, 269] width 204 height 16
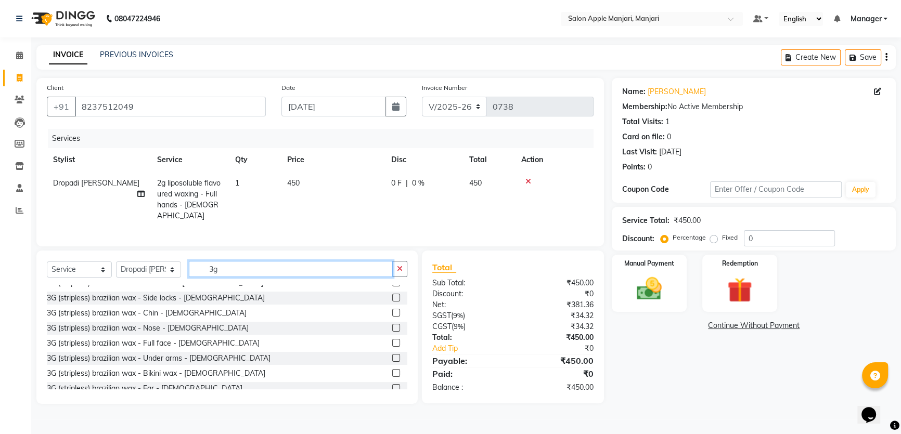
scroll to position [47, 0]
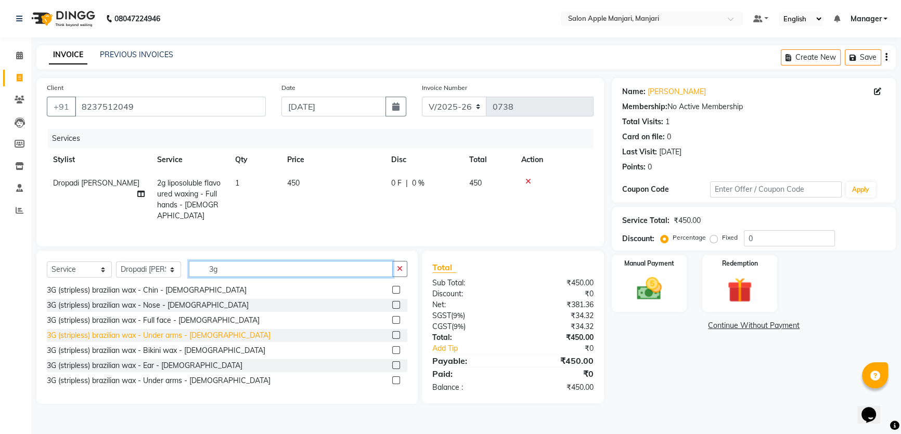
type input "3g"
click at [212, 341] on div "3G (stripless) brazilian wax - Under arms - [DEMOGRAPHIC_DATA]" at bounding box center [159, 335] width 224 height 11
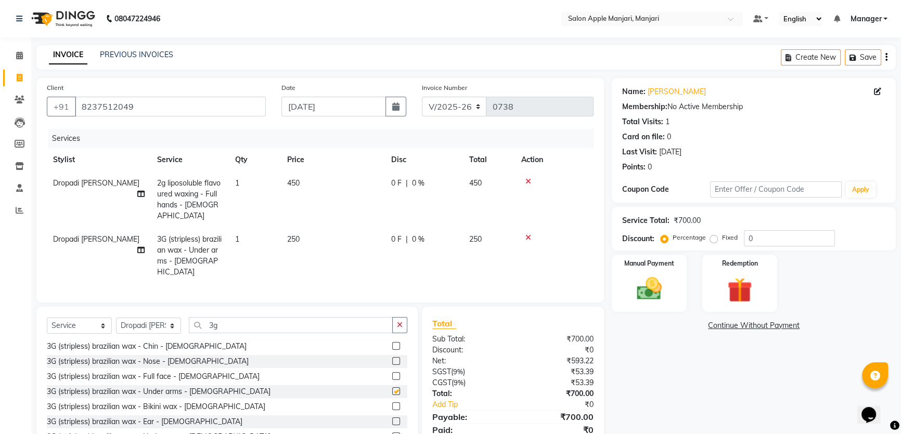
checkbox input "false"
click at [26, 78] on span at bounding box center [19, 78] width 18 height 12
select select "service"
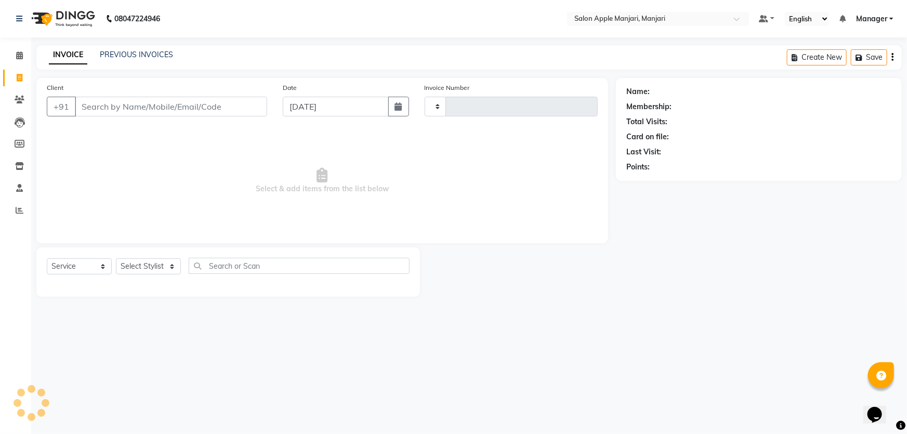
type input "0738"
select select "8088"
click at [237, 116] on input "Client" at bounding box center [171, 107] width 192 height 20
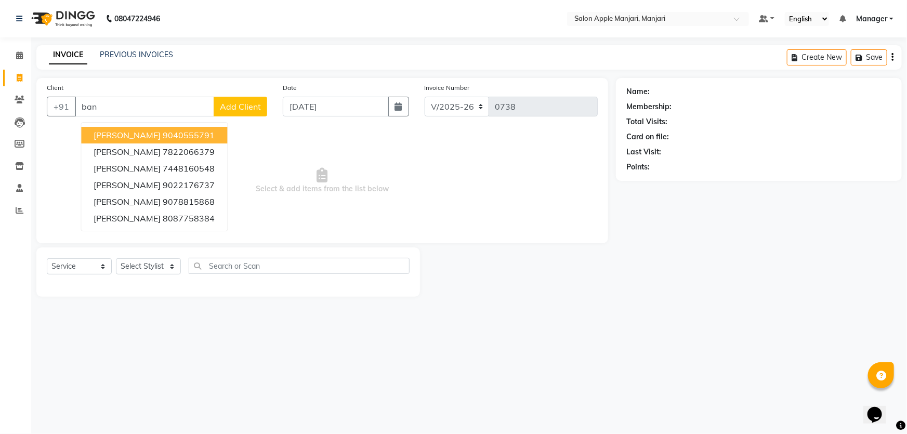
click at [0, 103] on app-home "08047224946 Select Location × Salon Apple Manjari, Manjari Default Panel My Pan…" at bounding box center [453, 156] width 907 height 313
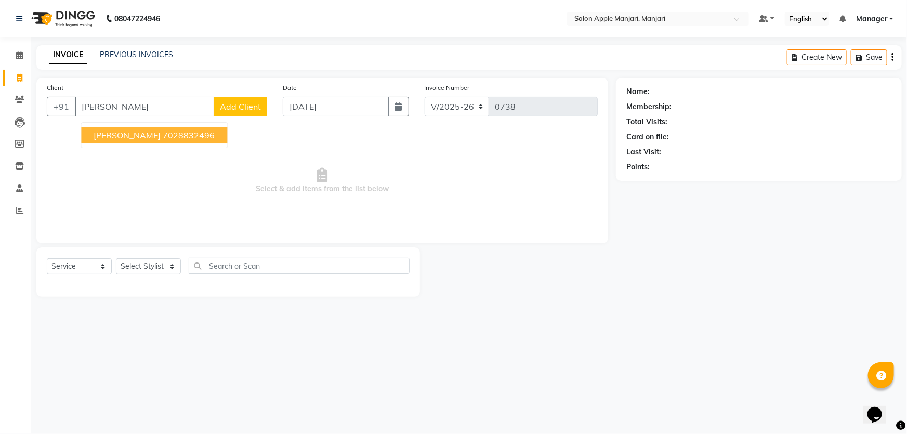
drag, startPoint x: 179, startPoint y: 153, endPoint x: 210, endPoint y: 170, distance: 35.1
click at [179, 140] on ngb-highlight "7028832496" at bounding box center [189, 135] width 52 height 10
type input "7028832496"
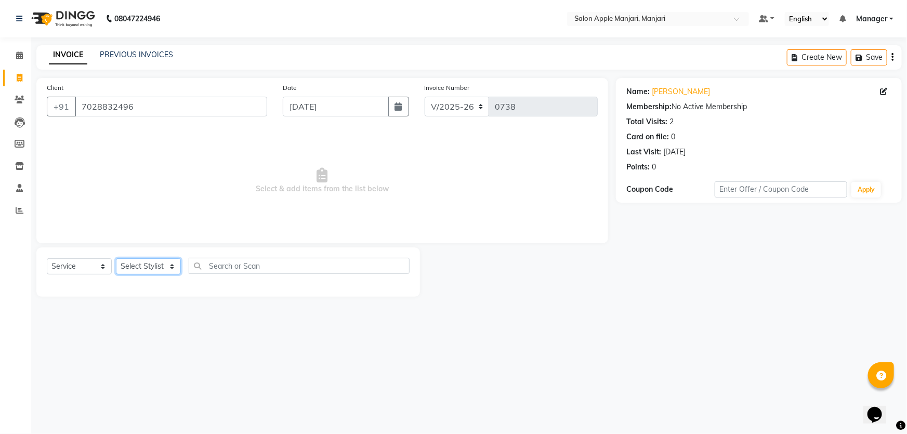
click at [181, 275] on select "Select Stylist [PERSON_NAME] [PERSON_NAME] [PERSON_NAME] Manager [PERSON_NAME] …" at bounding box center [148, 266] width 65 height 16
select select "85931"
click at [119, 275] on select "Select Stylist [PERSON_NAME] [PERSON_NAME] [PERSON_NAME] Manager [PERSON_NAME] …" at bounding box center [148, 266] width 65 height 16
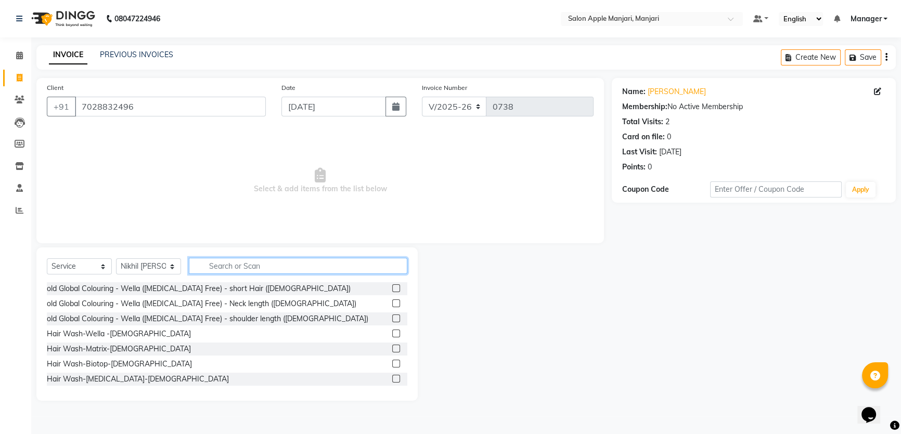
click at [293, 274] on input "text" at bounding box center [298, 266] width 218 height 16
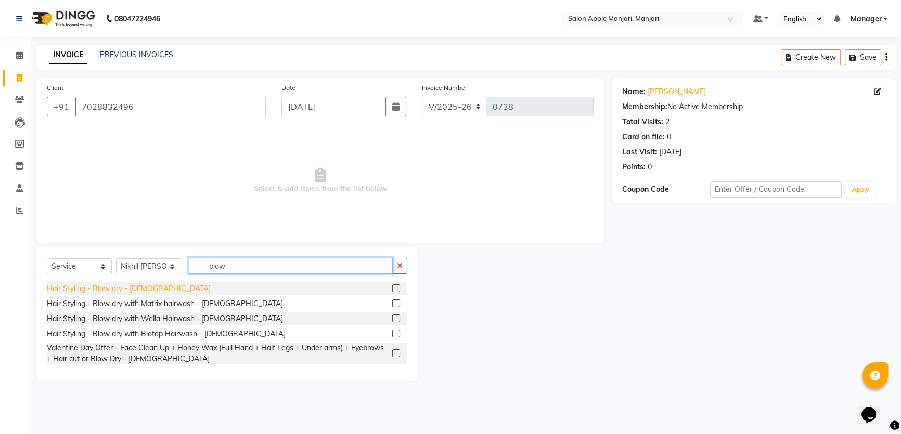
type input "blow"
click at [134, 294] on div "Hair Styling - Blow dry - [DEMOGRAPHIC_DATA]" at bounding box center [129, 288] width 164 height 11
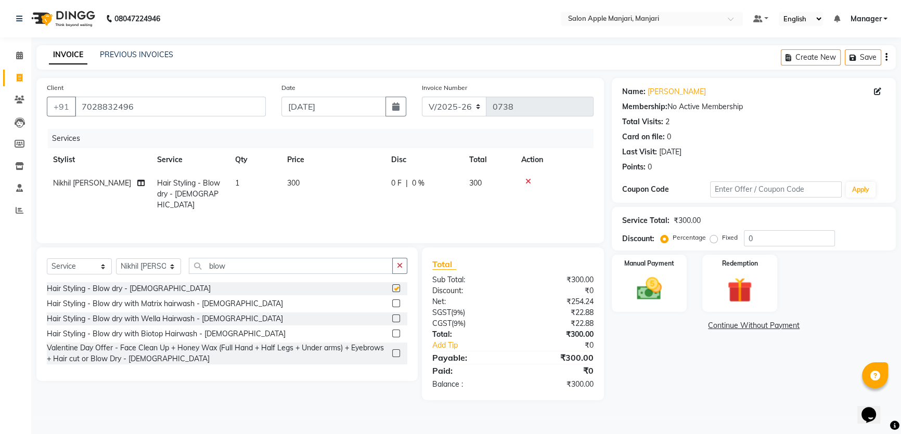
checkbox input "false"
drag, startPoint x: 764, startPoint y: 267, endPoint x: 728, endPoint y: 269, distance: 35.9
click at [728, 246] on div "Percentage Fixed 0" at bounding box center [748, 238] width 172 height 16
type input "20"
click at [670, 399] on div "Name: Vanita Kokare Membership: No Active Membership Total Visits: 2 Card on fi…" at bounding box center [758, 239] width 292 height 322
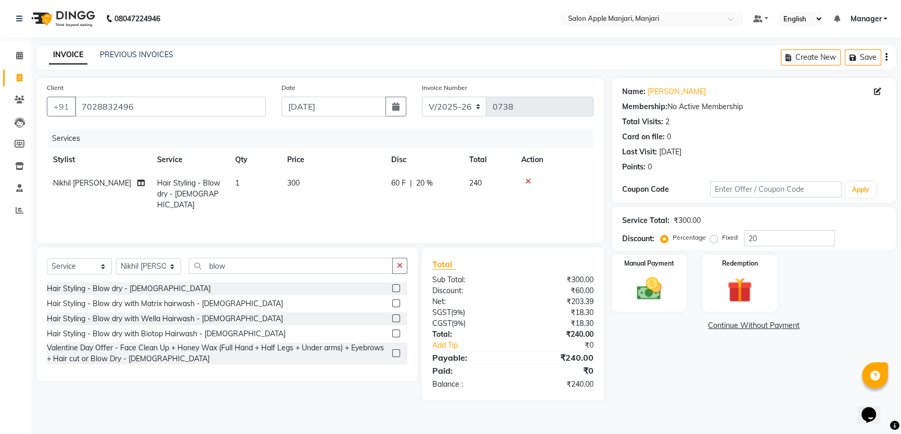
scroll to position [24, 0]
click at [181, 274] on select "Select Stylist [PERSON_NAME] [PERSON_NAME] [PERSON_NAME] Manager [PERSON_NAME] …" at bounding box center [148, 266] width 65 height 16
select select "75414"
click at [119, 262] on select "Select Stylist [PERSON_NAME] [PERSON_NAME] [PERSON_NAME] Manager [PERSON_NAME] …" at bounding box center [148, 266] width 65 height 16
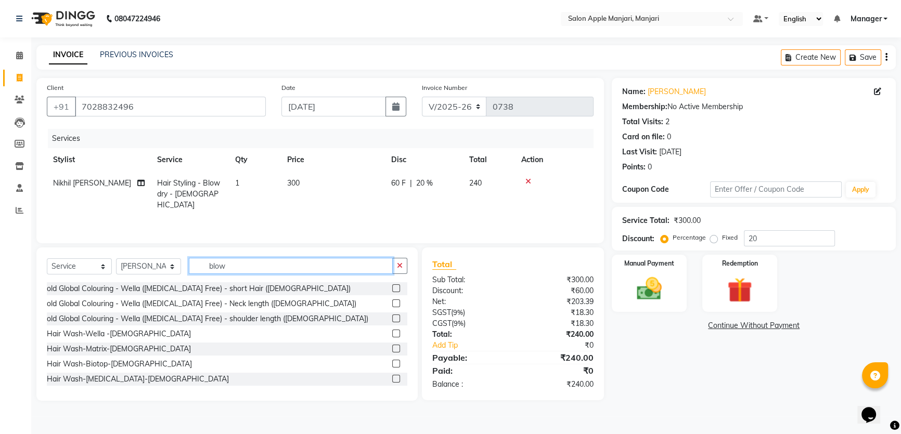
drag, startPoint x: 273, startPoint y: 270, endPoint x: 207, endPoint y: 271, distance: 66.0
click at [206, 274] on div "Select Service Product Membership Package Voucher Prepaid Gift Card Select Styl…" at bounding box center [227, 270] width 360 height 24
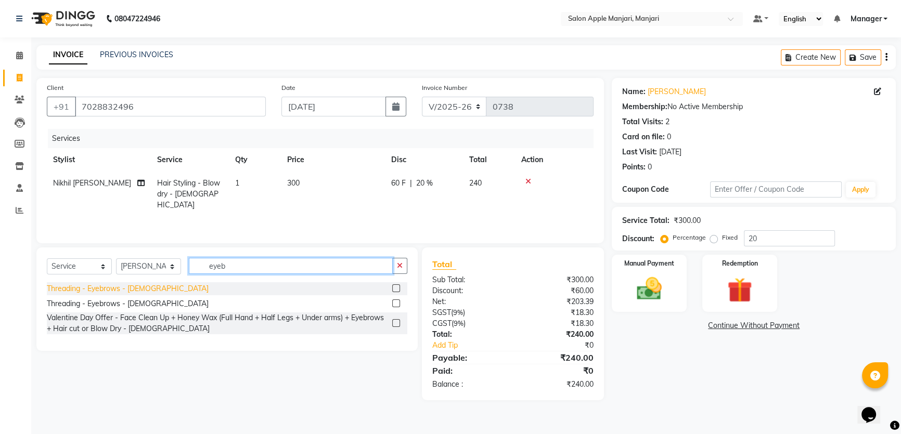
type input "eyeb"
click at [142, 294] on div "Threading - Eyebrows - [DEMOGRAPHIC_DATA]" at bounding box center [128, 288] width 162 height 11
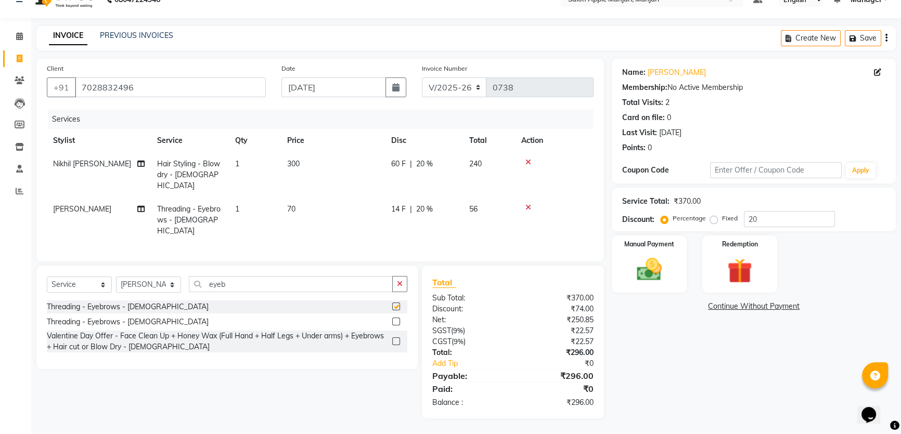
checkbox input "false"
drag, startPoint x: 287, startPoint y: 271, endPoint x: 212, endPoint y: 271, distance: 75.4
click at [212, 276] on div "Select Service Product Membership Package Voucher Prepaid Gift Card Select Styl…" at bounding box center [227, 288] width 360 height 24
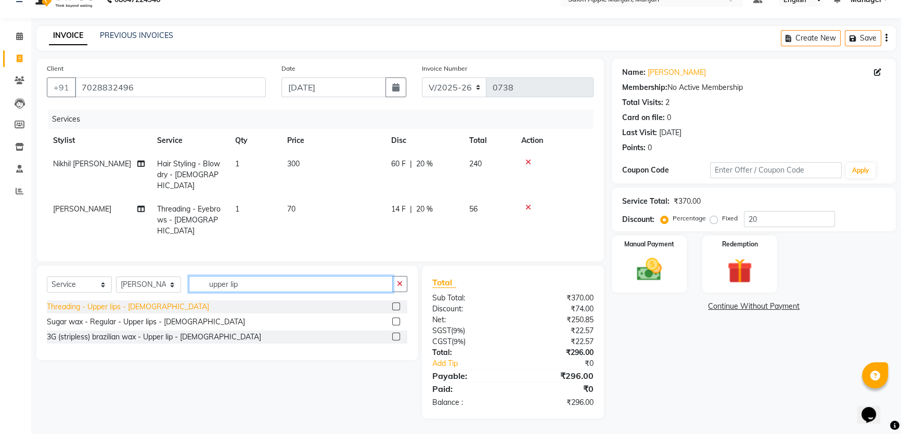
type input "upper lip"
click at [148, 302] on div "Threading - Upper lips - [DEMOGRAPHIC_DATA]" at bounding box center [128, 307] width 162 height 11
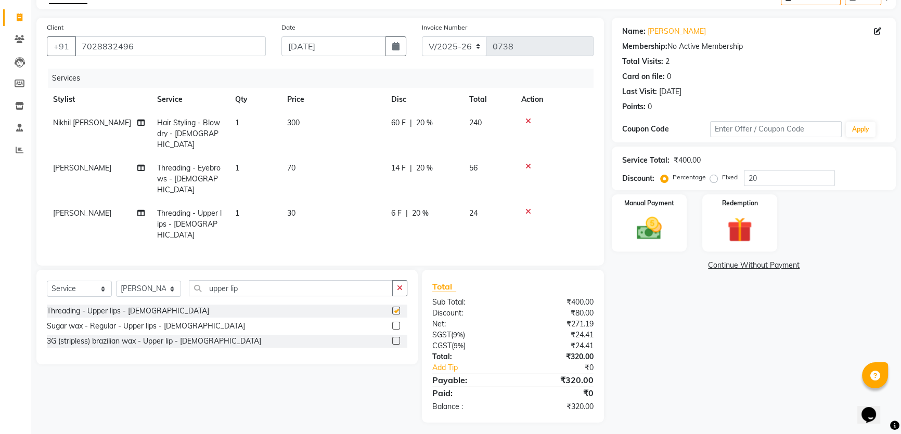
checkbox input "false"
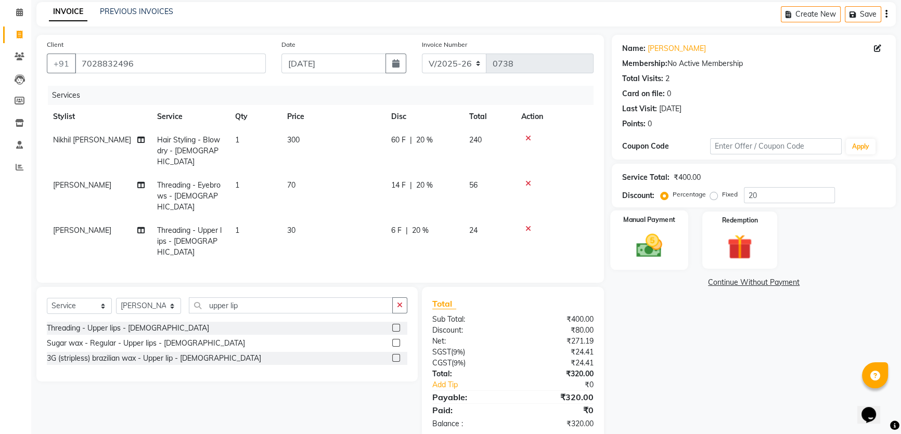
scroll to position [98, 0]
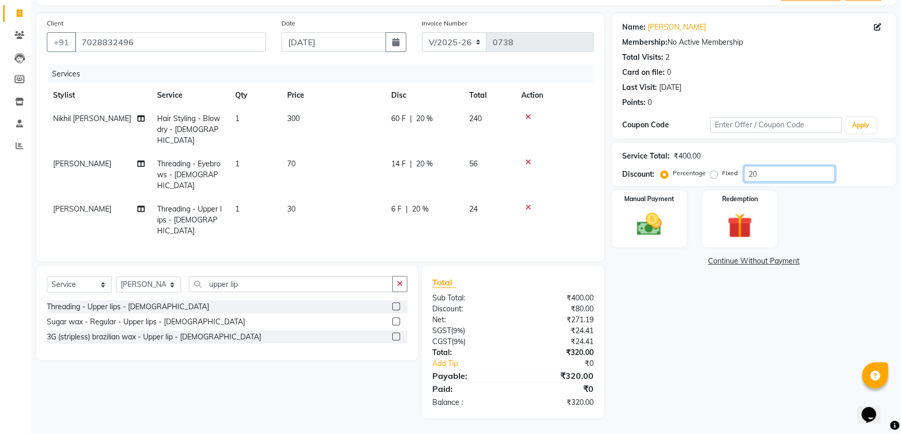
click at [793, 170] on input "20" at bounding box center [789, 174] width 91 height 16
click at [720, 356] on div "Name: Vanita Kokare Membership: No Active Membership Total Visits: 2 Card on fi…" at bounding box center [758, 216] width 292 height 405
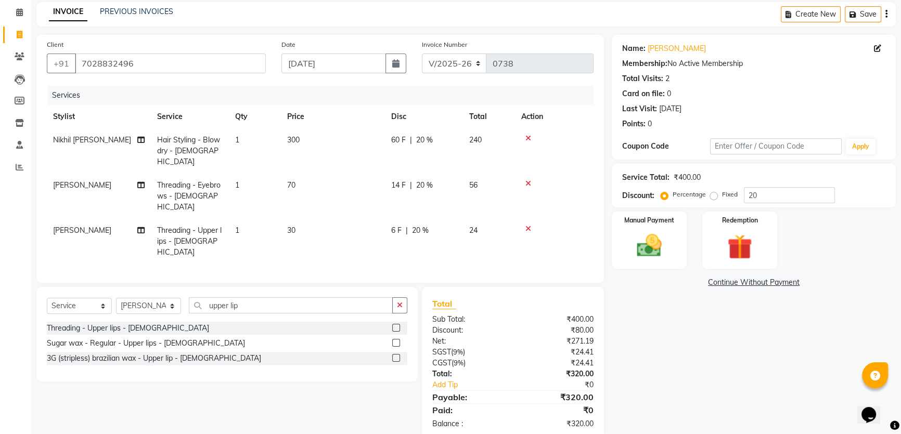
scroll to position [0, 0]
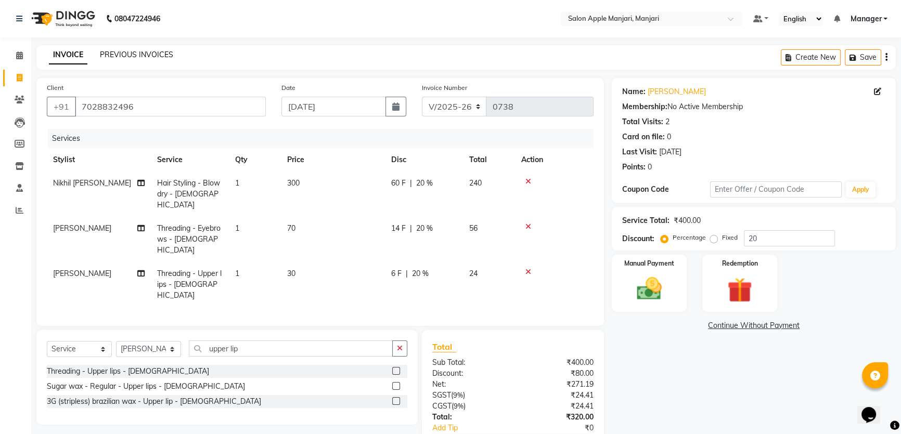
click at [152, 57] on link "PREVIOUS INVOICES" at bounding box center [136, 54] width 73 height 9
click at [645, 306] on div "Manual Payment" at bounding box center [649, 283] width 78 height 59
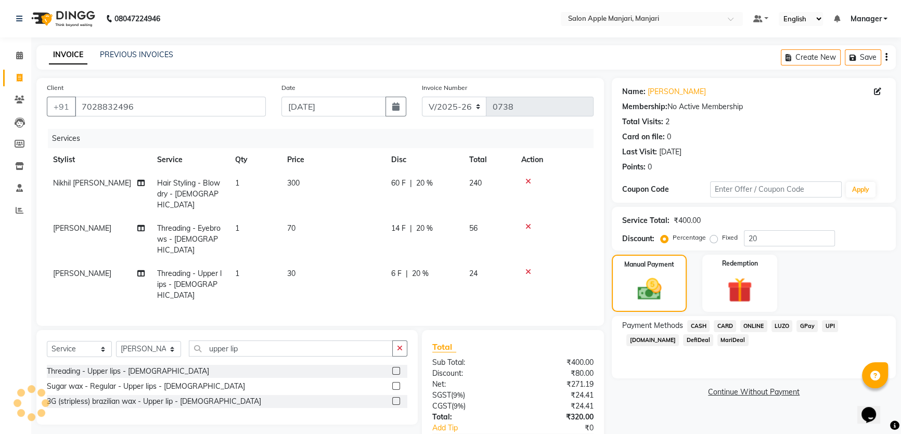
scroll to position [94, 0]
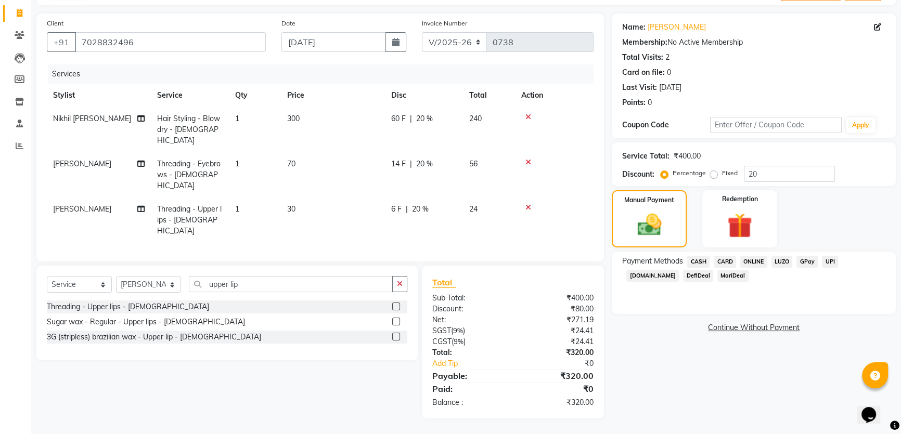
click at [767, 268] on span "ONLINE" at bounding box center [753, 262] width 27 height 12
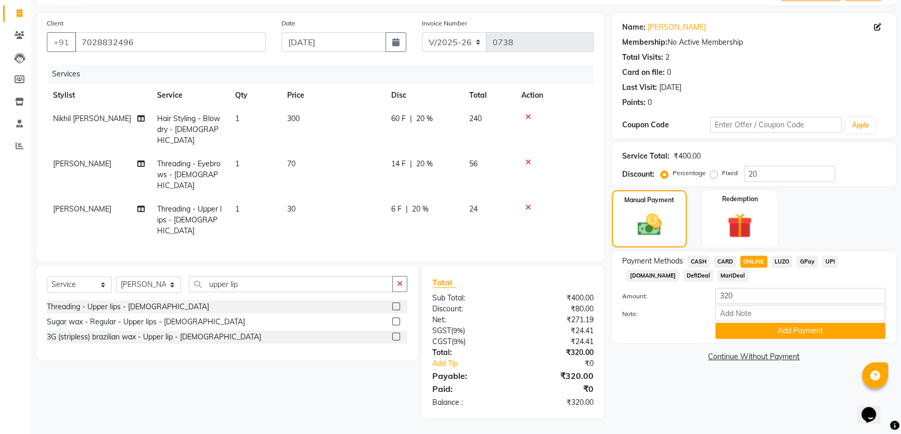
scroll to position [98, 0]
click at [756, 339] on button "Add Payment" at bounding box center [800, 331] width 170 height 16
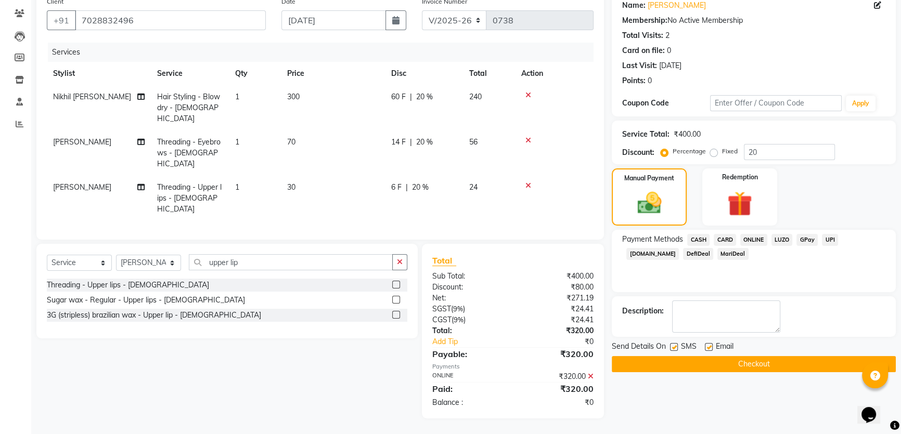
scroll to position [120, 0]
click at [771, 372] on button "Checkout" at bounding box center [754, 364] width 284 height 16
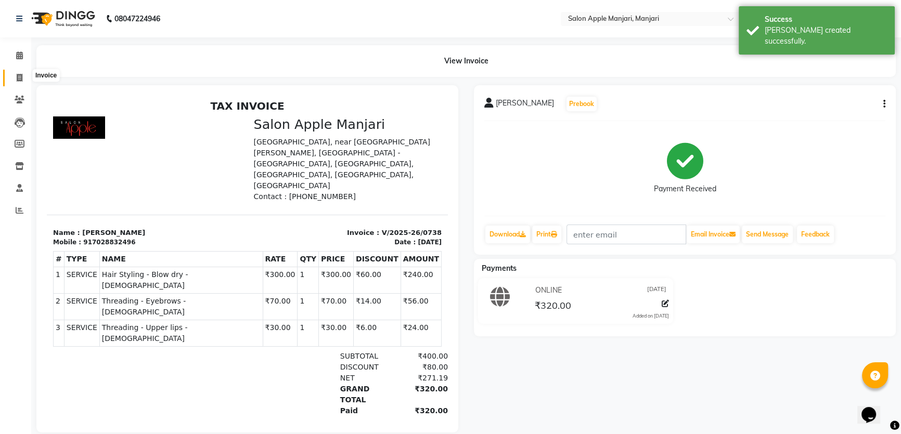
click at [26, 73] on span at bounding box center [19, 78] width 18 height 12
select select "service"
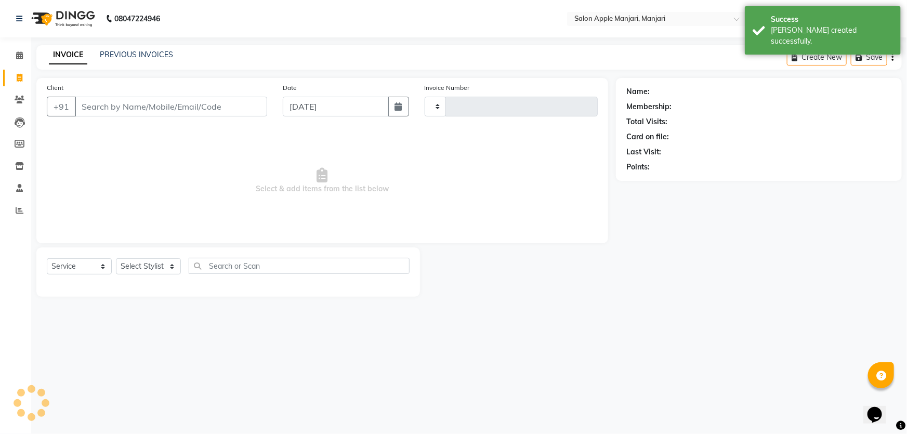
type input "0739"
select select "8088"
click at [154, 57] on link "PREVIOUS INVOICES" at bounding box center [136, 54] width 73 height 9
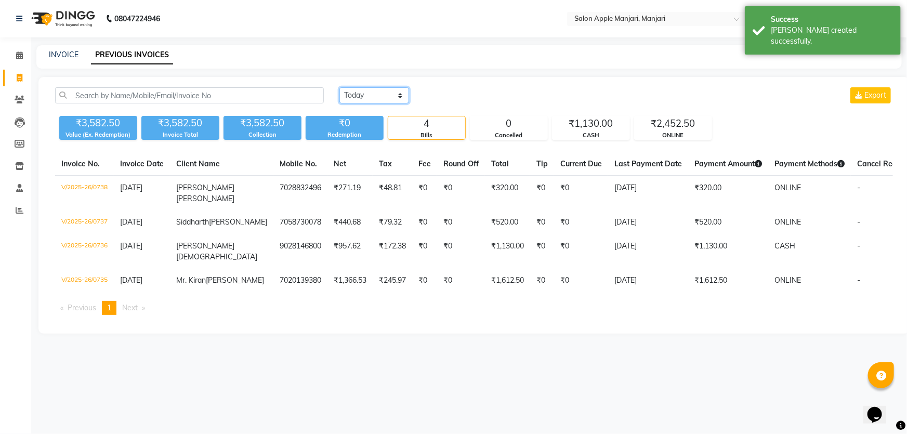
click at [378, 103] on select "Today Yesterday Custom Range" at bounding box center [375, 95] width 70 height 16
select select "range"
click at [341, 97] on select "Today Yesterday Custom Range" at bounding box center [375, 95] width 70 height 16
click at [480, 103] on input "[DATE]" at bounding box center [459, 95] width 73 height 15
select select "9"
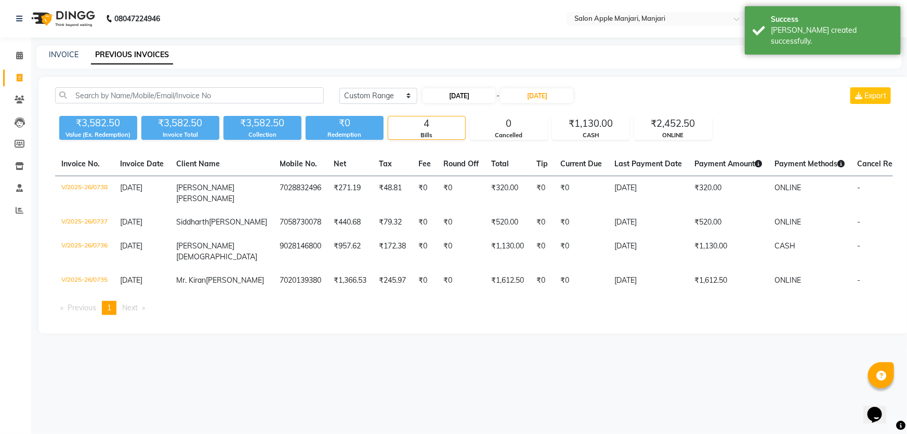
select select "2025"
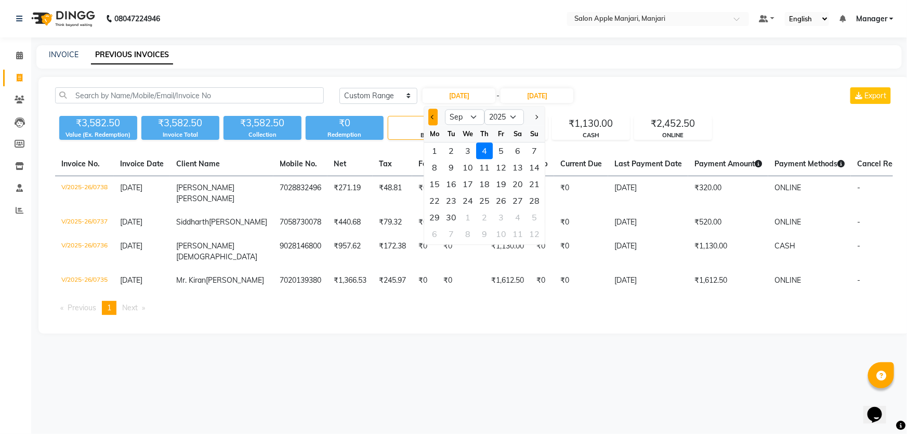
click at [432, 125] on button "Previous month" at bounding box center [433, 117] width 9 height 17
select select "8"
click at [493, 226] on div "28" at bounding box center [485, 217] width 17 height 17
type input "28-08-2025"
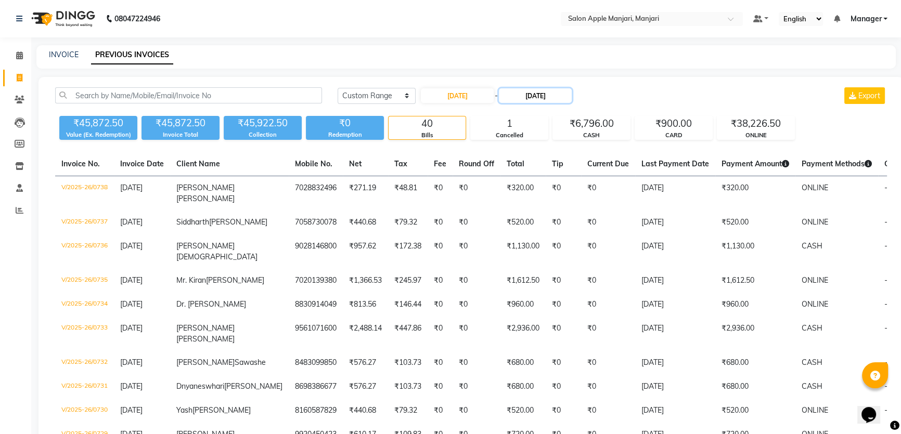
click at [549, 103] on input "[DATE]" at bounding box center [535, 95] width 73 height 15
select select "9"
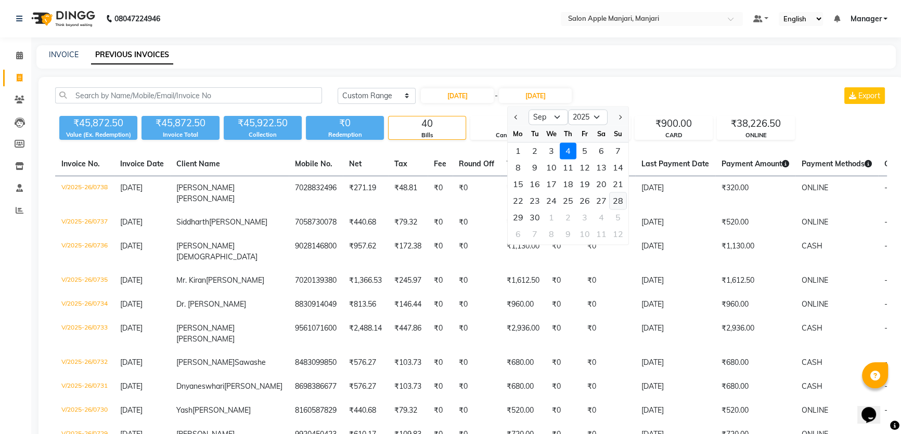
click at [626, 209] on div "28" at bounding box center [617, 200] width 17 height 17
type input "28-09-2025"
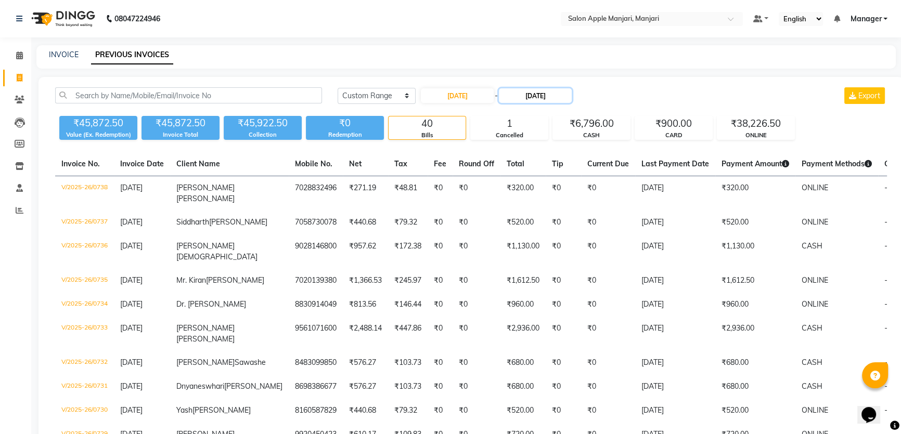
click at [531, 102] on input "28-09-2025" at bounding box center [535, 95] width 73 height 15
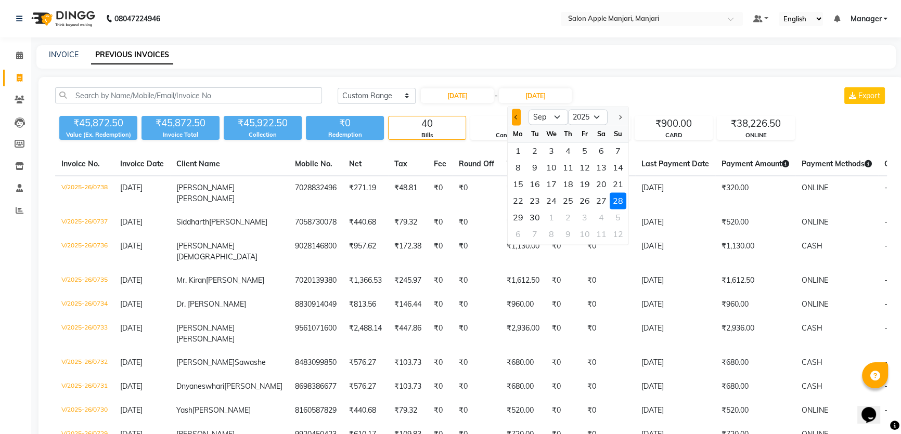
click at [521, 125] on button "Previous month" at bounding box center [516, 117] width 9 height 17
select select "8"
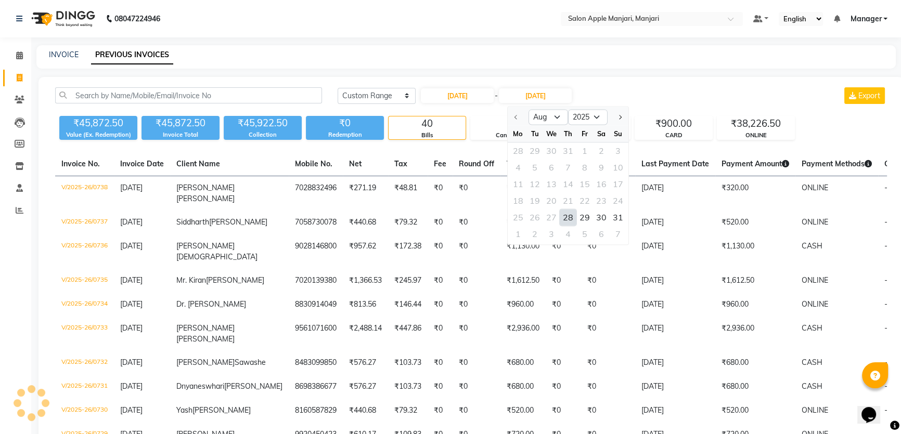
click at [576, 226] on div "28" at bounding box center [568, 217] width 17 height 17
type input "28-08-2025"
